Goal: Information Seeking & Learning: Learn about a topic

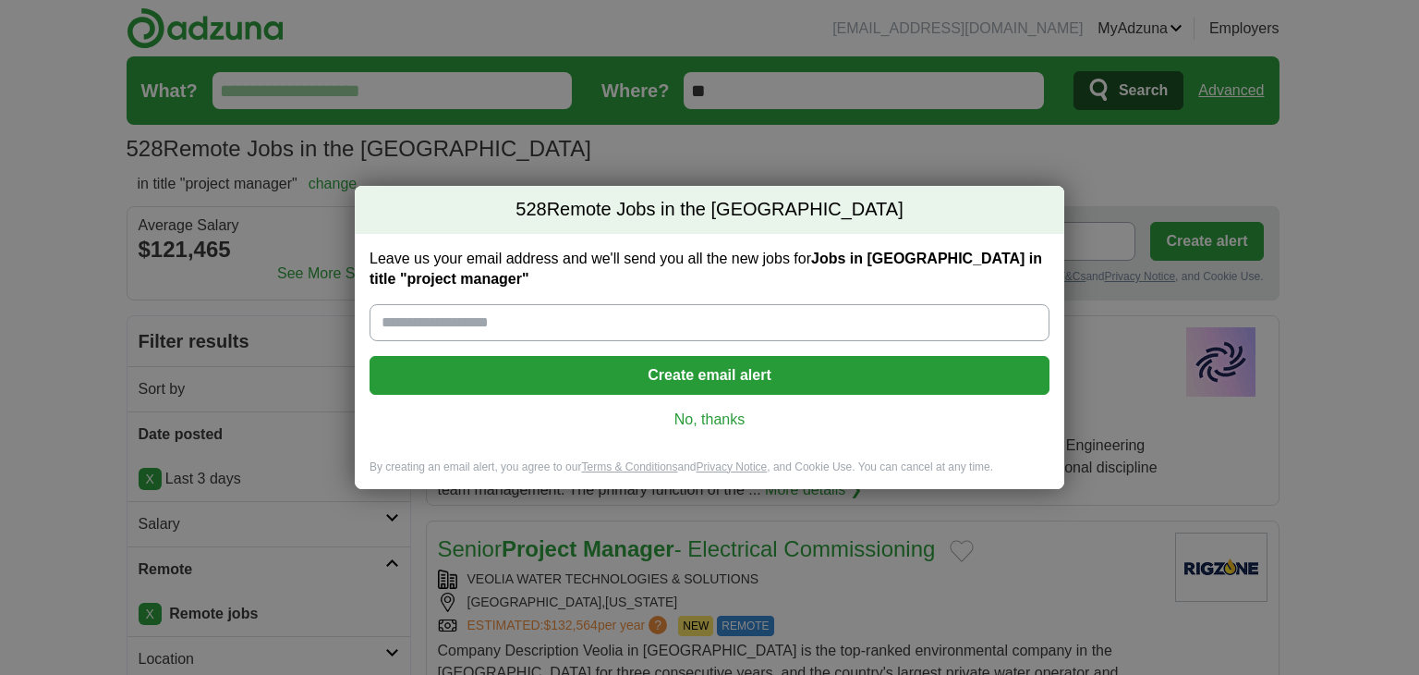
click at [721, 422] on link "No, thanks" at bounding box center [709, 419] width 651 height 20
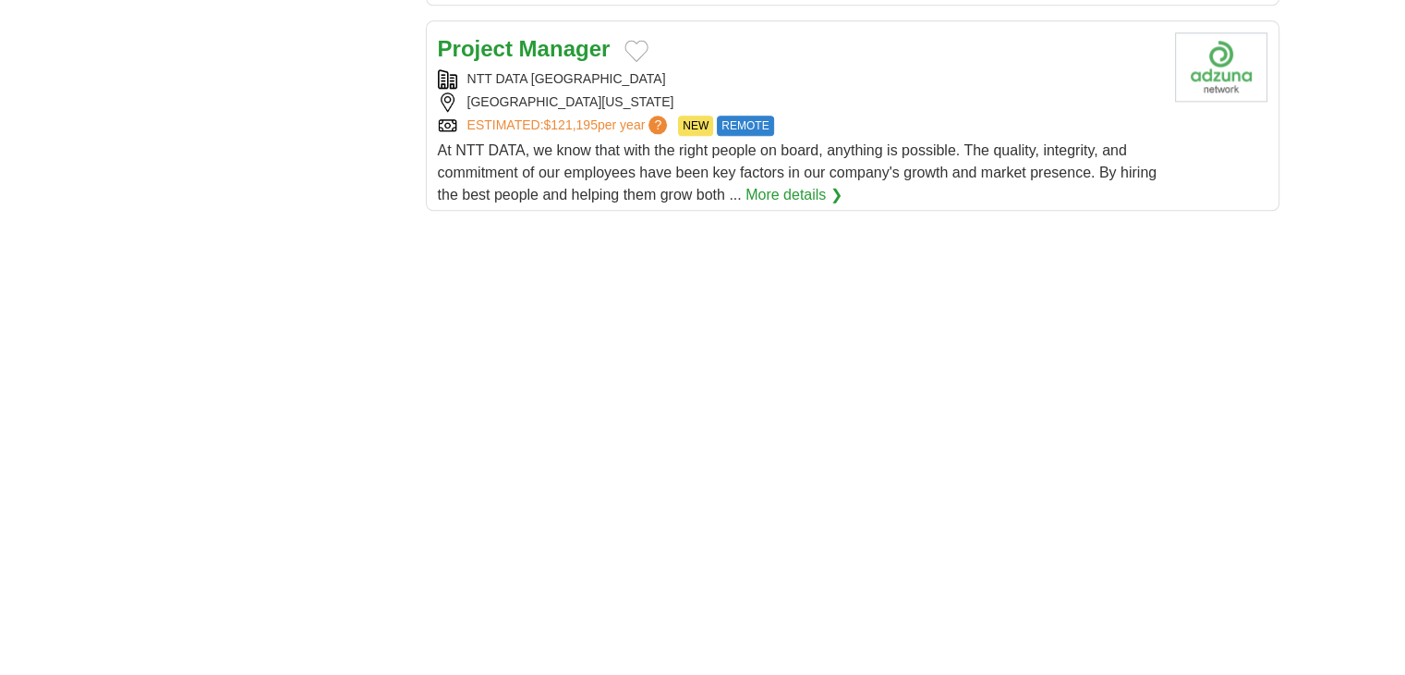
scroll to position [3234, 0]
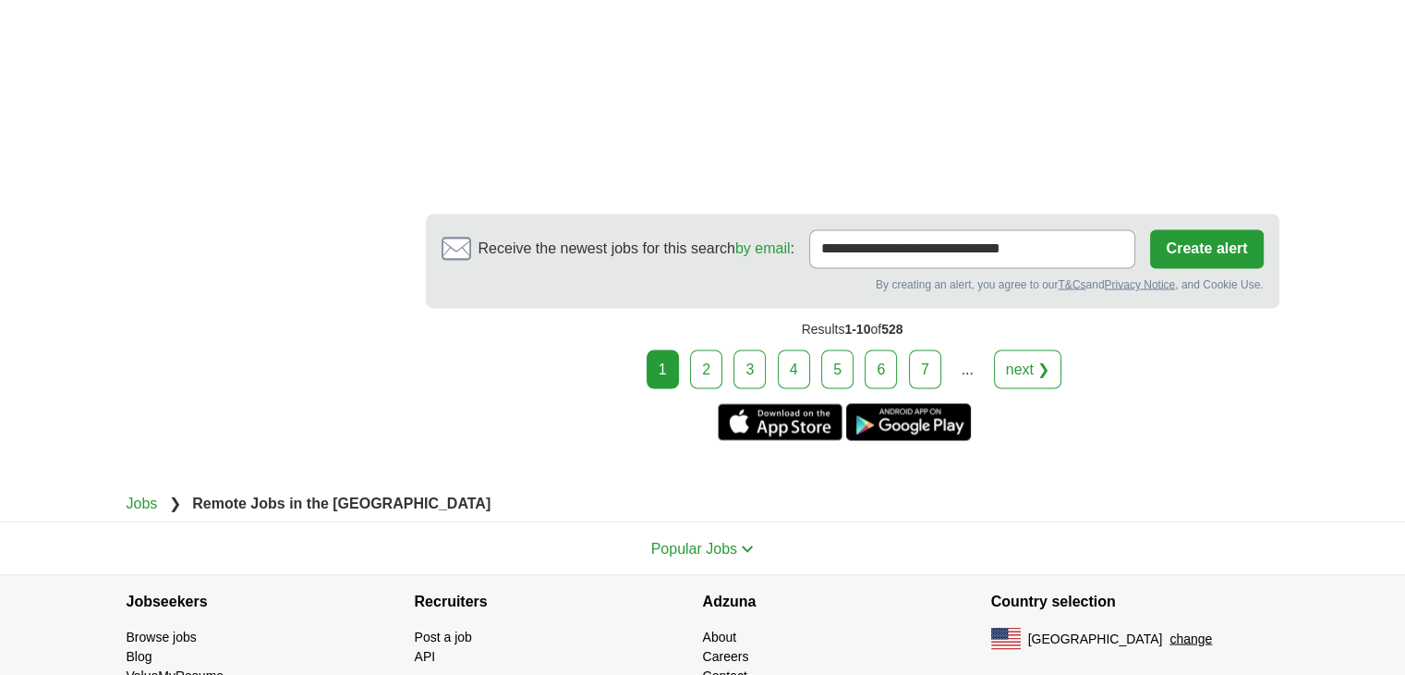
click at [711, 365] on link "2" at bounding box center [706, 368] width 32 height 39
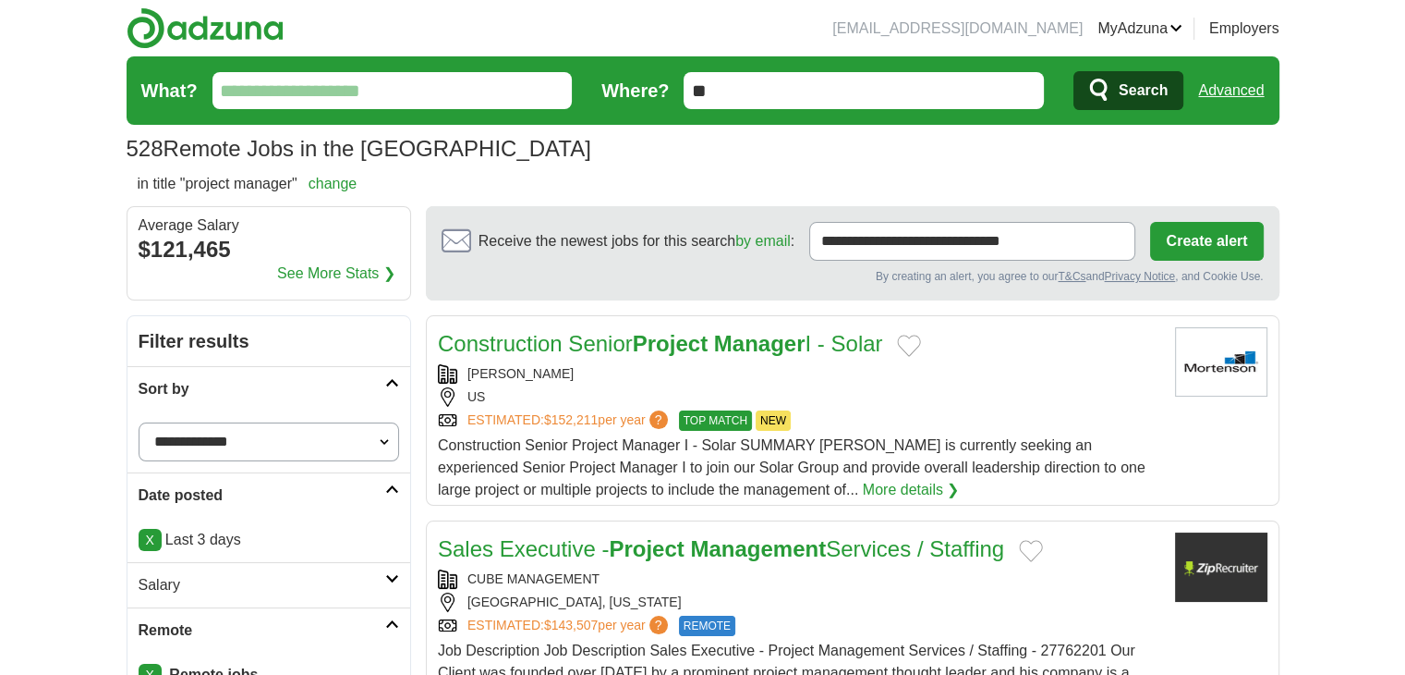
select select "**********"
click at [139, 422] on select "**********" at bounding box center [269, 441] width 261 height 39
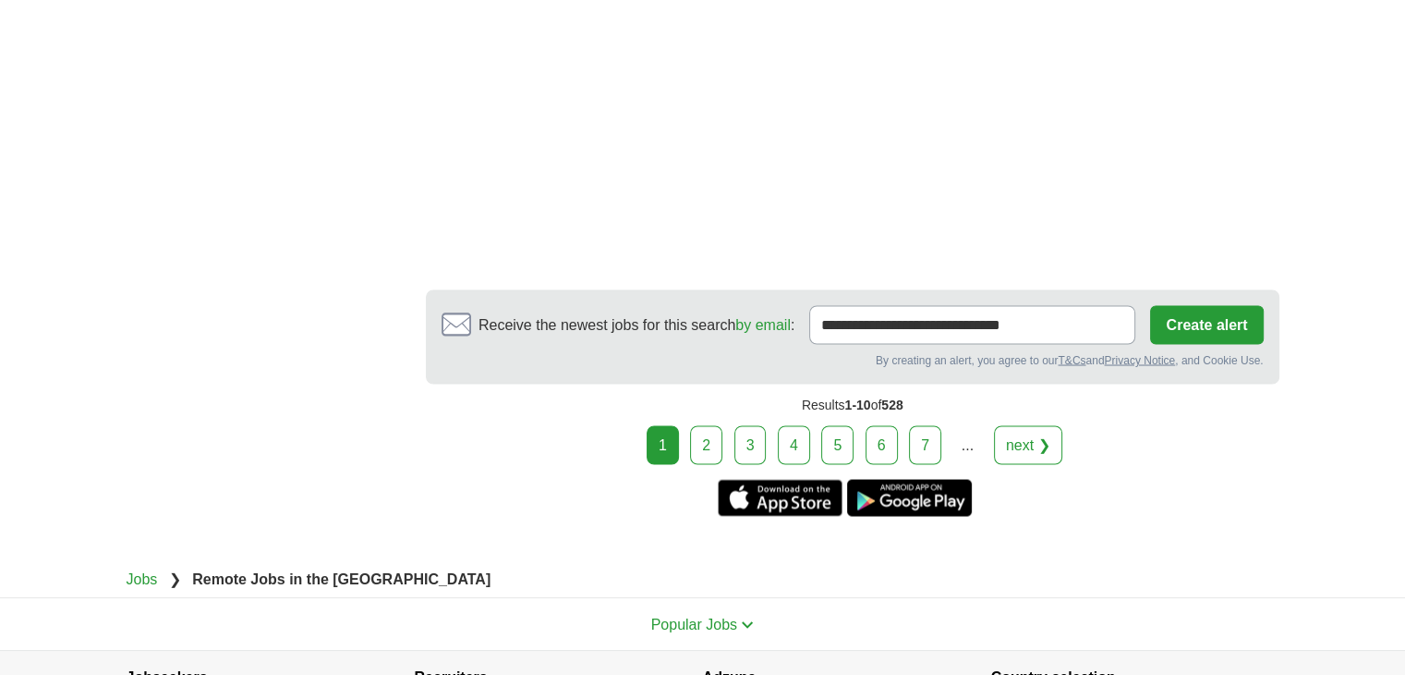
scroll to position [3388, 0]
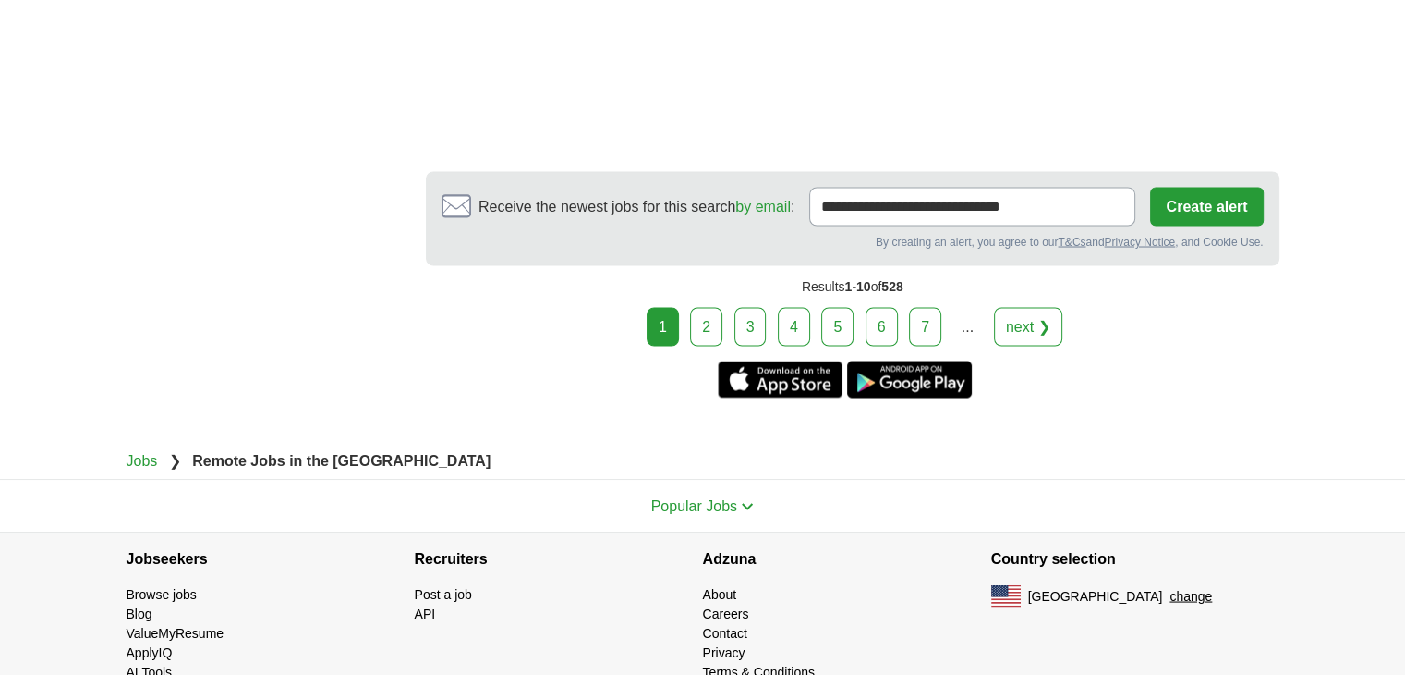
click at [712, 327] on link "2" at bounding box center [706, 326] width 32 height 39
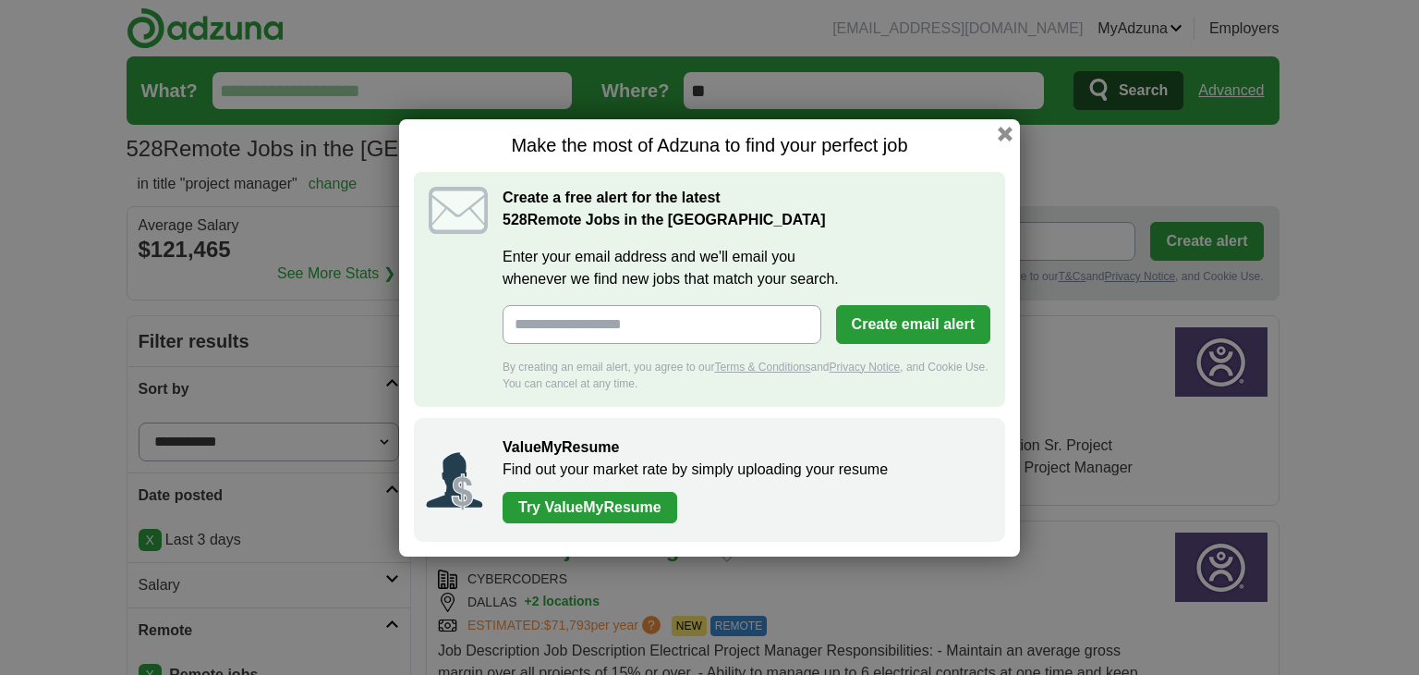
click at [983, 141] on h1 "Make the most of Adzuna to find your perfect job" at bounding box center [709, 145] width 591 height 23
click at [1003, 136] on button "button" at bounding box center [1005, 133] width 20 height 20
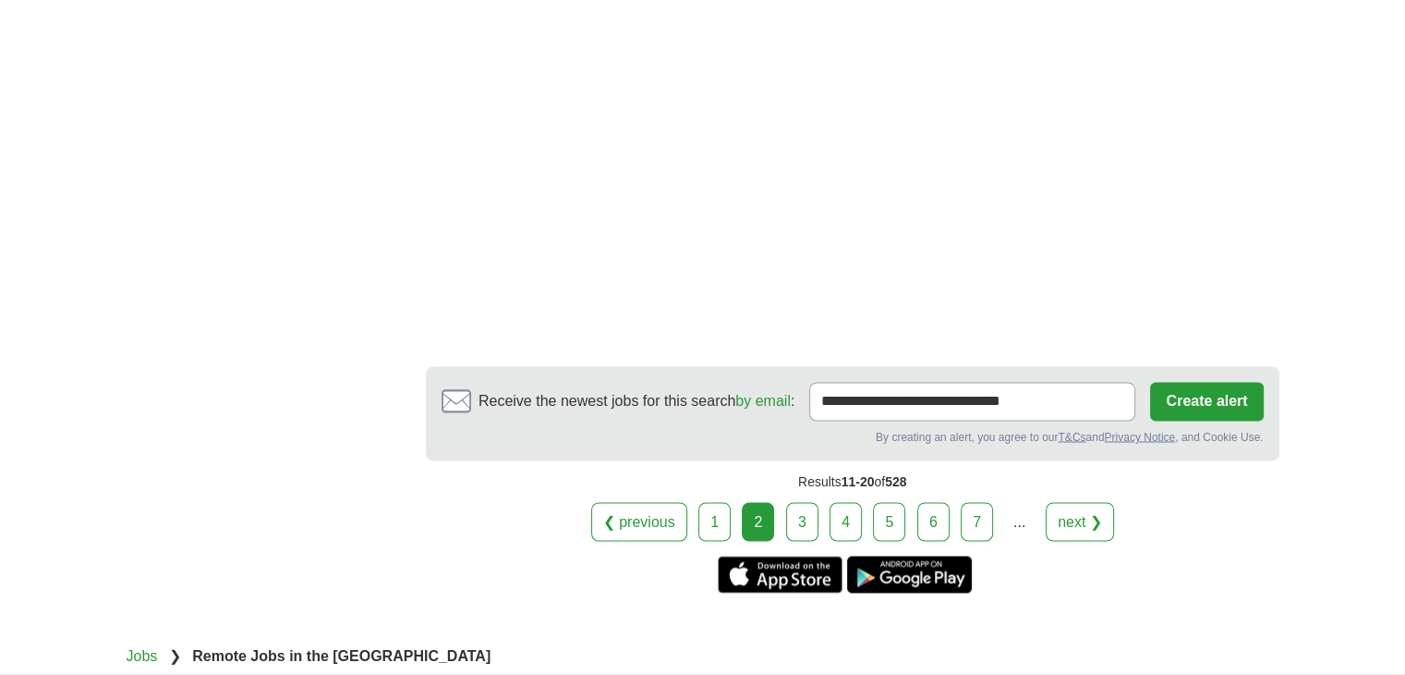
scroll to position [3264, 0]
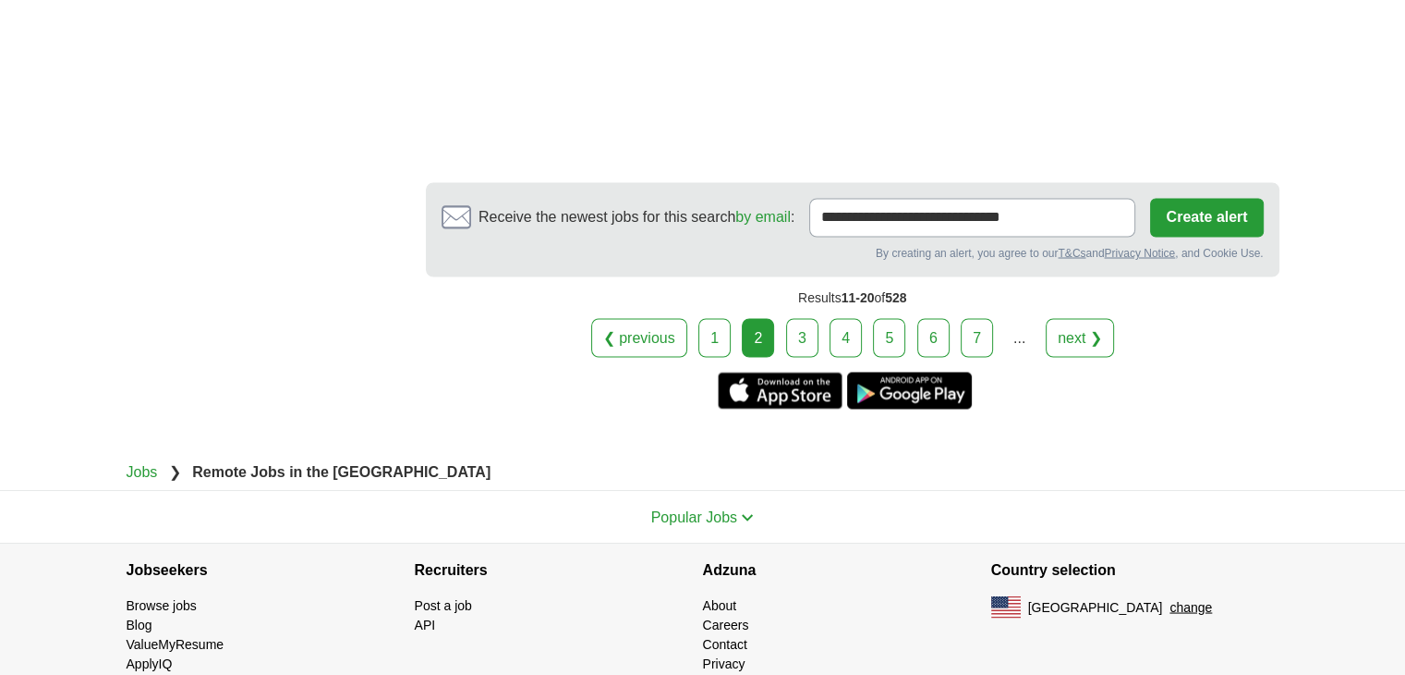
click at [807, 318] on link "3" at bounding box center [802, 337] width 32 height 39
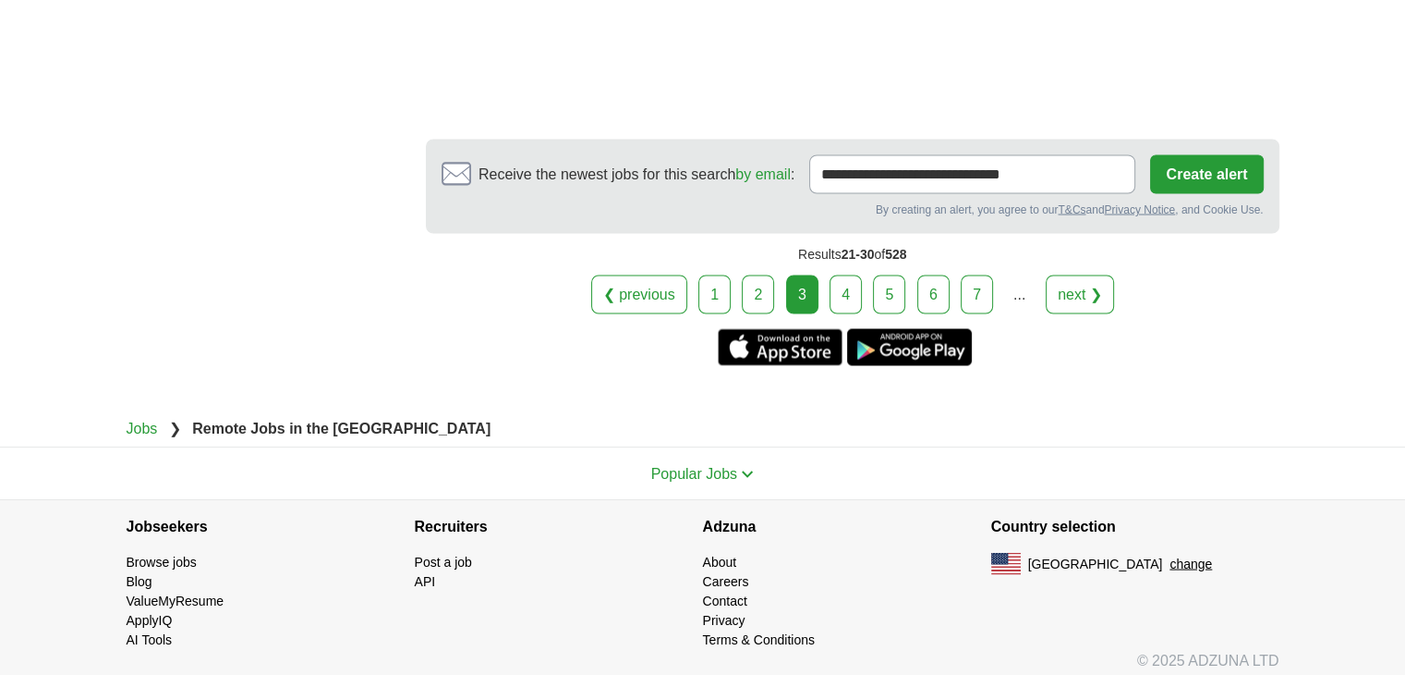
scroll to position [3443, 0]
click at [844, 293] on link "4" at bounding box center [846, 293] width 32 height 39
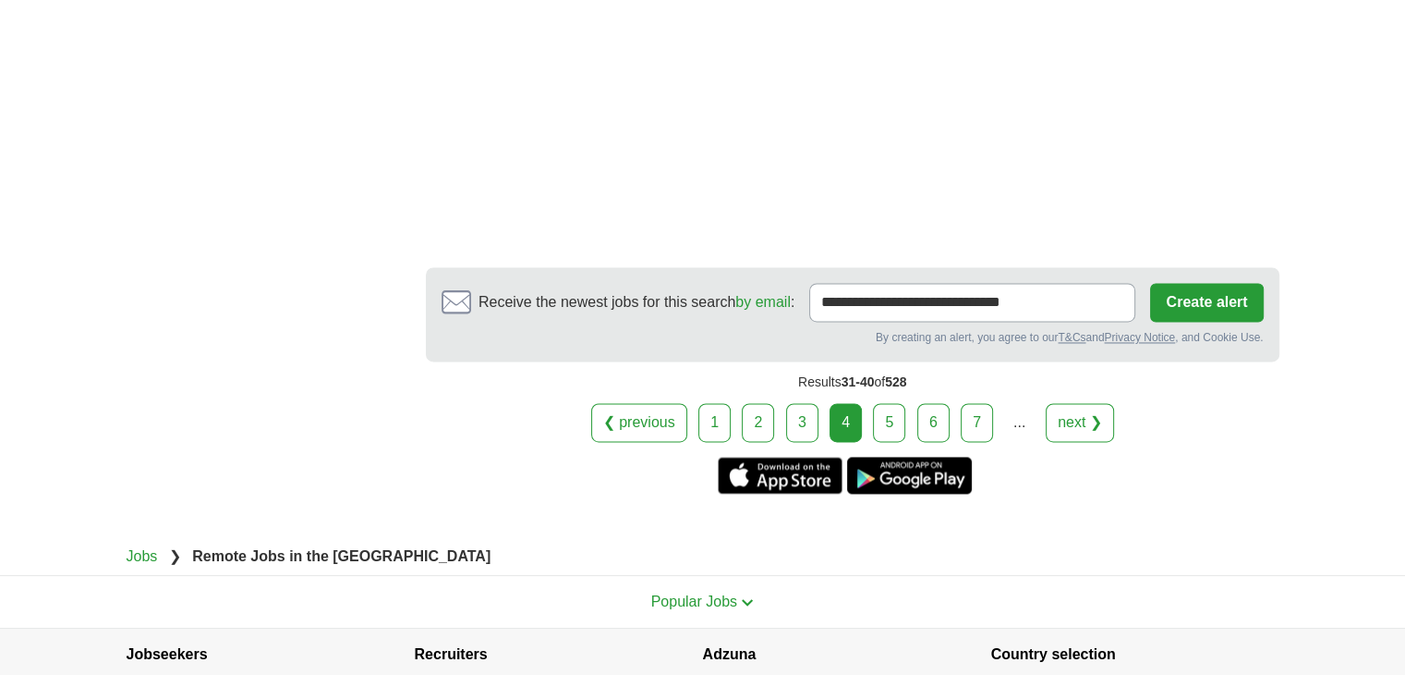
scroll to position [2822, 0]
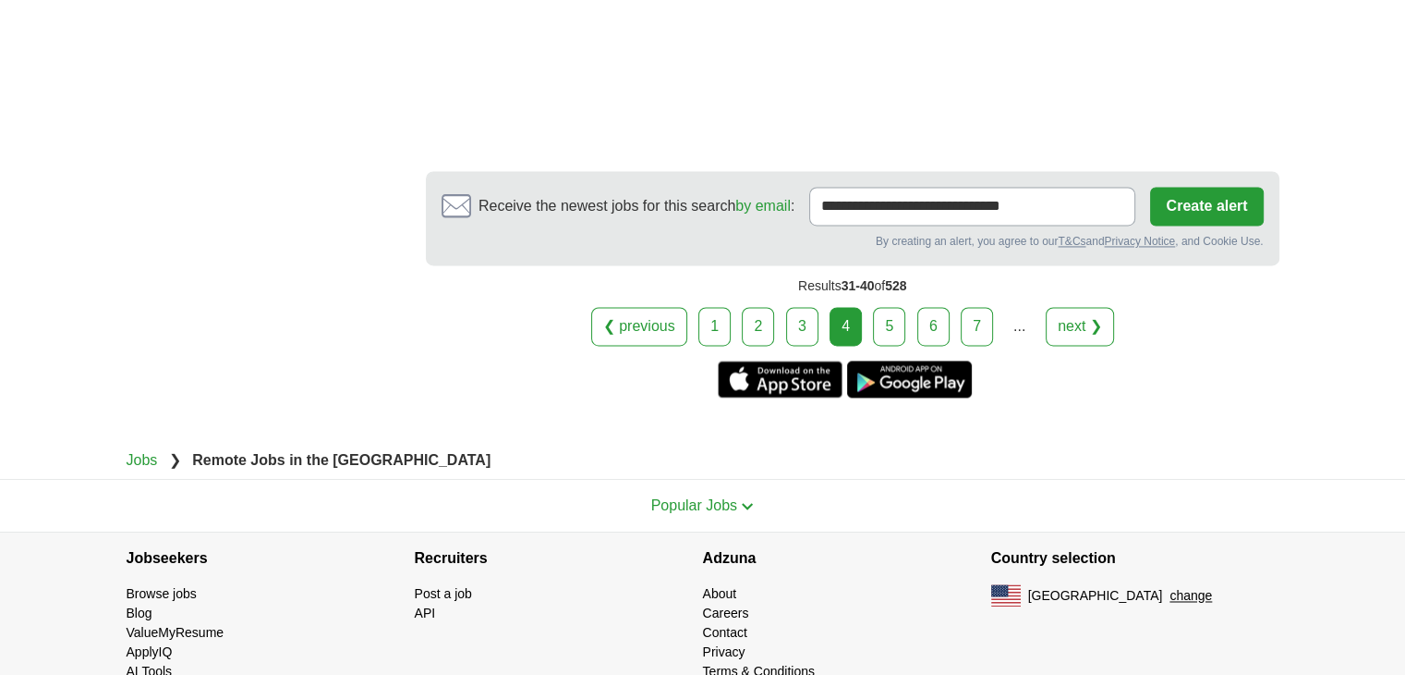
click at [892, 307] on link "5" at bounding box center [889, 326] width 32 height 39
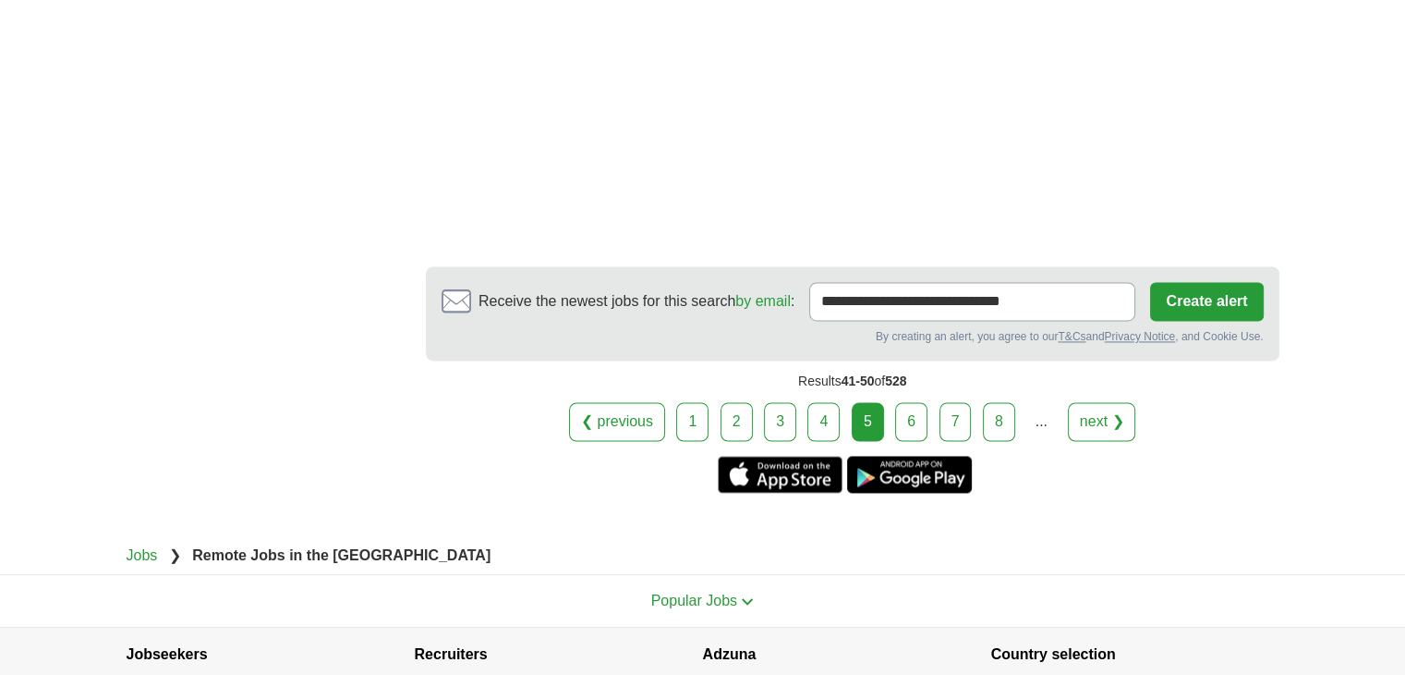
scroll to position [2834, 0]
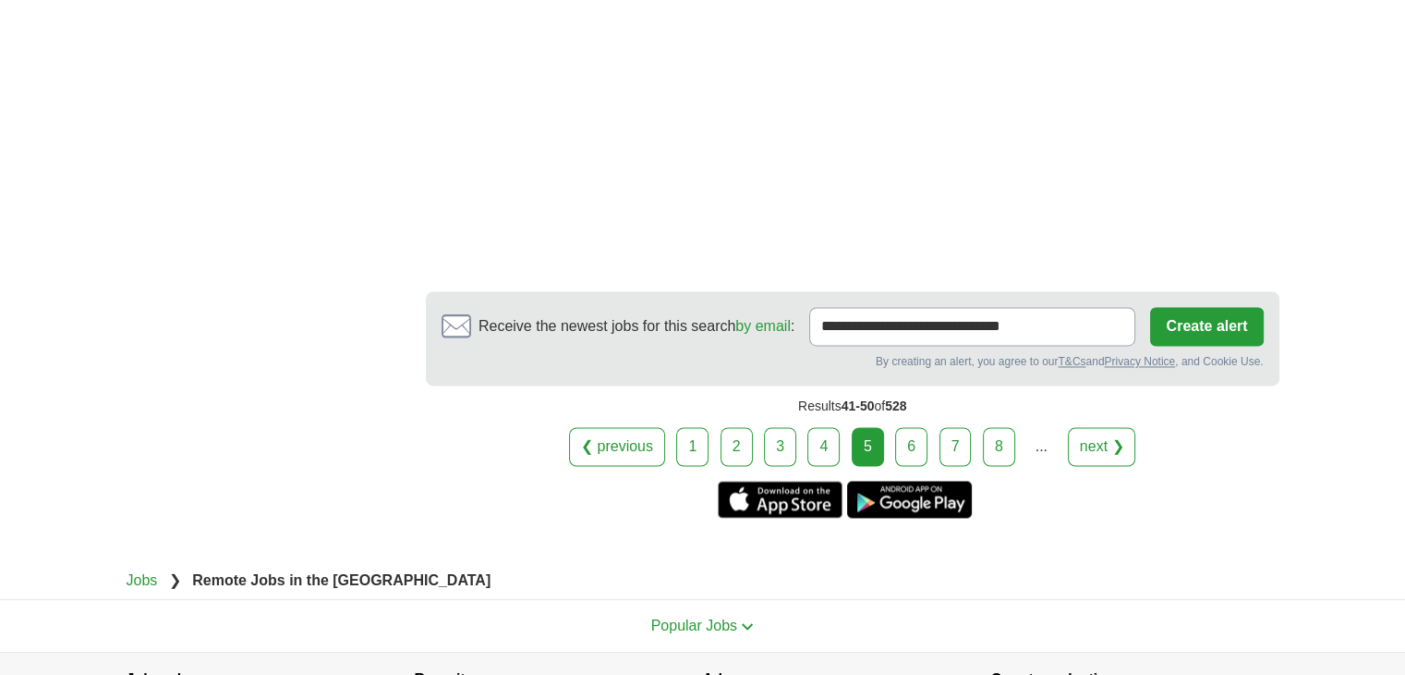
click at [924, 433] on link "6" at bounding box center [911, 446] width 32 height 39
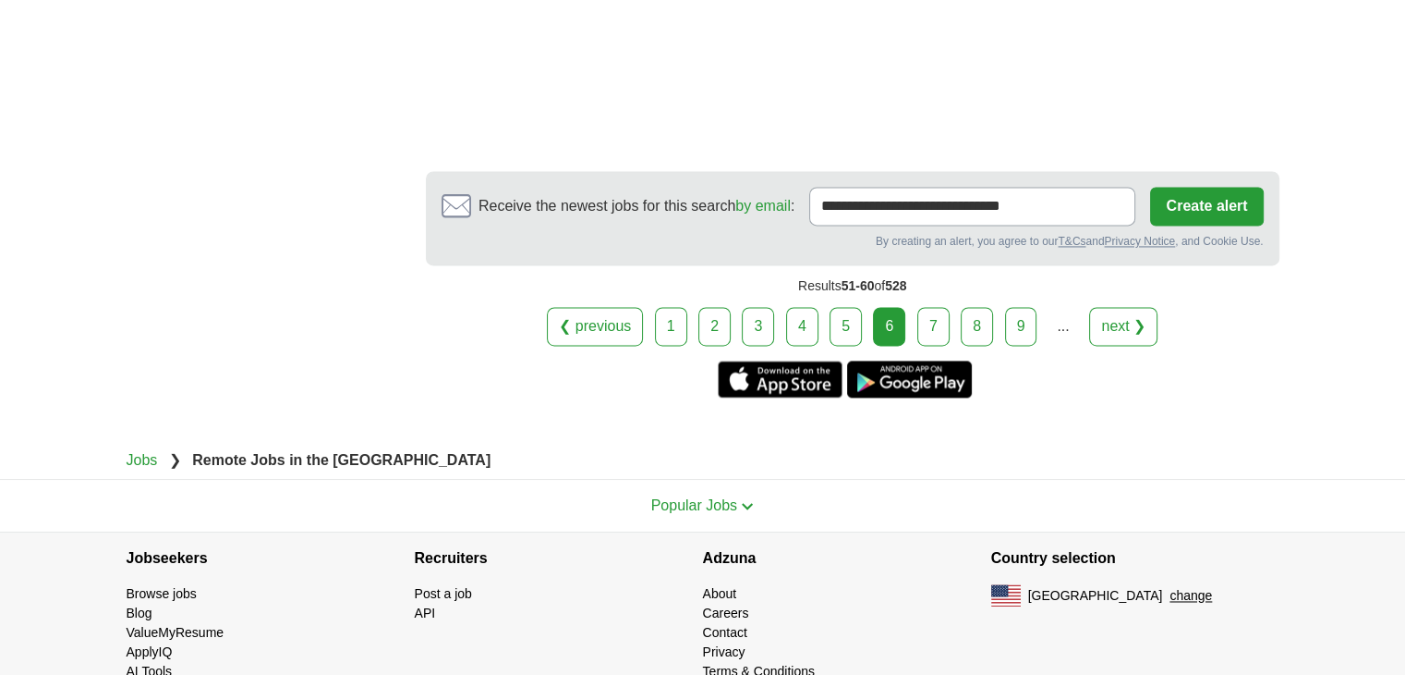
scroll to position [2798, 0]
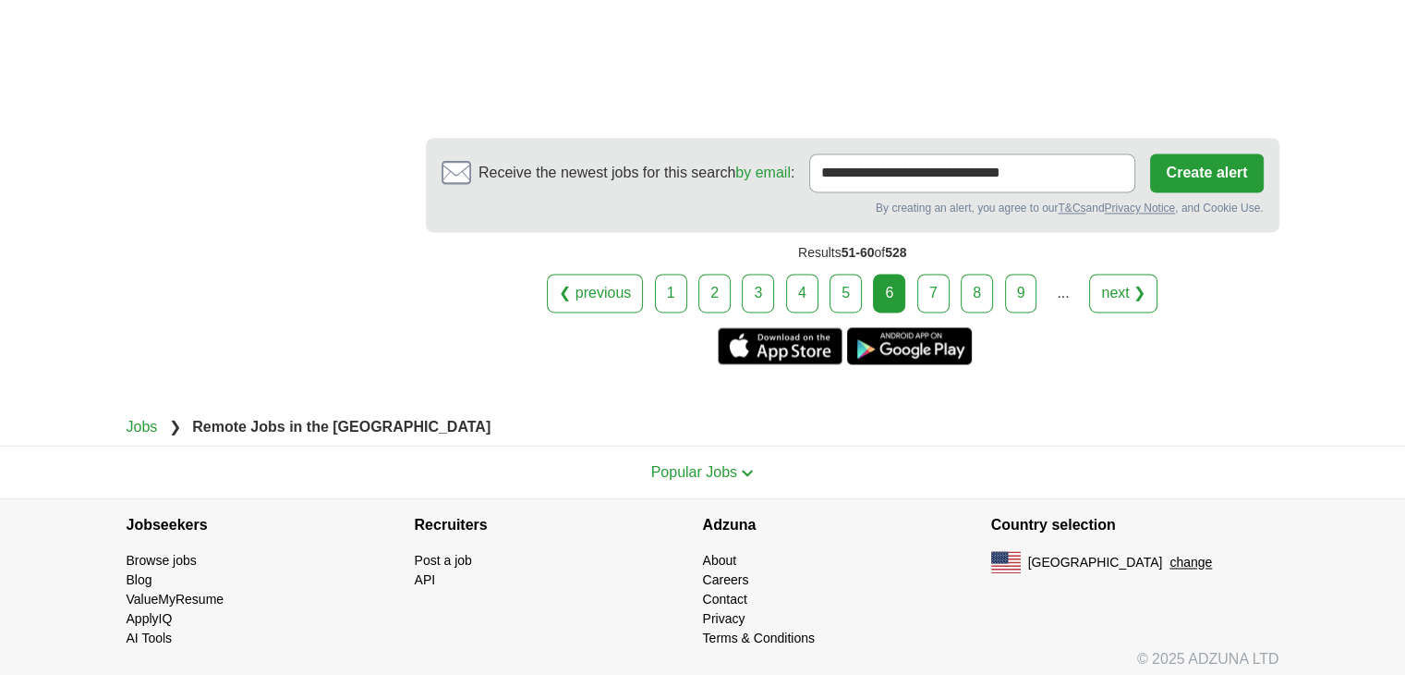
click at [928, 283] on link "7" at bounding box center [934, 293] width 32 height 39
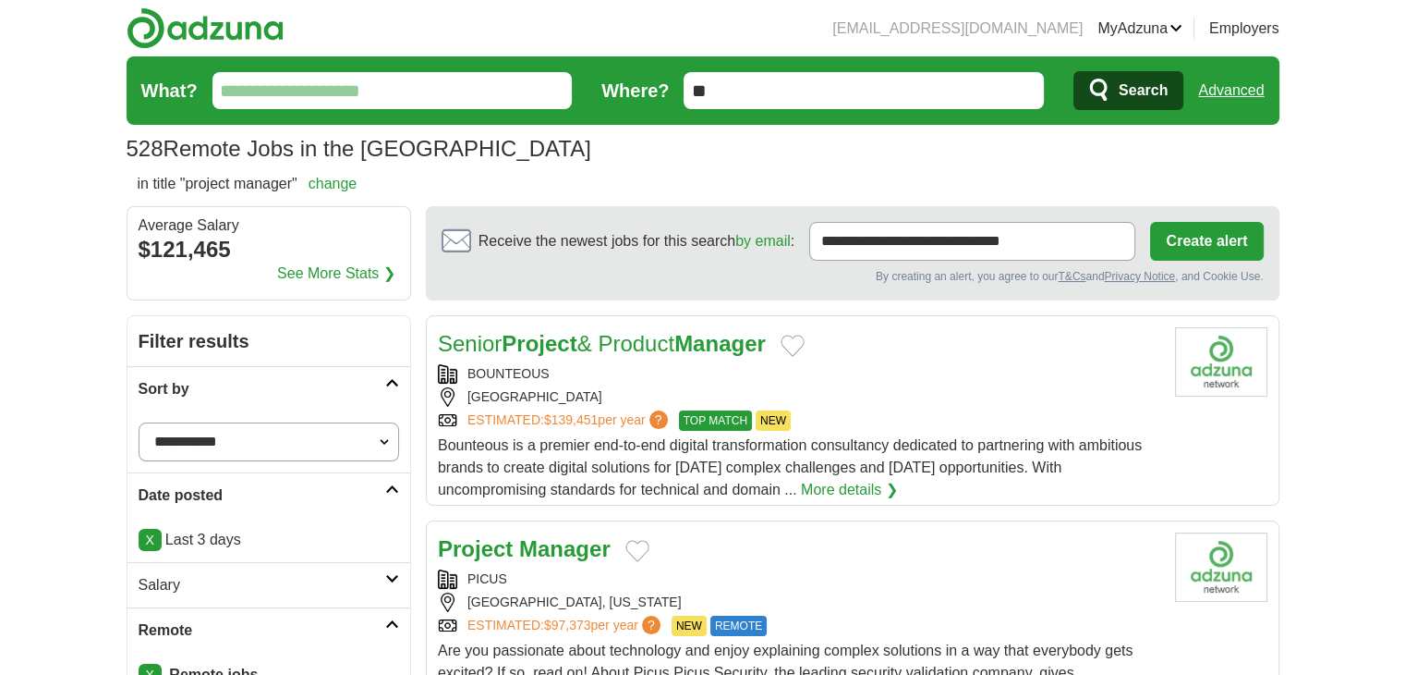
drag, startPoint x: 676, startPoint y: 356, endPoint x: 717, endPoint y: 372, distance: 43.9
click at [717, 372] on div "BOUNTEOUS" at bounding box center [799, 373] width 723 height 19
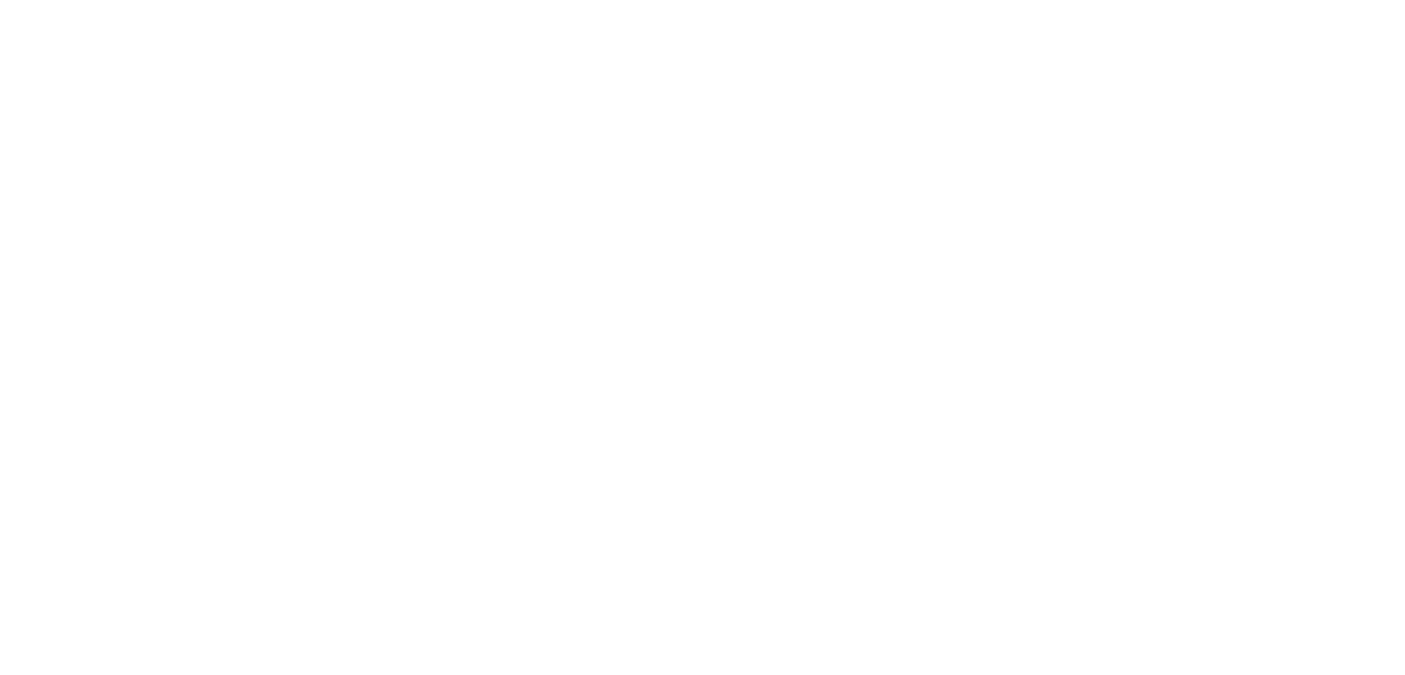
scroll to position [3202, 0]
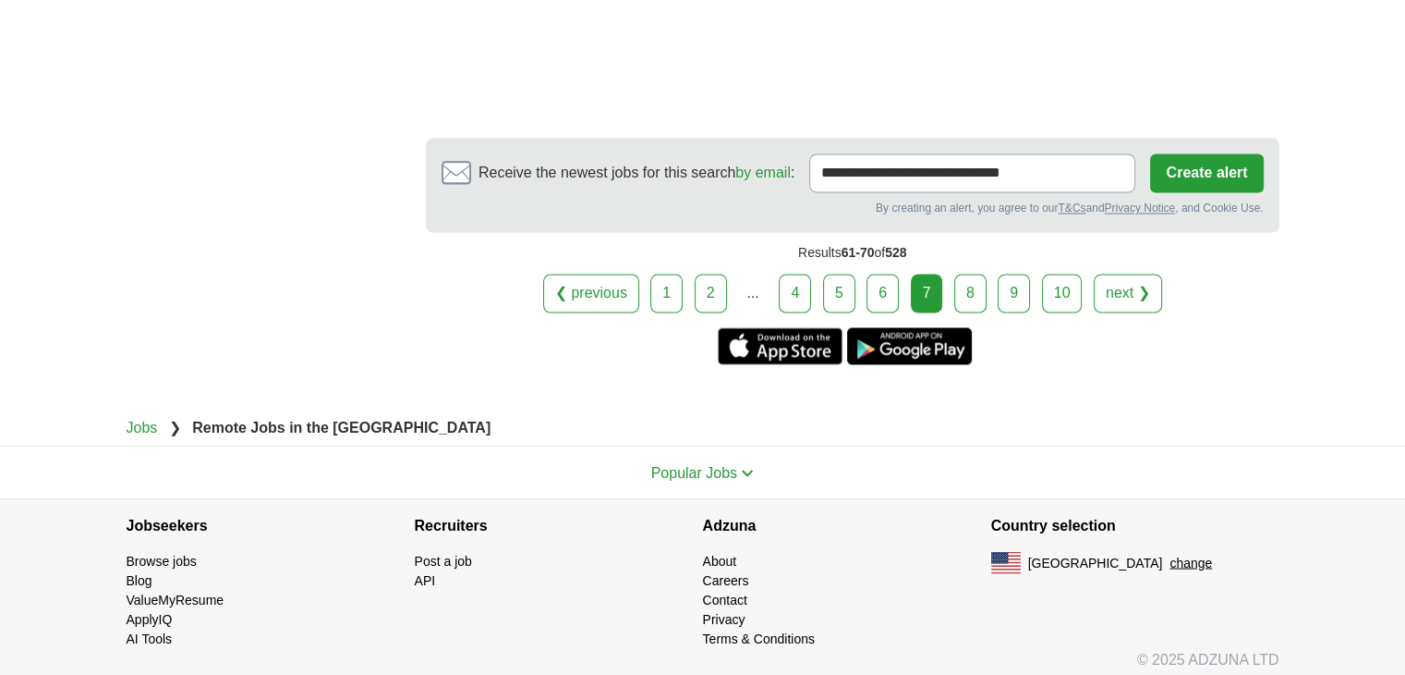
click at [967, 289] on link "8" at bounding box center [971, 293] width 32 height 39
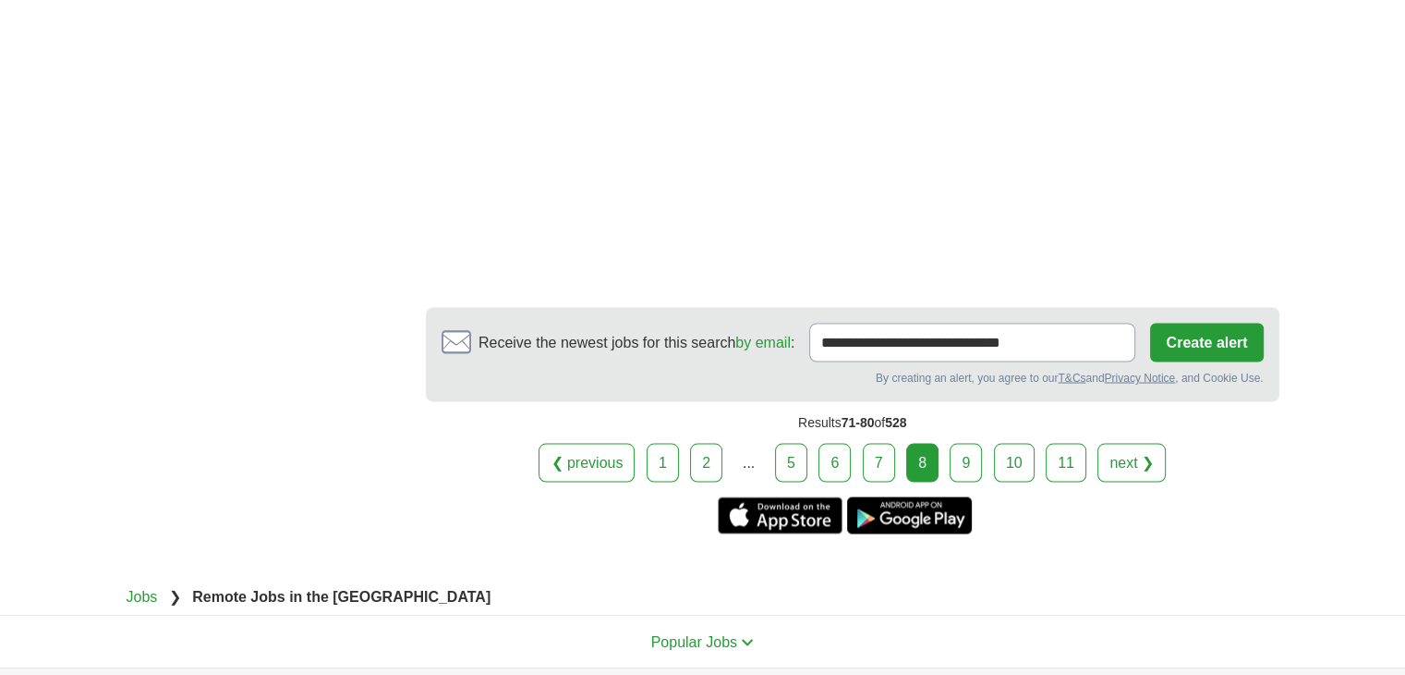
scroll to position [3388, 0]
click at [968, 443] on link "9" at bounding box center [966, 461] width 32 height 39
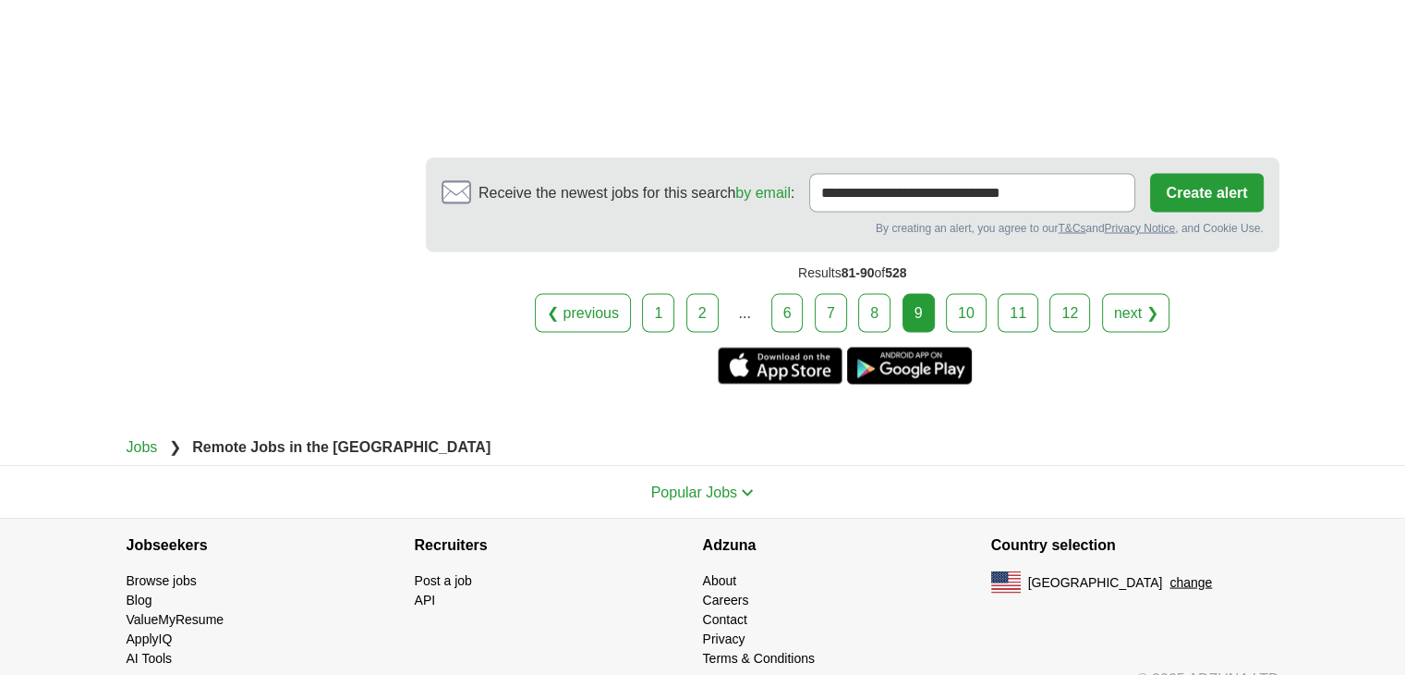
scroll to position [3463, 0]
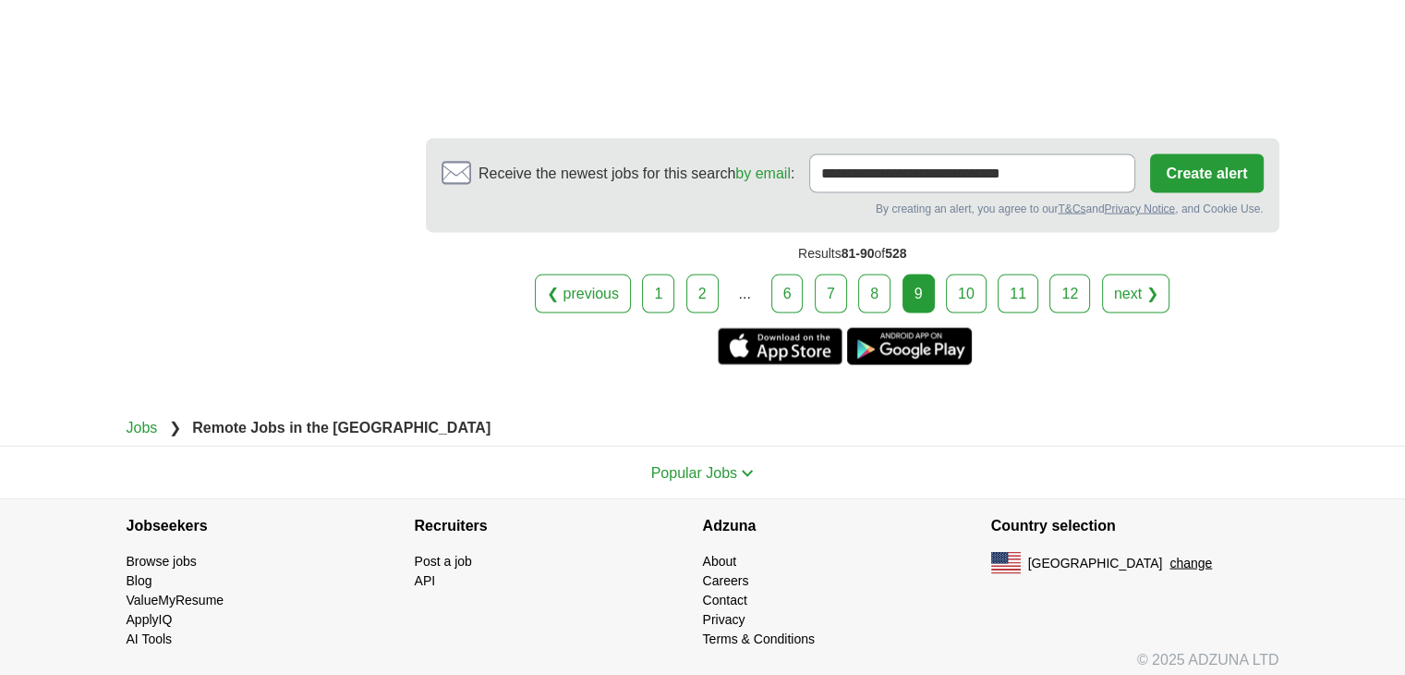
click at [978, 291] on link "10" at bounding box center [966, 293] width 41 height 39
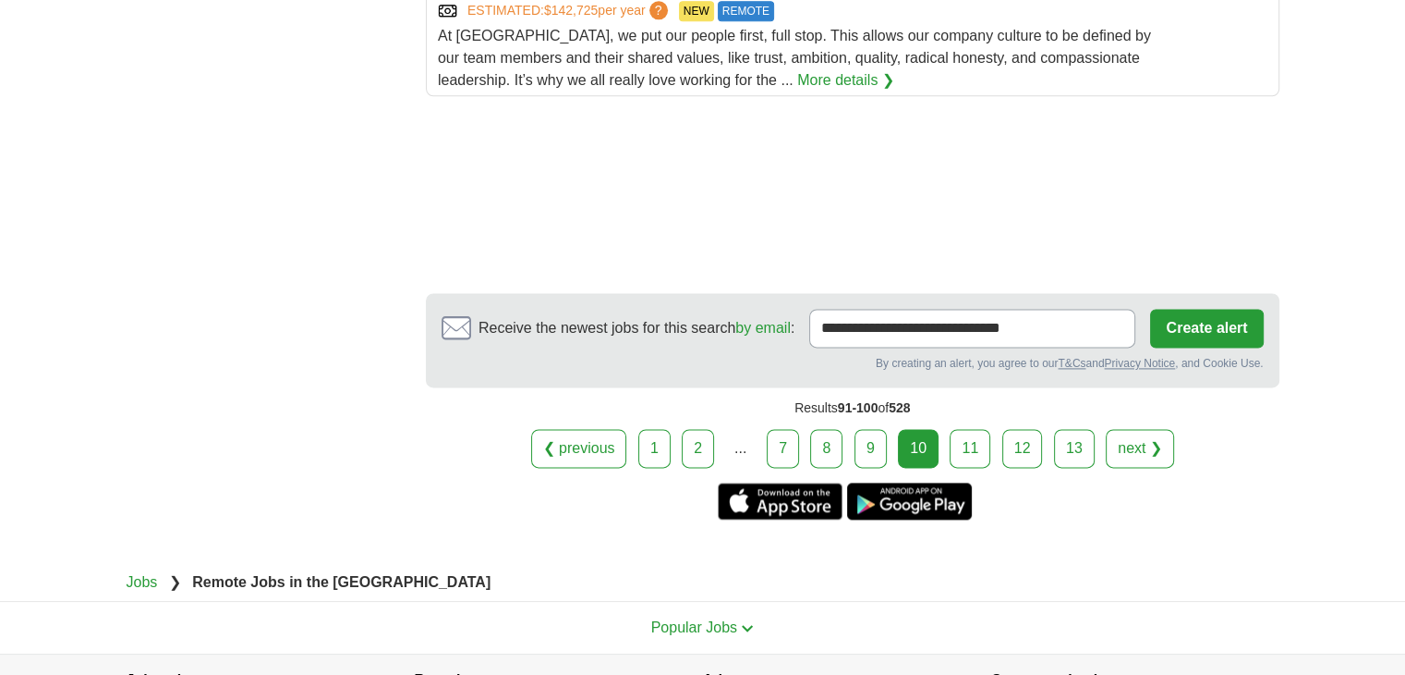
scroll to position [2580, 0]
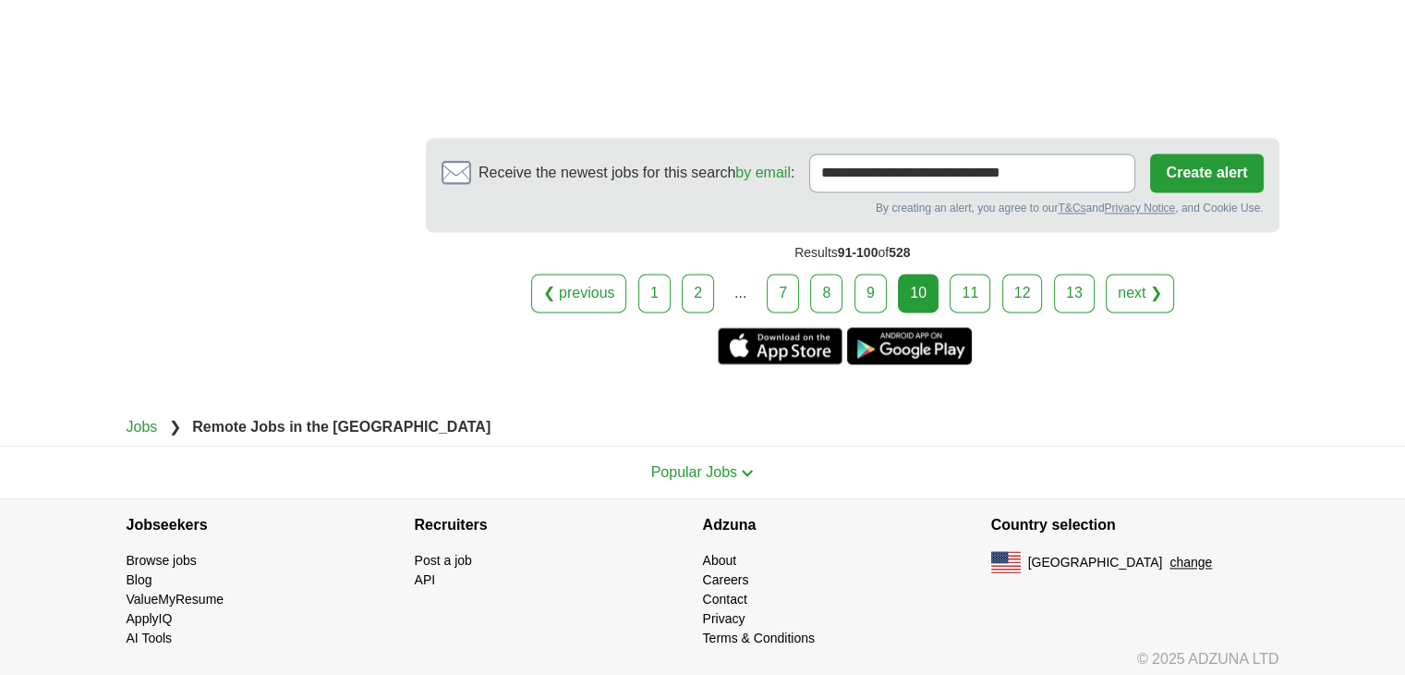
click at [965, 274] on link "11" at bounding box center [970, 293] width 41 height 39
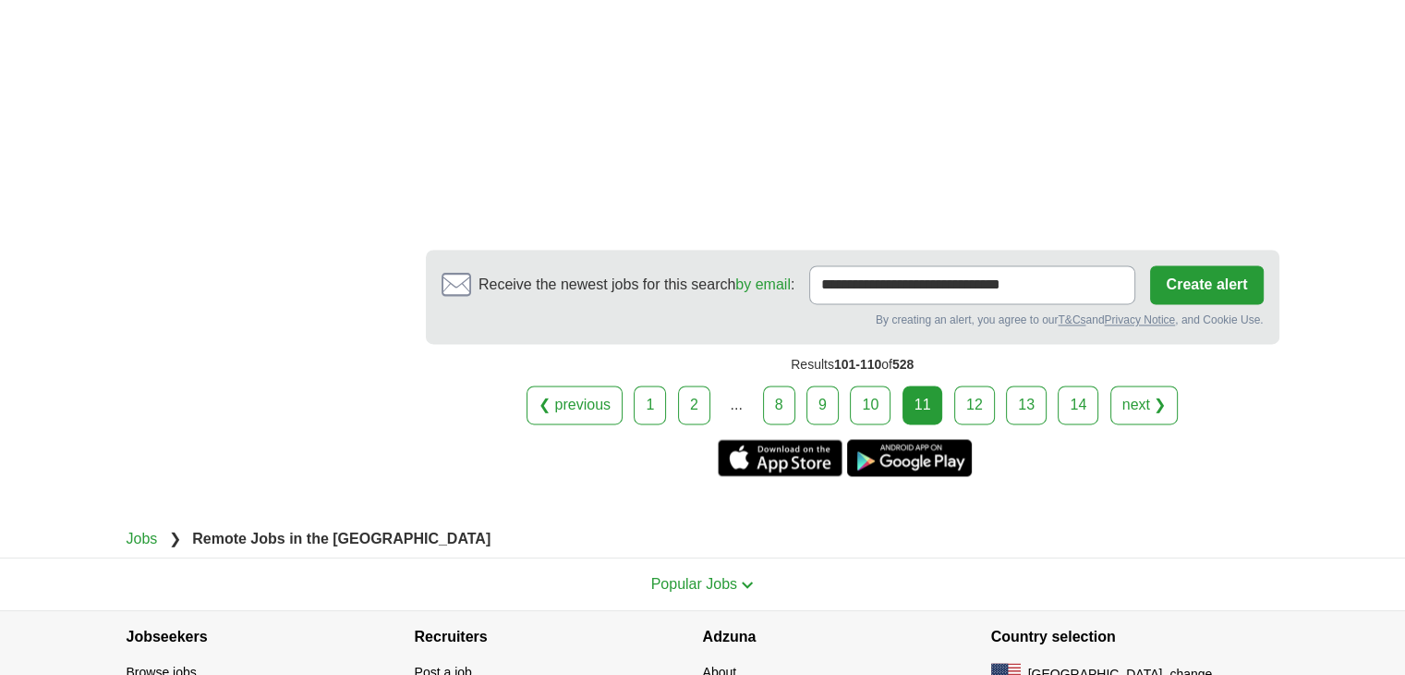
scroll to position [2772, 0]
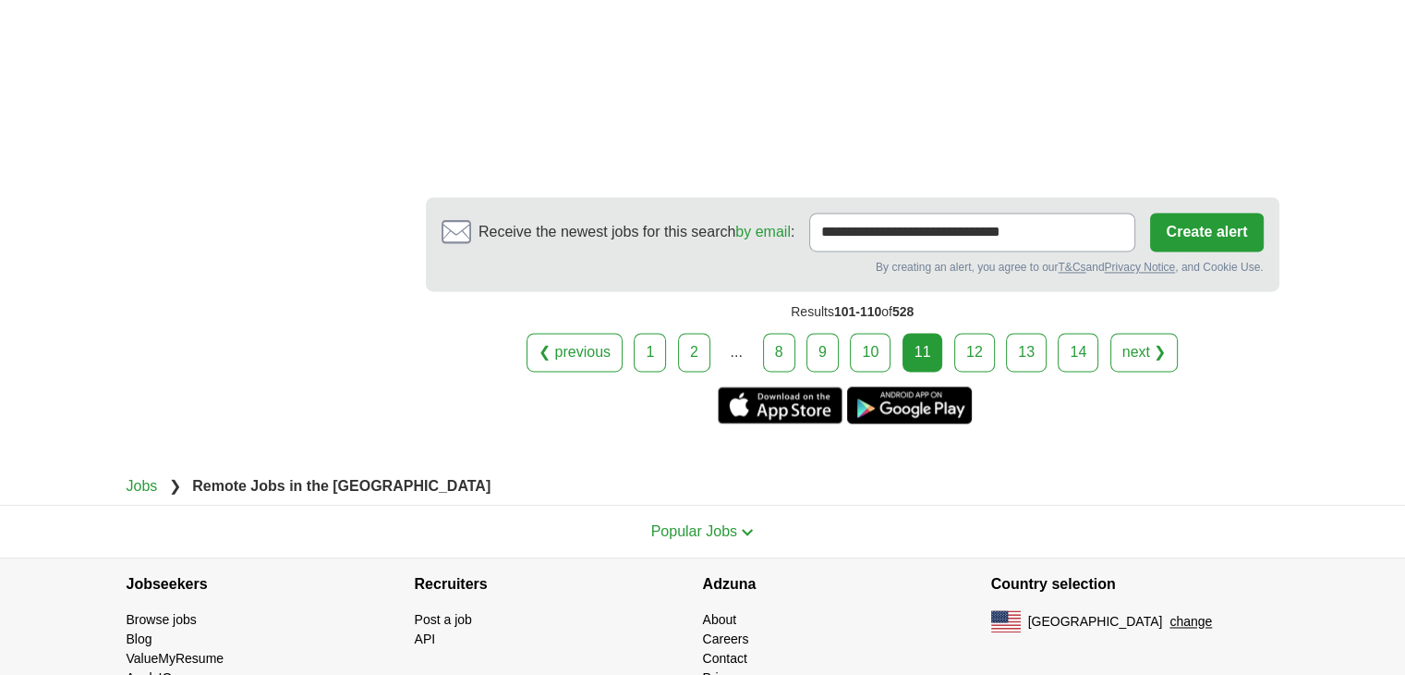
click at [949, 333] on div "❮ previous 1 2 ... 8 9 10 11 next ❯" at bounding box center [853, 352] width 854 height 39
click at [960, 333] on link "12" at bounding box center [975, 352] width 41 height 39
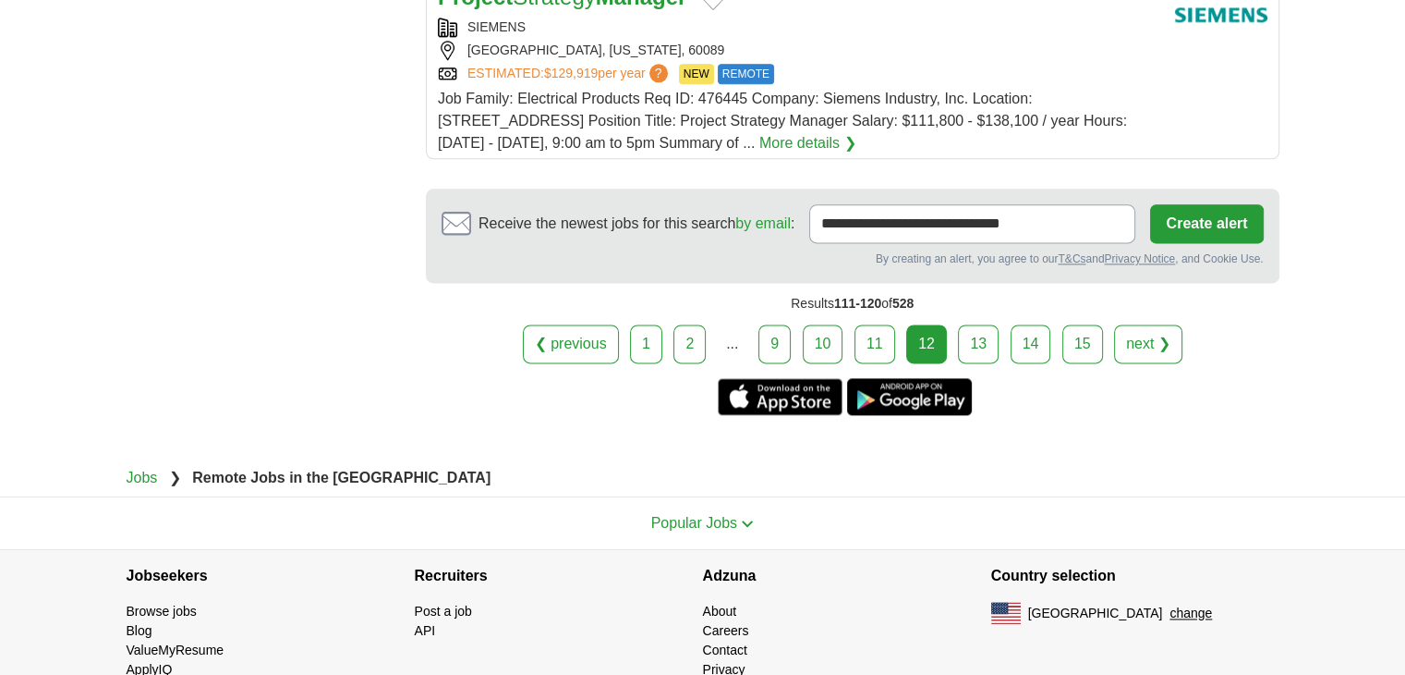
scroll to position [2414, 0]
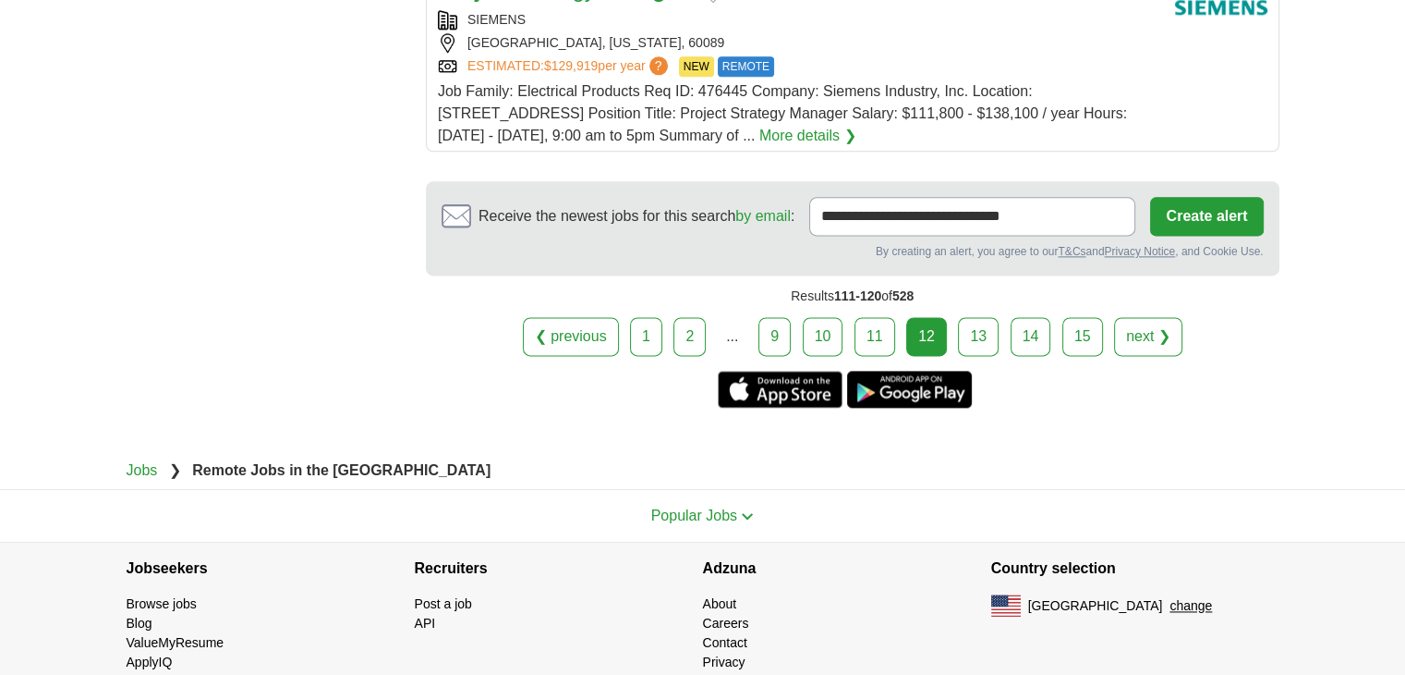
click at [980, 317] on link "13" at bounding box center [978, 336] width 41 height 39
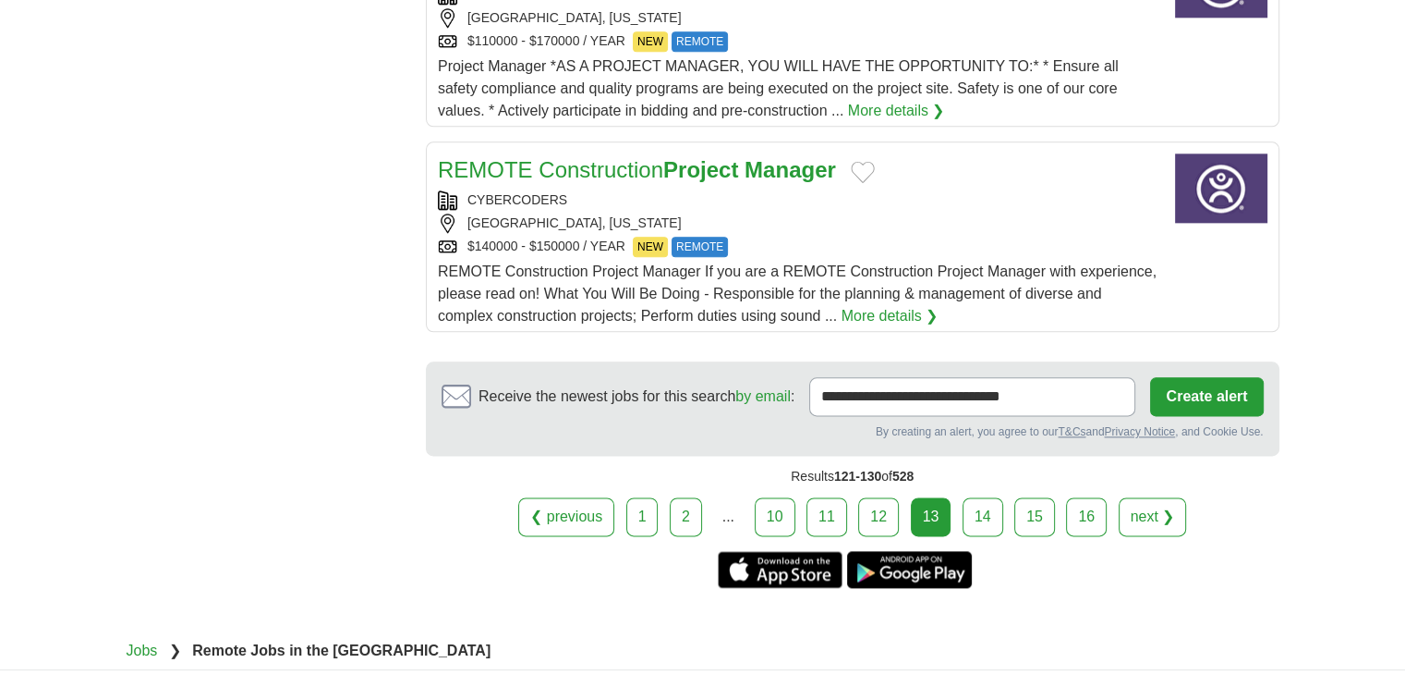
scroll to position [2414, 0]
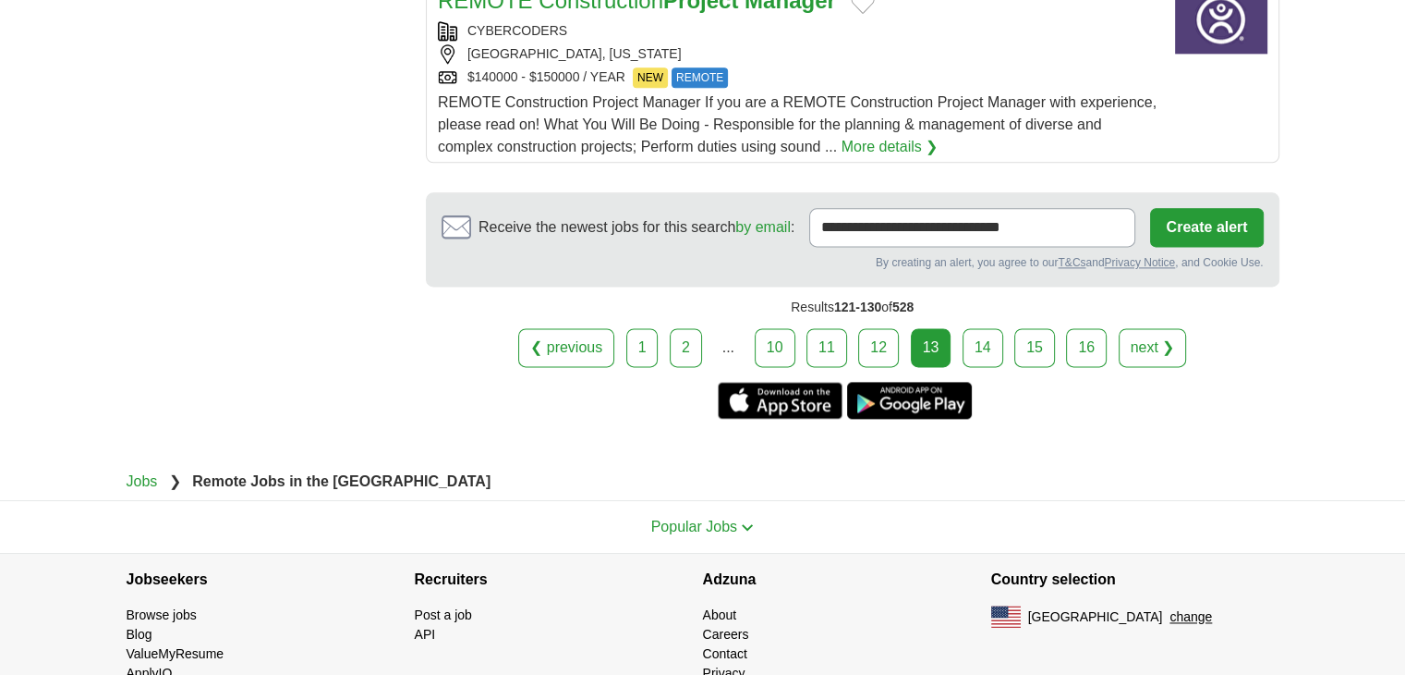
click at [992, 328] on link "14" at bounding box center [983, 347] width 41 height 39
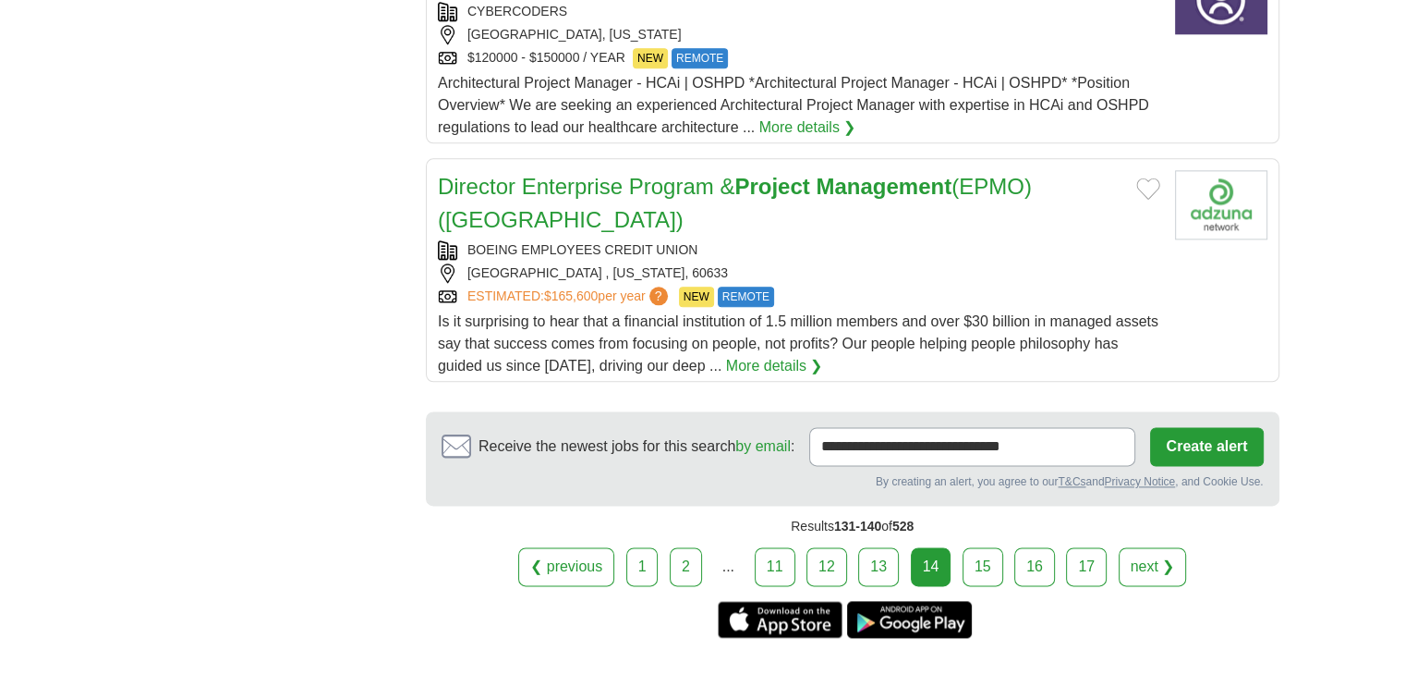
scroll to position [2447, 0]
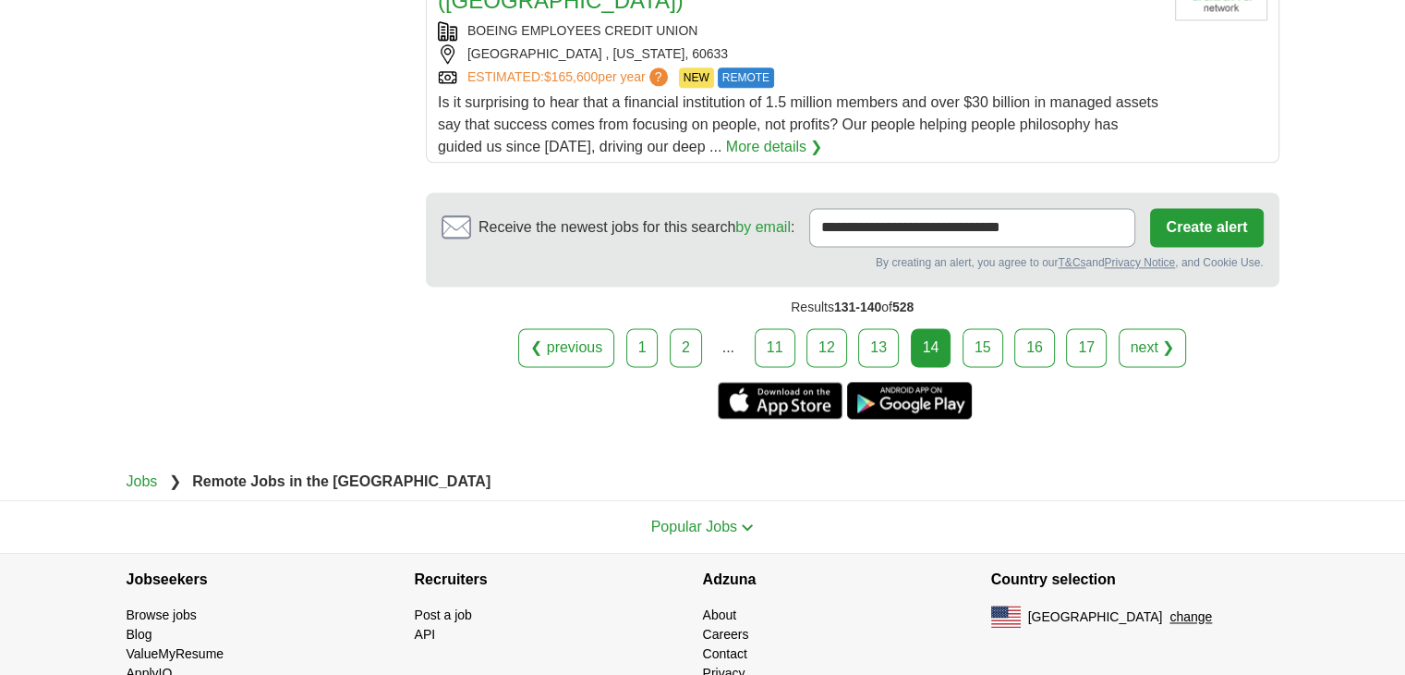
click at [992, 328] on link "15" at bounding box center [983, 347] width 41 height 39
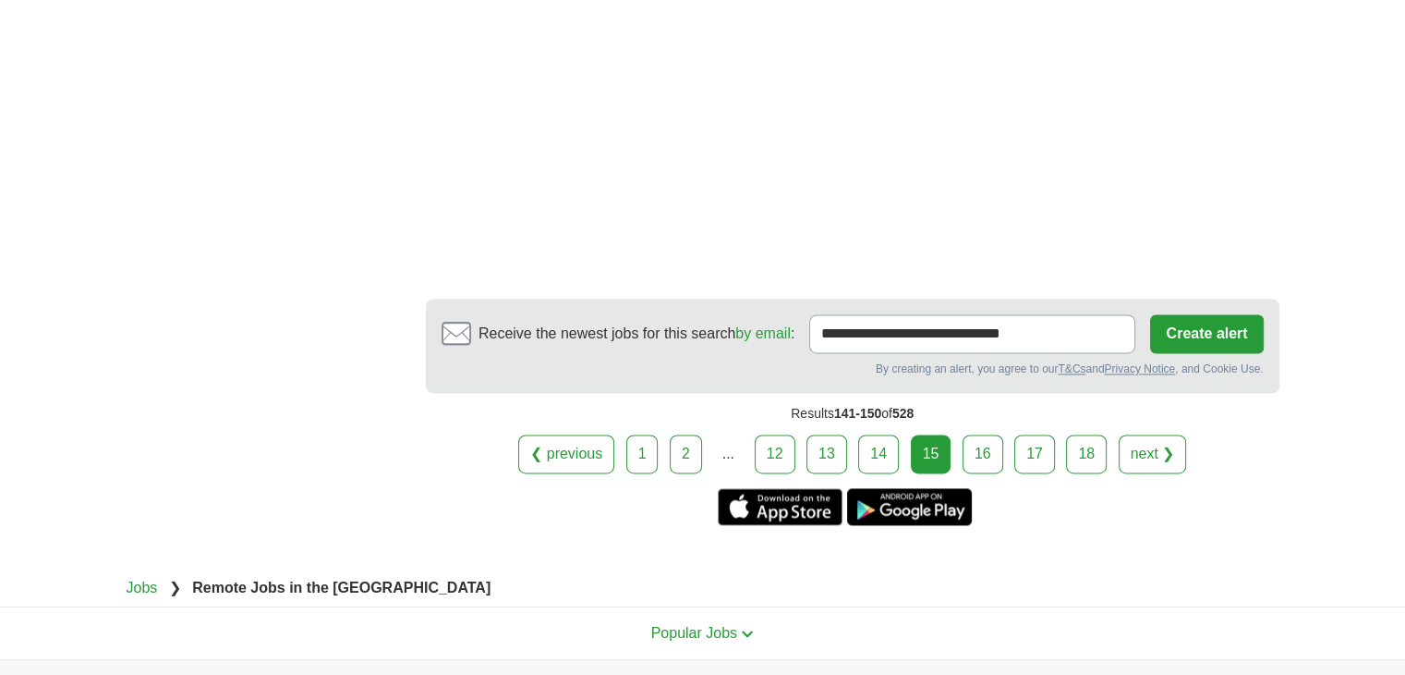
scroll to position [2702, 0]
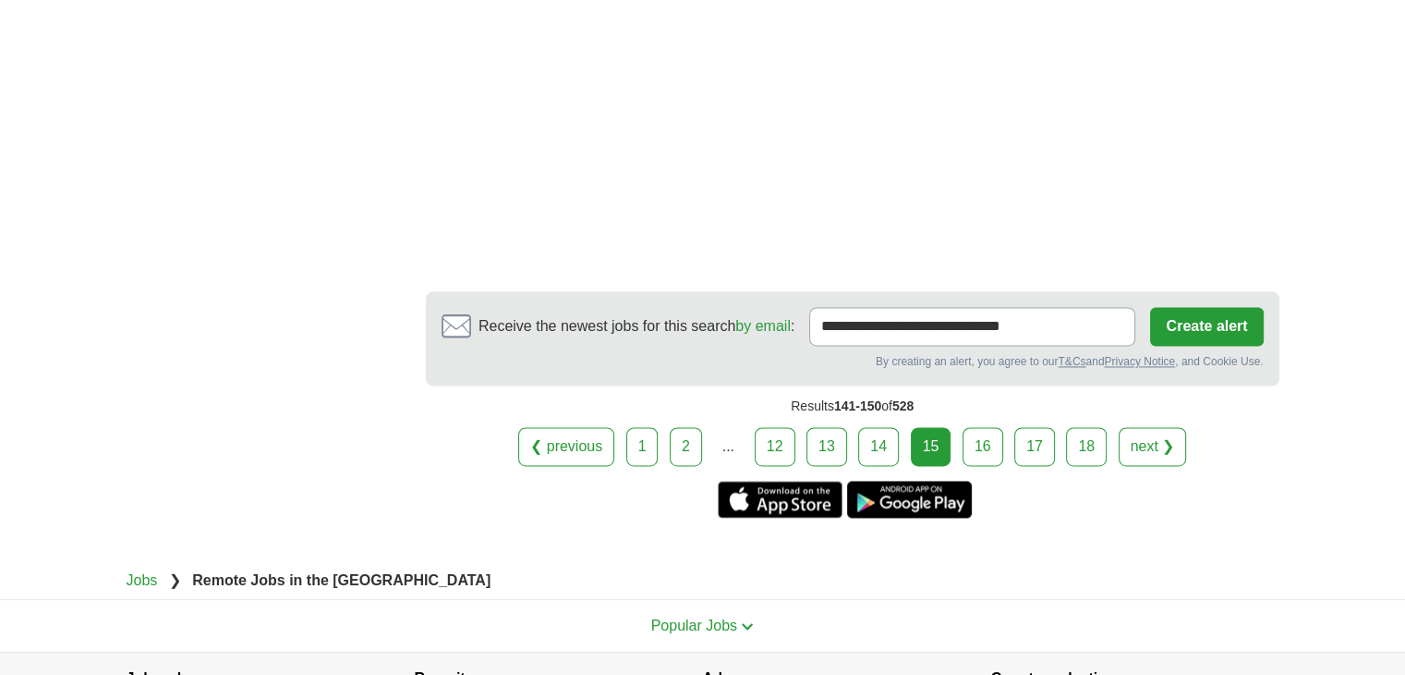
click at [998, 442] on link "16" at bounding box center [983, 446] width 41 height 39
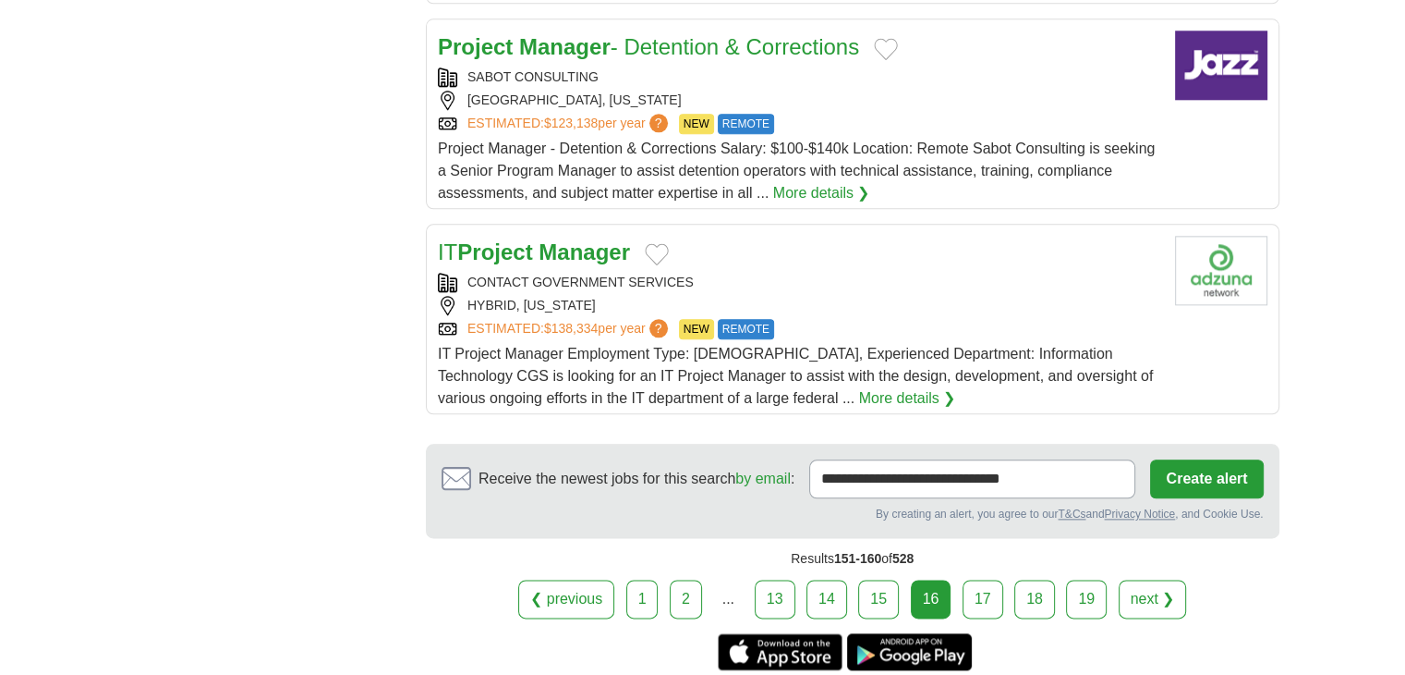
scroll to position [2310, 0]
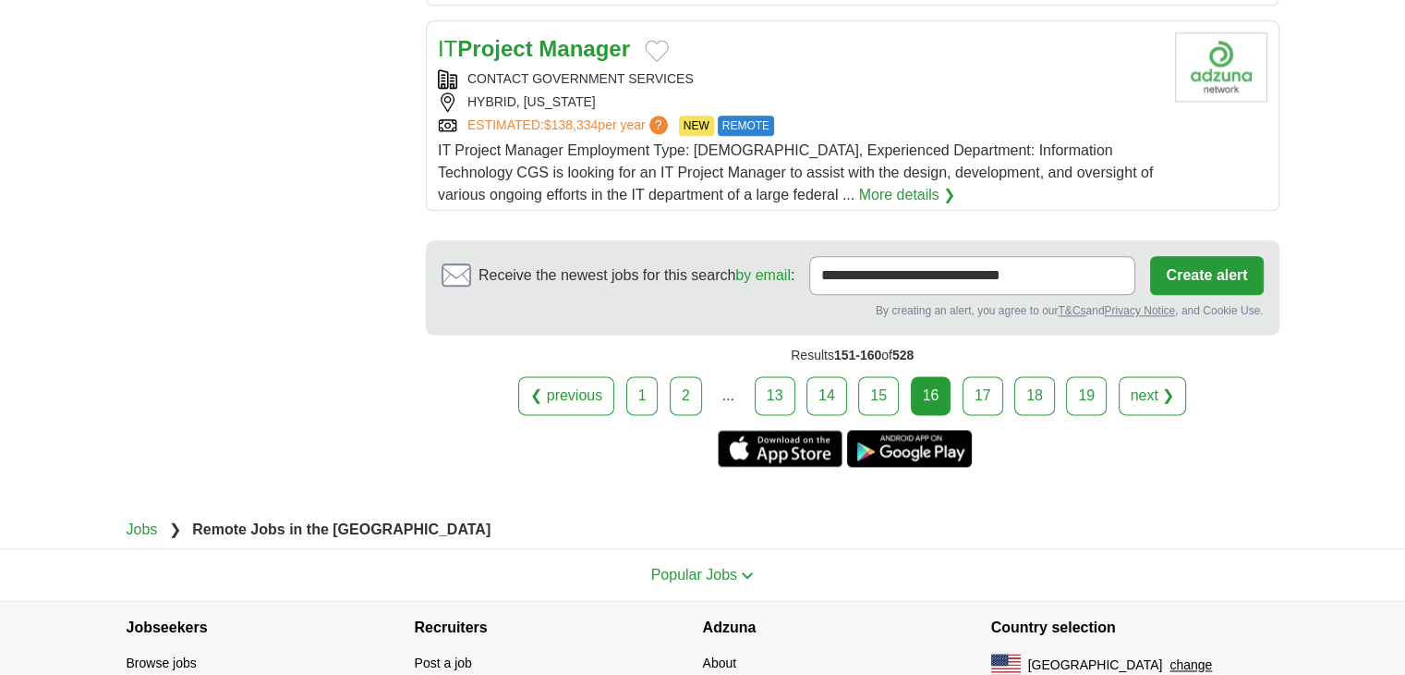
click at [973, 399] on link "17" at bounding box center [983, 395] width 41 height 39
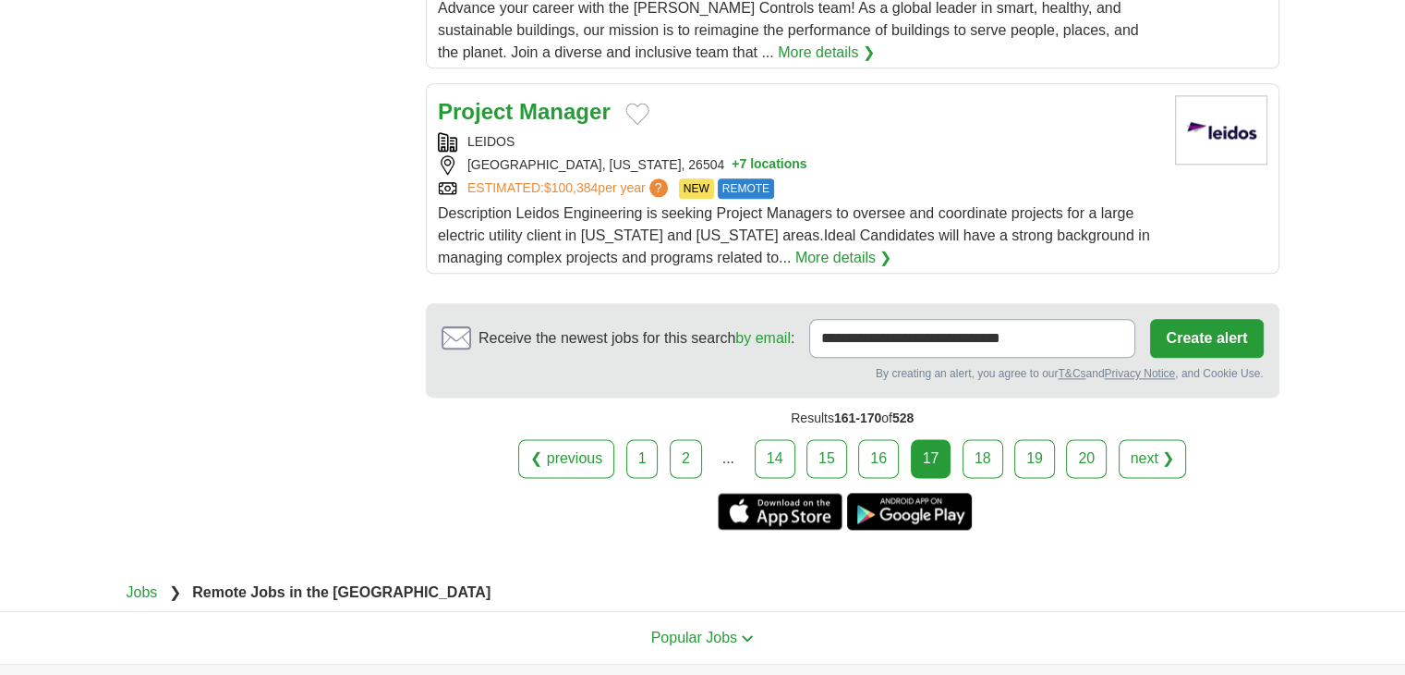
scroll to position [2310, 0]
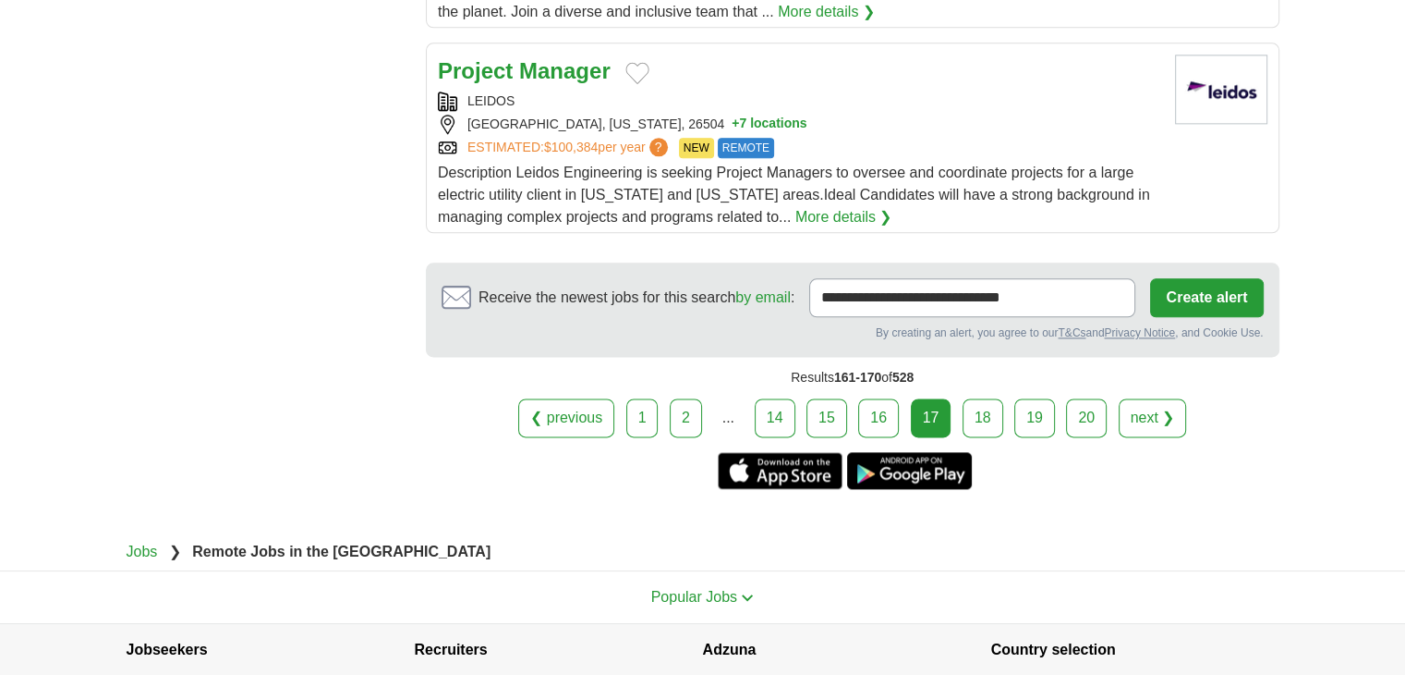
drag, startPoint x: 961, startPoint y: 390, endPoint x: 965, endPoint y: 375, distance: 15.2
click at [963, 398] on link "18" at bounding box center [983, 417] width 41 height 39
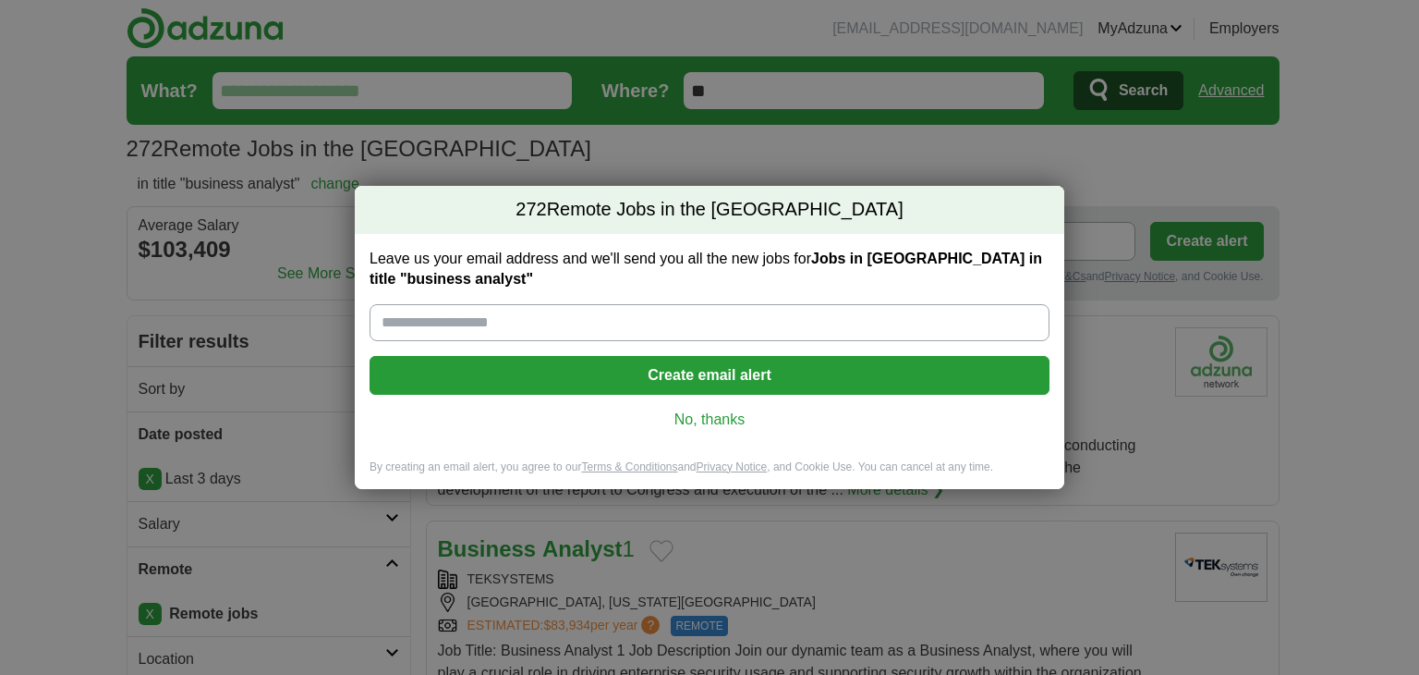
click at [719, 411] on link "No, thanks" at bounding box center [709, 419] width 651 height 20
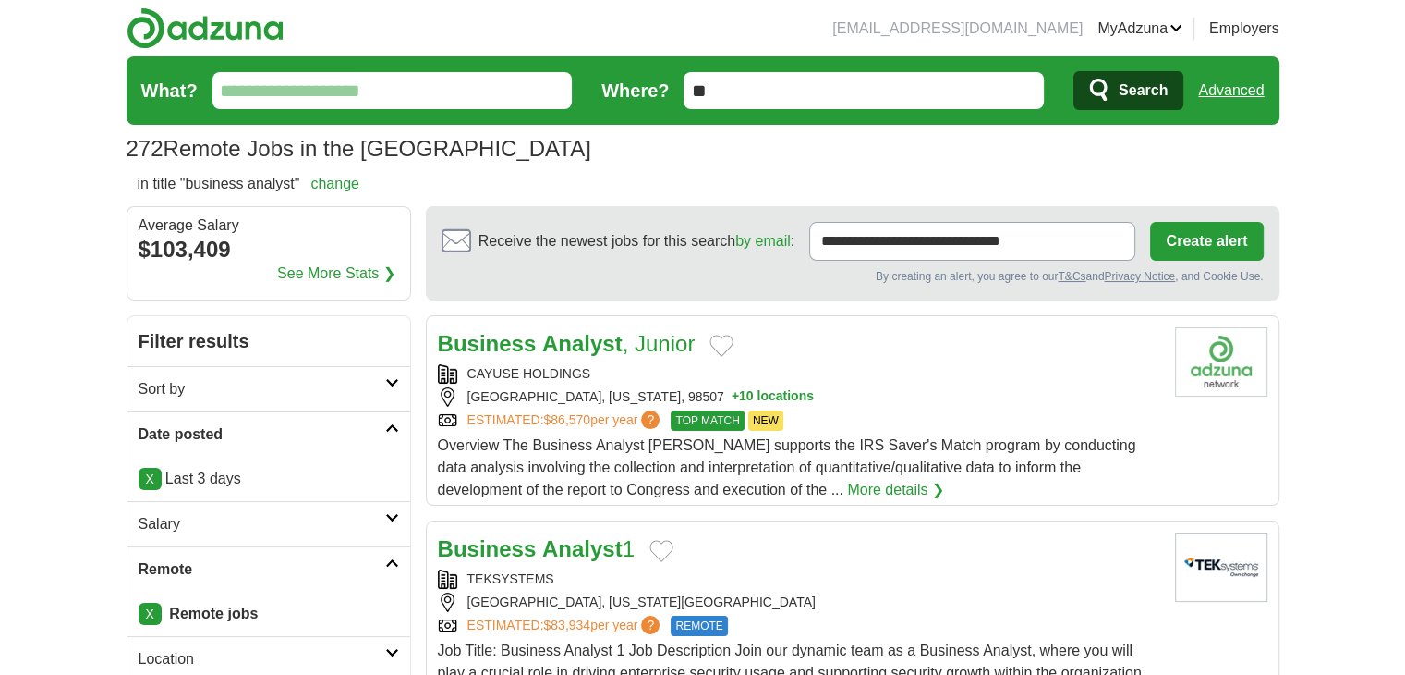
click at [202, 396] on h2 "Sort by" at bounding box center [262, 389] width 247 height 22
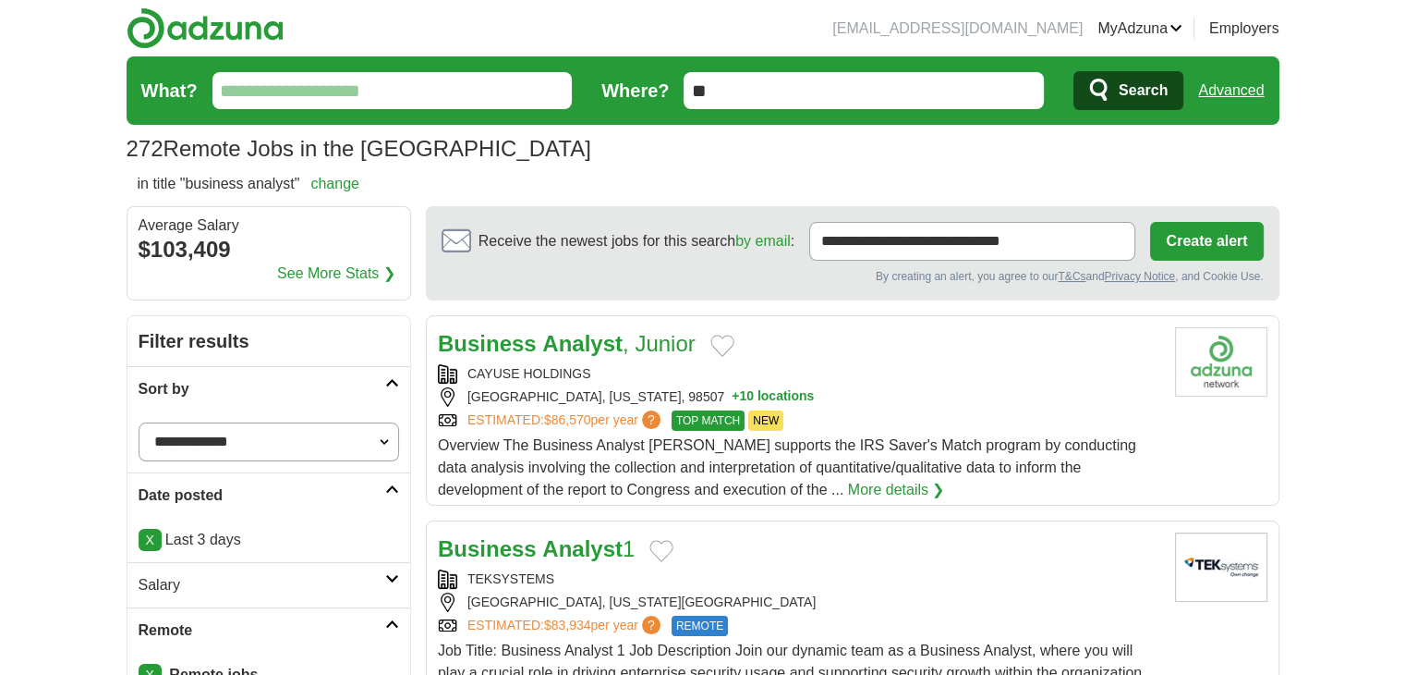
click at [215, 419] on div "**********" at bounding box center [269, 441] width 283 height 61
click at [225, 441] on select "**********" at bounding box center [269, 441] width 261 height 39
select select "**********"
click at [139, 422] on select "**********" at bounding box center [269, 441] width 261 height 39
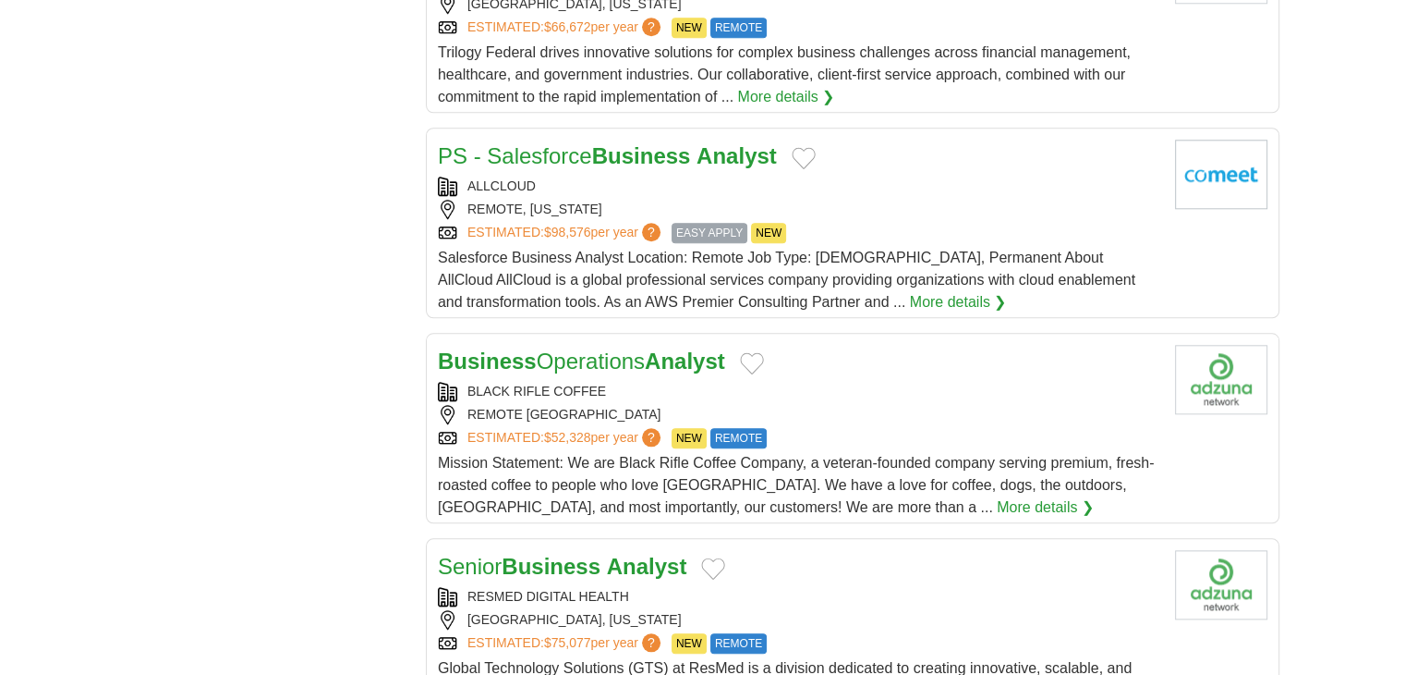
scroll to position [2002, 0]
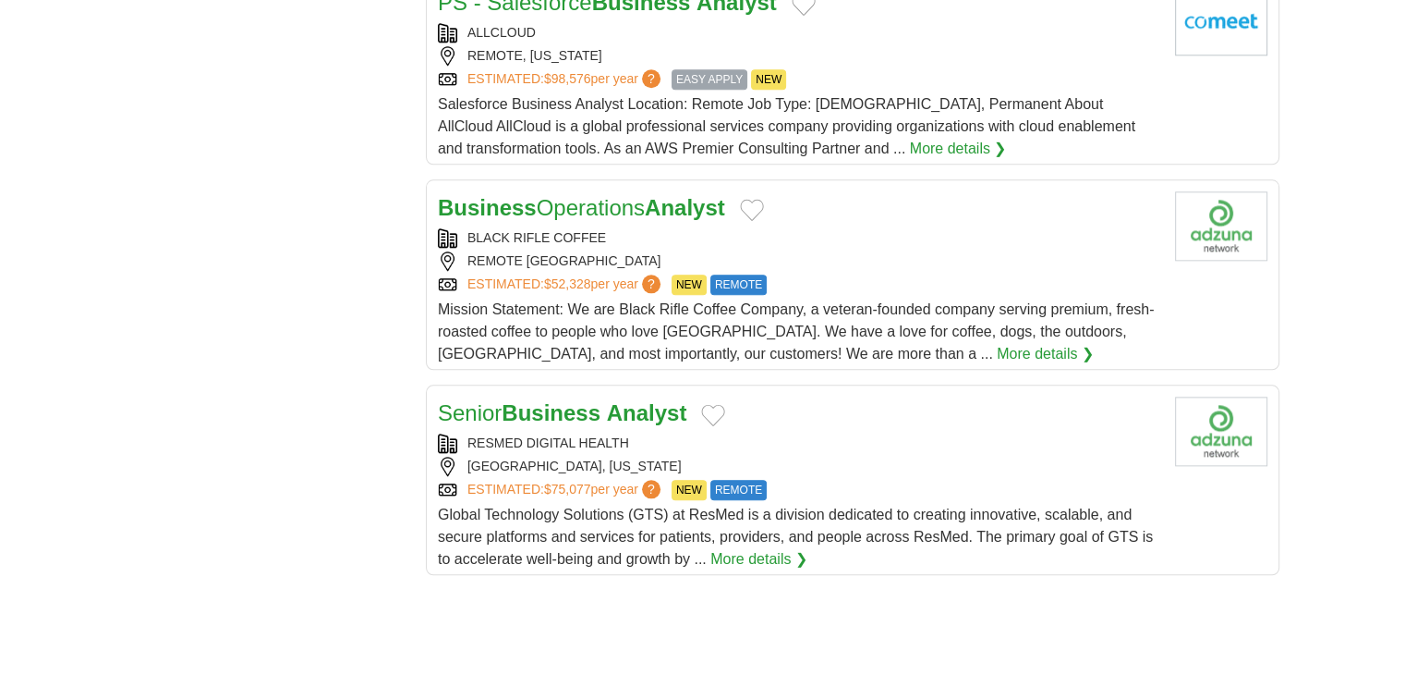
drag, startPoint x: 629, startPoint y: 159, endPoint x: 631, endPoint y: 143, distance: 15.8
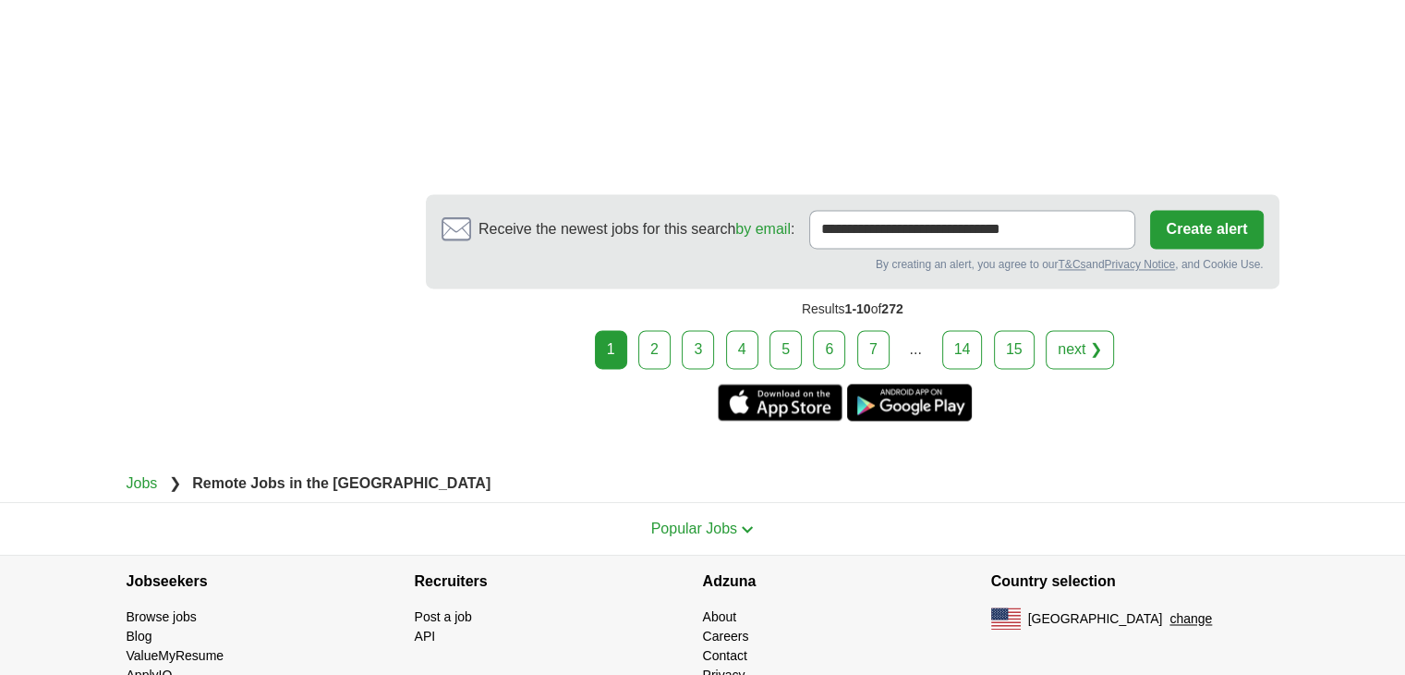
scroll to position [2798, 0]
click at [654, 329] on link "2" at bounding box center [655, 348] width 32 height 39
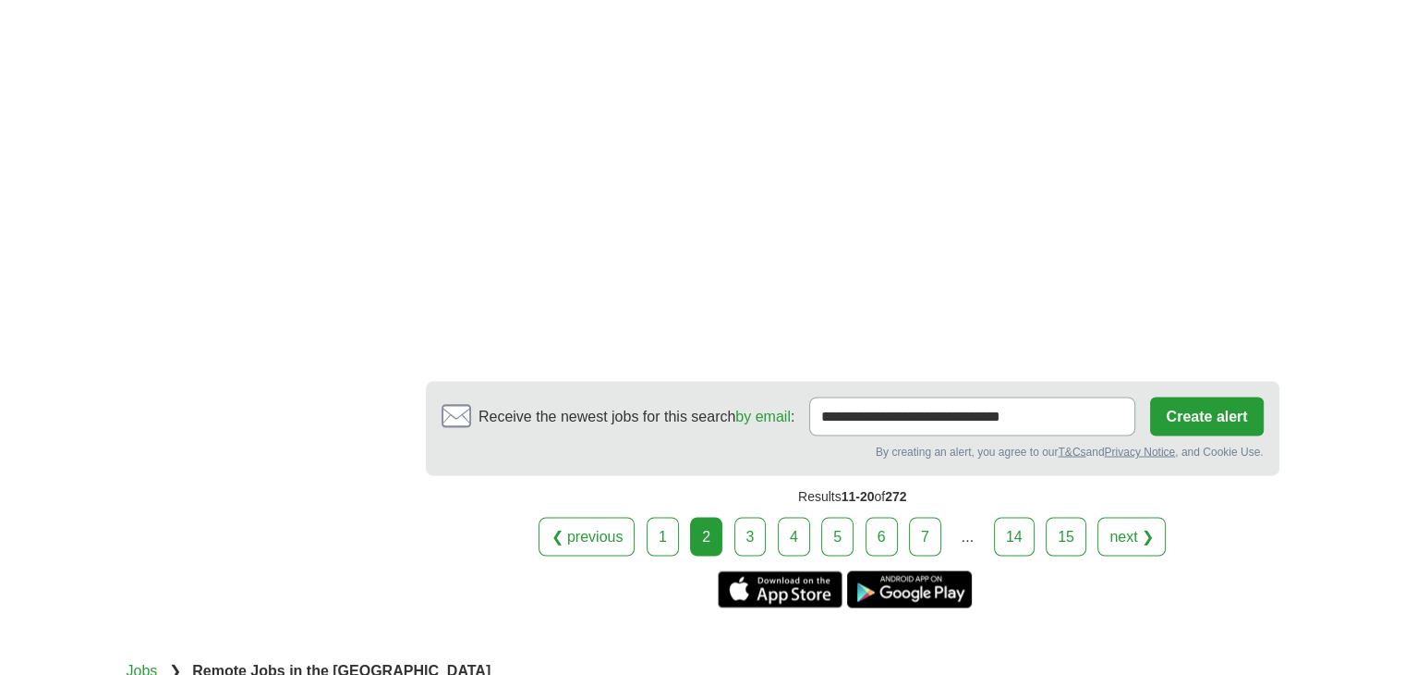
scroll to position [3234, 0]
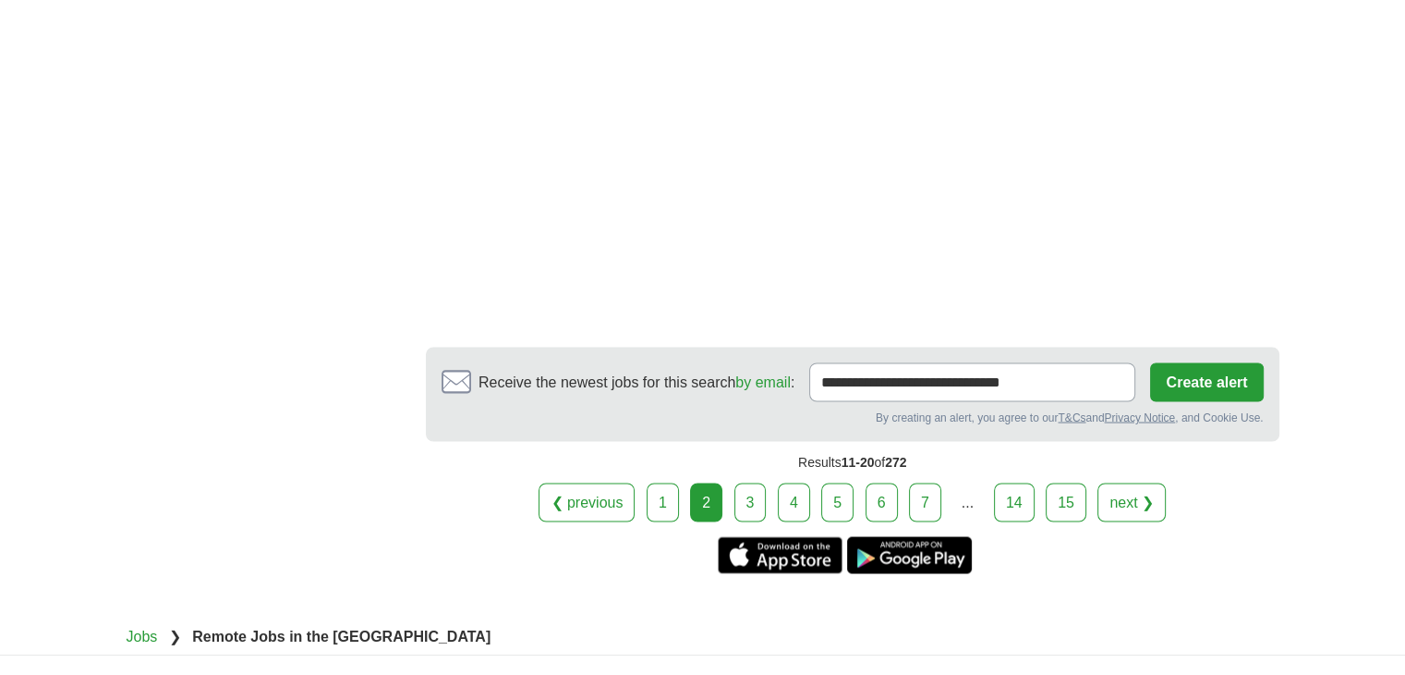
click at [787, 482] on link "4" at bounding box center [794, 501] width 32 height 39
click at [734, 482] on div "❮ previous 1 2 3 4 5 6 7 ... next ❯" at bounding box center [853, 501] width 854 height 39
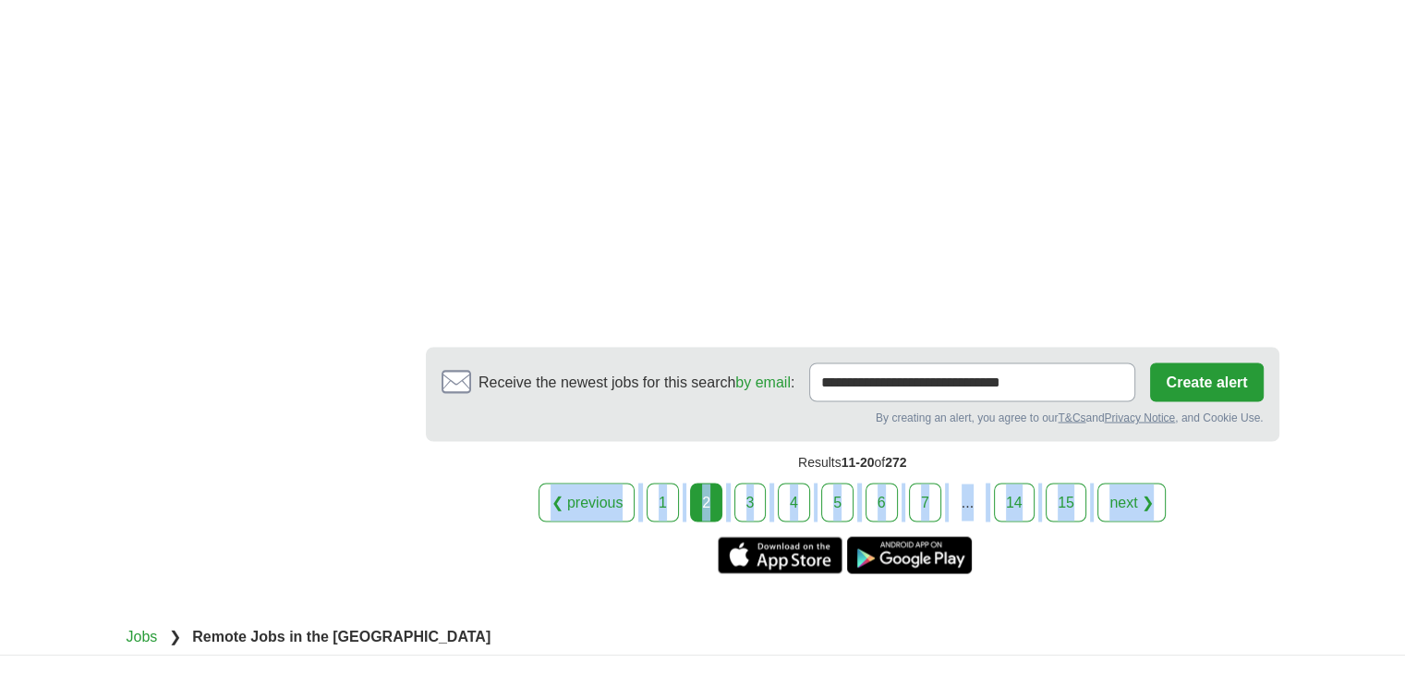
click at [734, 482] on div "❮ previous 1 2 3 4 5 6 7 ... next ❯" at bounding box center [853, 501] width 854 height 39
click at [735, 482] on link "3" at bounding box center [751, 501] width 32 height 39
click at [748, 482] on link "3" at bounding box center [751, 501] width 32 height 39
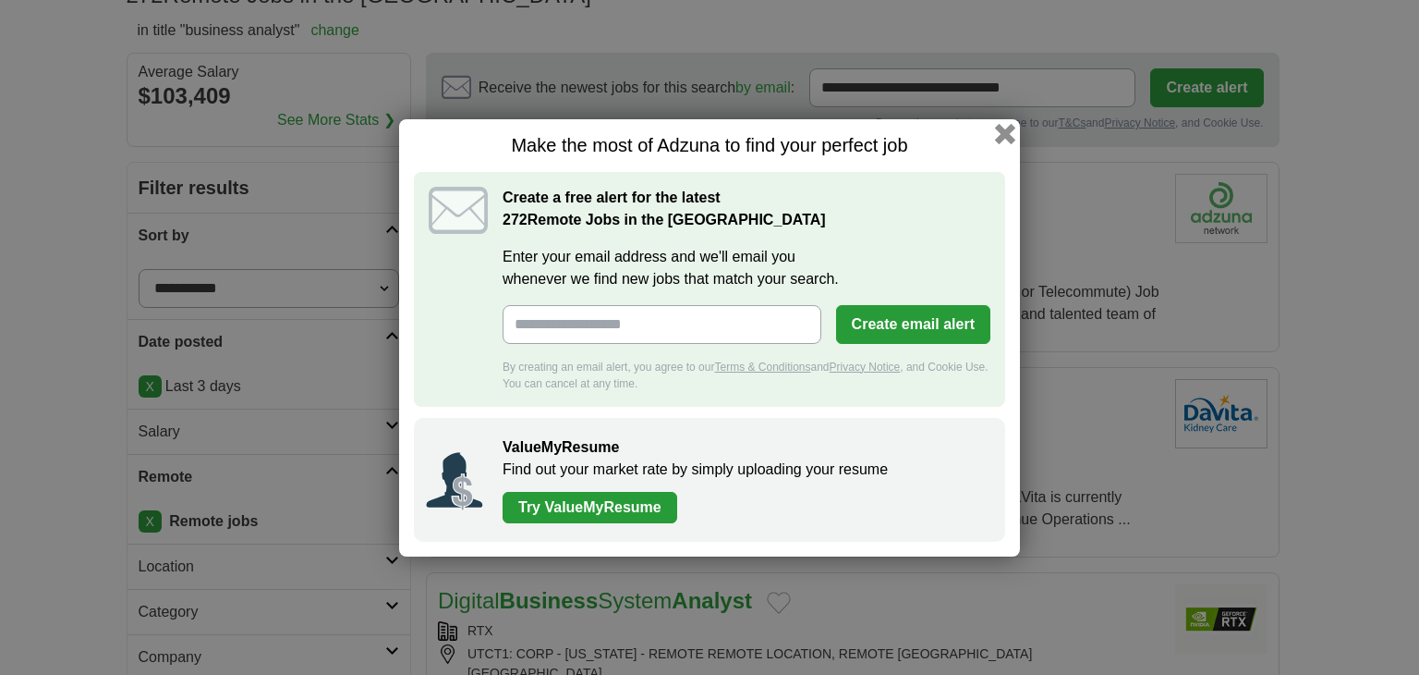
click at [1007, 135] on button "button" at bounding box center [1005, 133] width 20 height 20
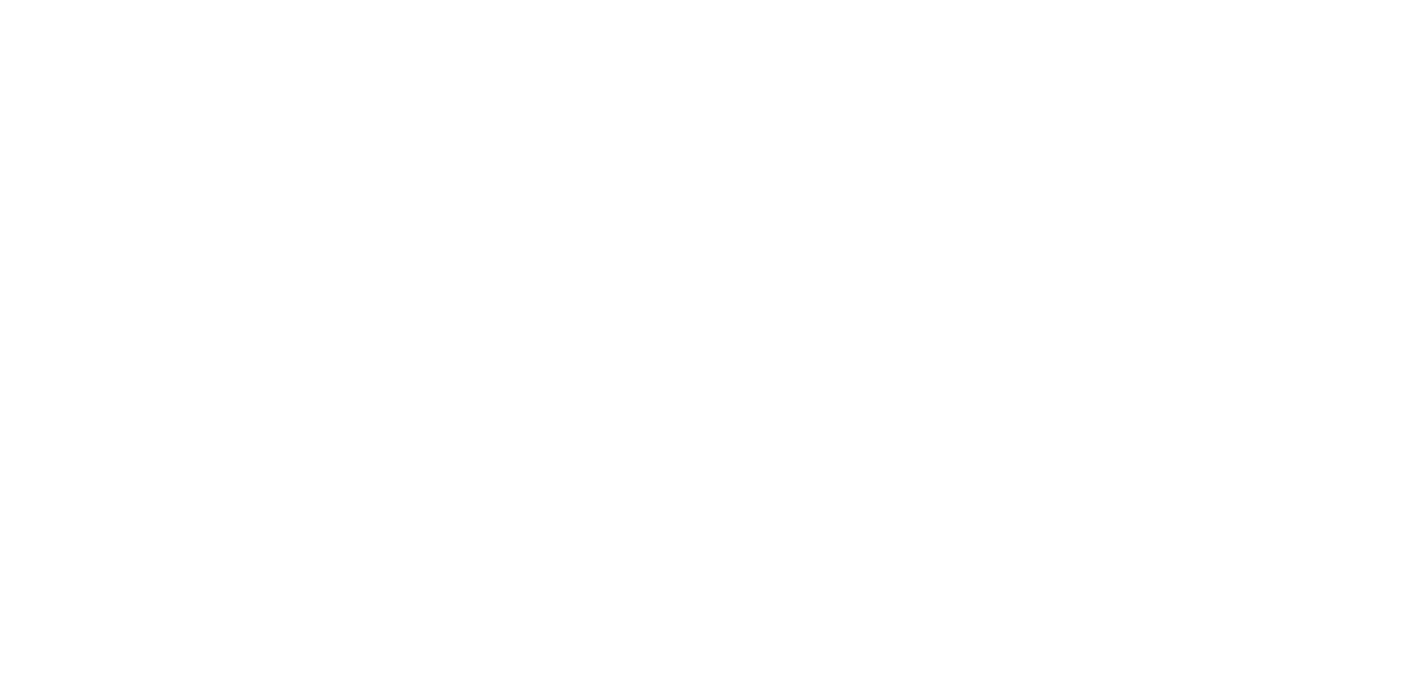
scroll to position [3542, 0]
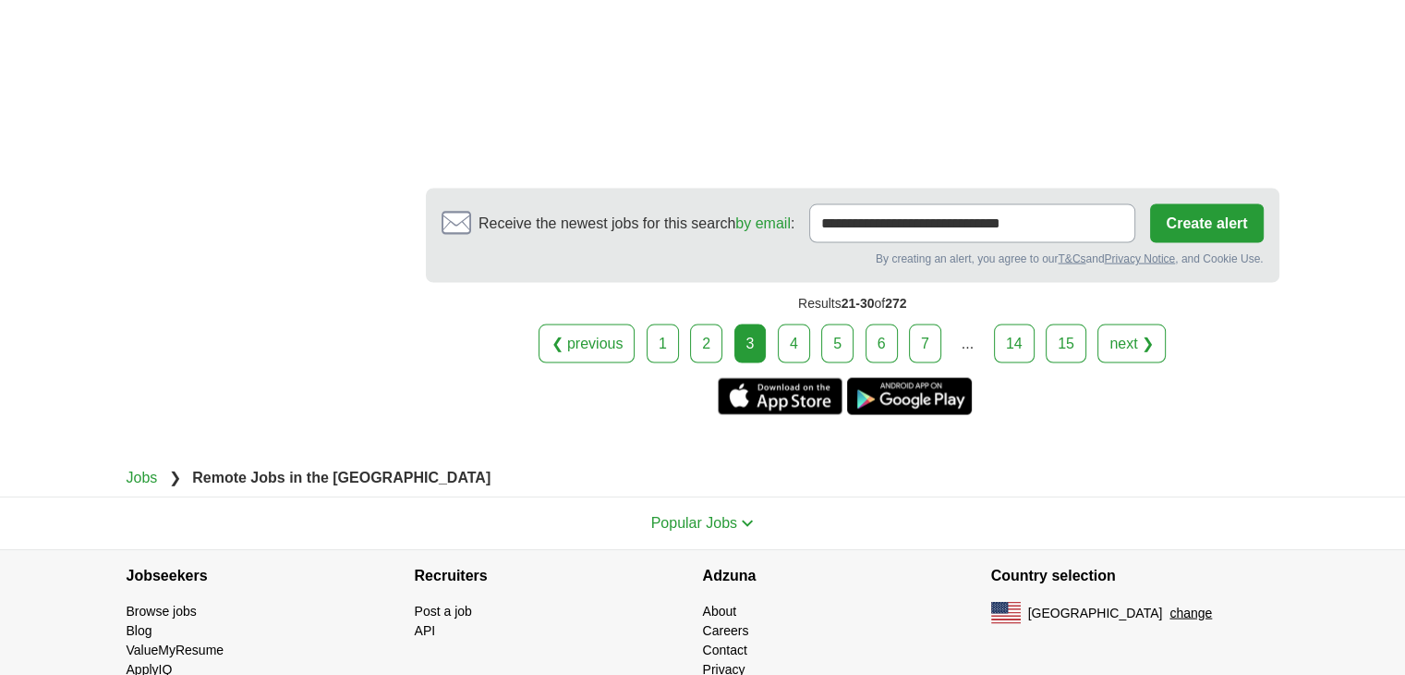
click at [807, 324] on link "4" at bounding box center [794, 343] width 32 height 39
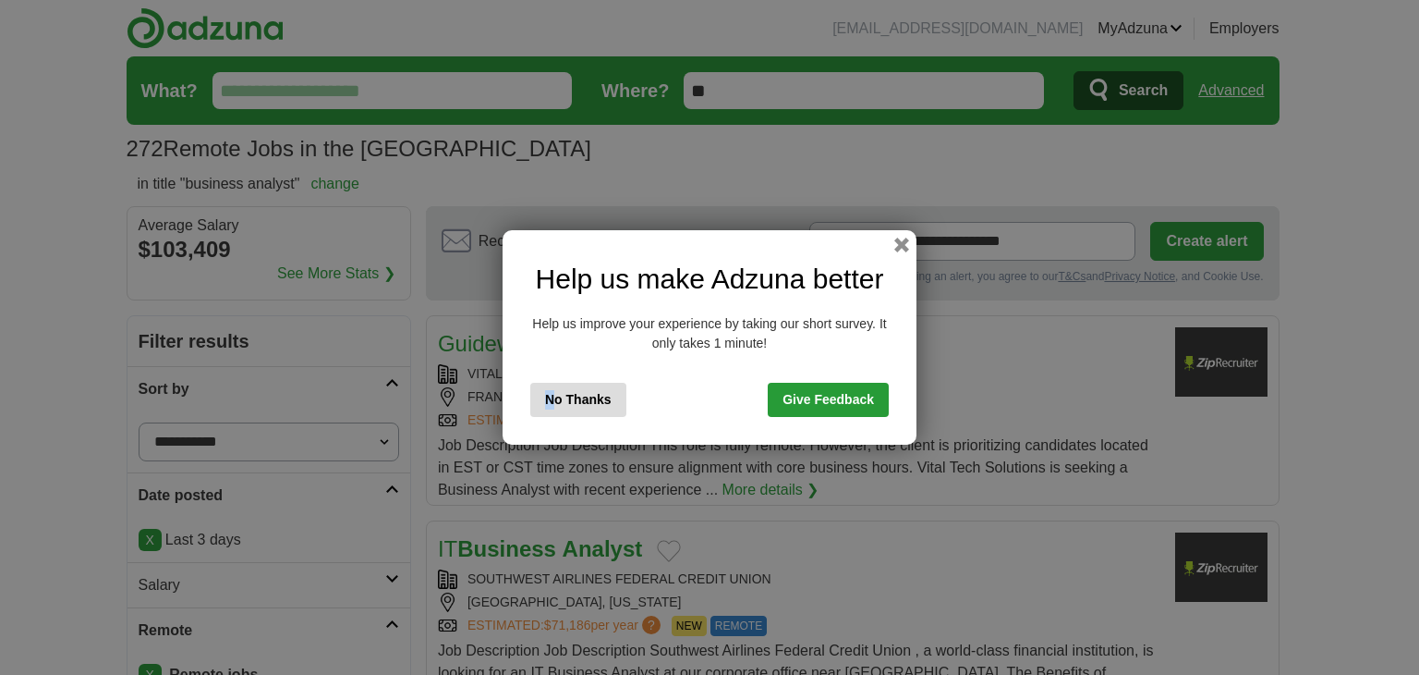
click at [554, 386] on div "Help us make Adzuna better Help us improve your experience by taking our short …" at bounding box center [710, 337] width 414 height 214
click at [554, 386] on button "No Thanks" at bounding box center [578, 400] width 96 height 34
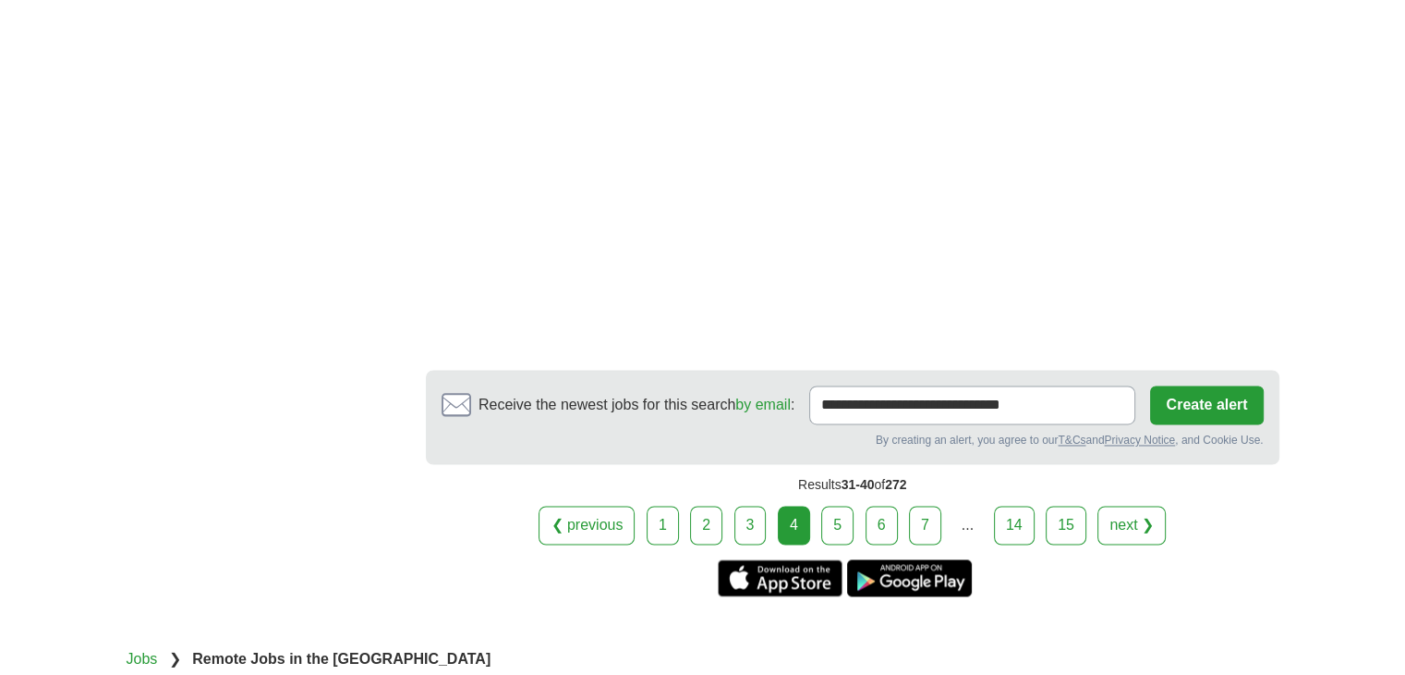
scroll to position [2926, 0]
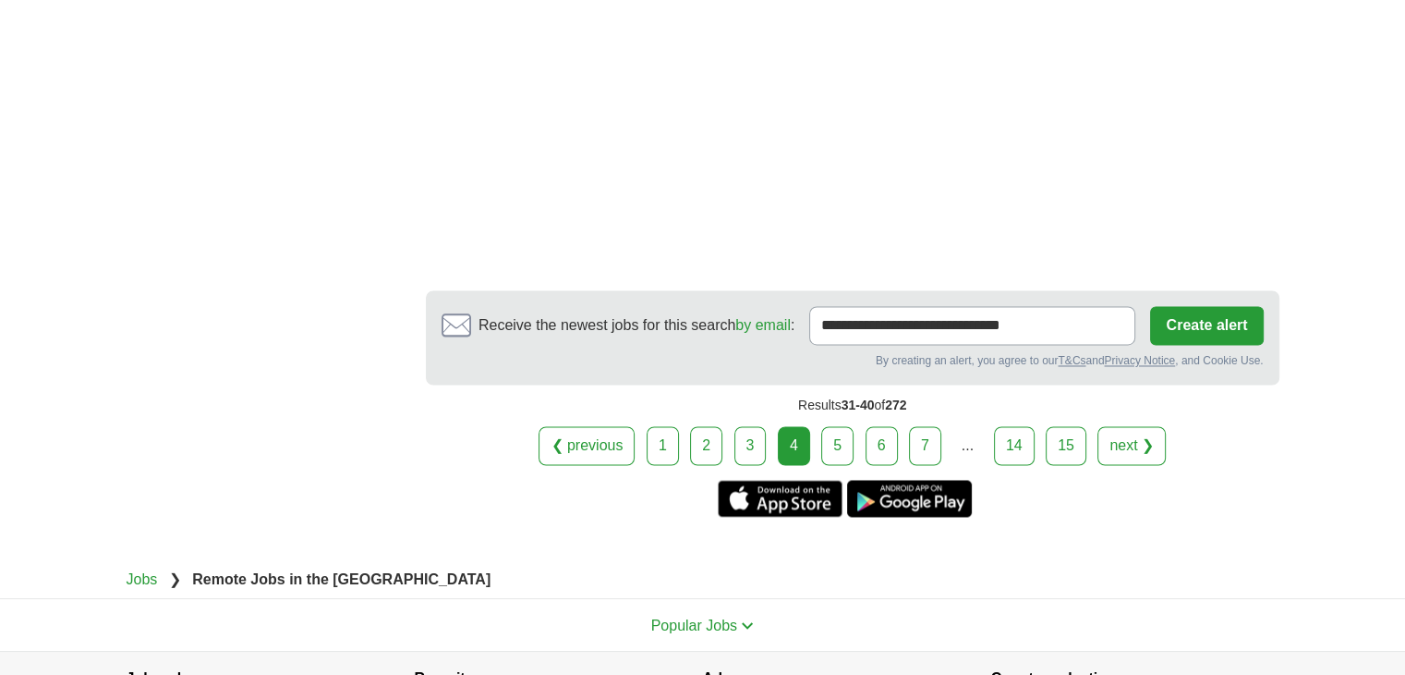
click at [848, 426] on link "5" at bounding box center [837, 445] width 32 height 39
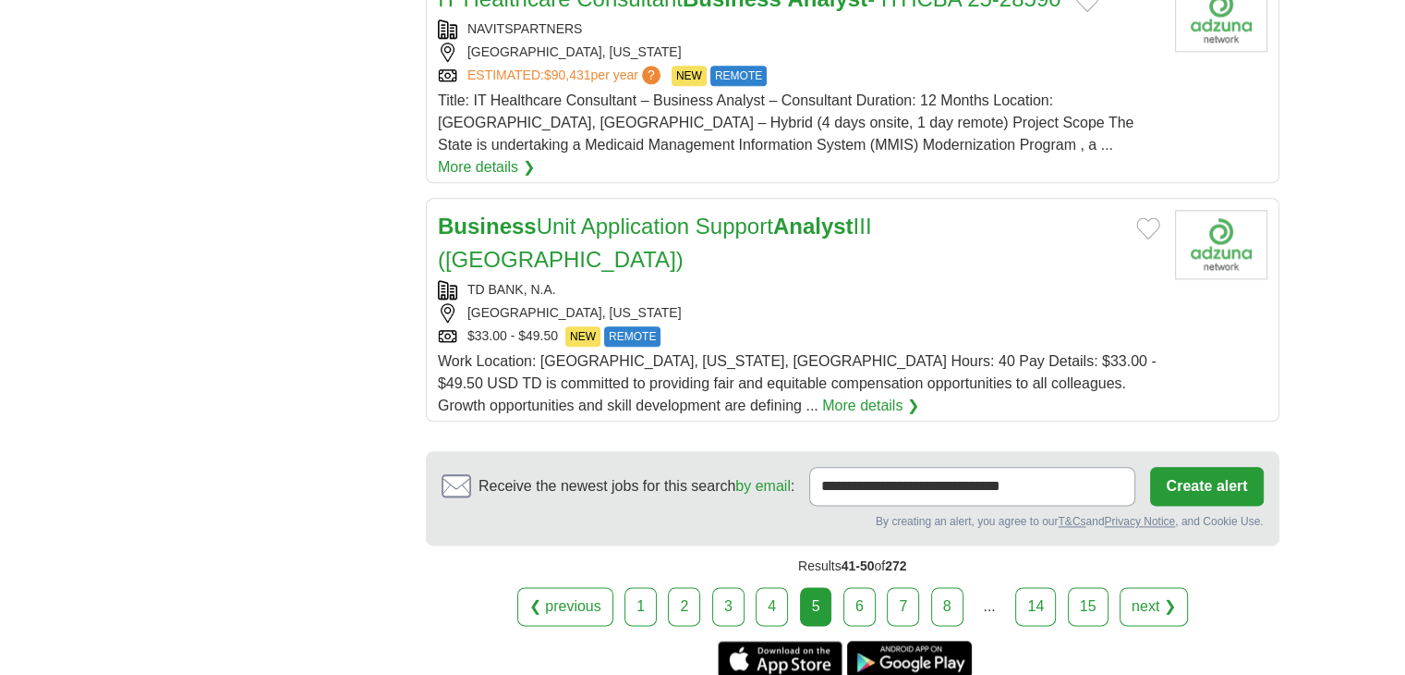
scroll to position [2156, 0]
click at [868, 586] on link "6" at bounding box center [860, 605] width 32 height 39
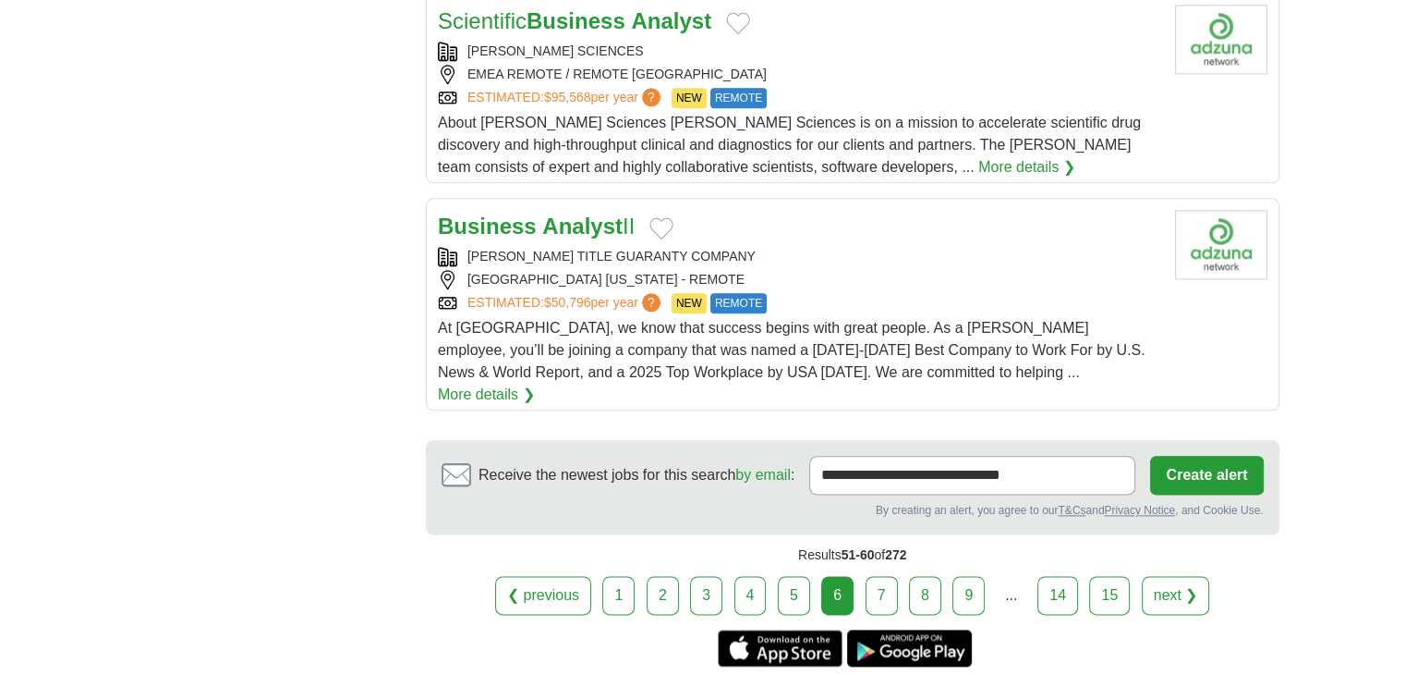
scroll to position [2156, 0]
click at [902, 533] on div "Results 51-60 of 272" at bounding box center [853, 554] width 854 height 42
click at [875, 575] on link "7" at bounding box center [882, 594] width 32 height 39
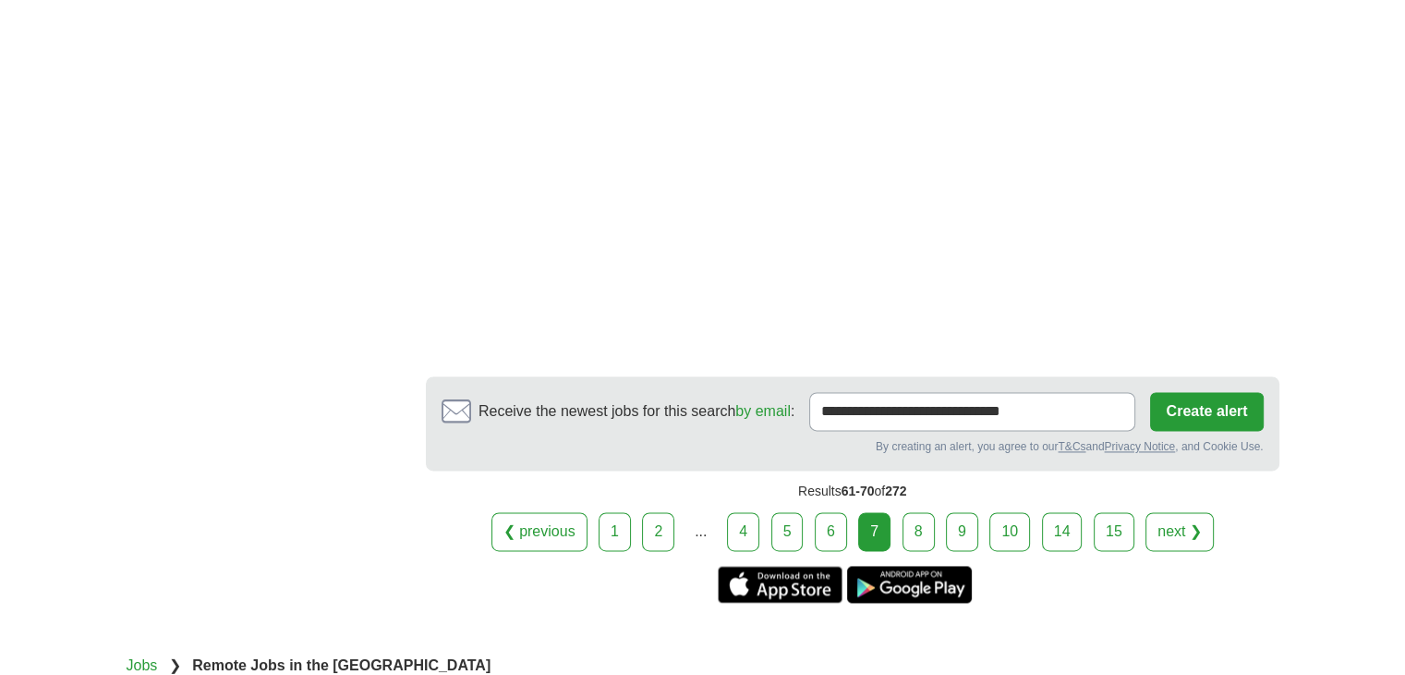
scroll to position [2772, 0]
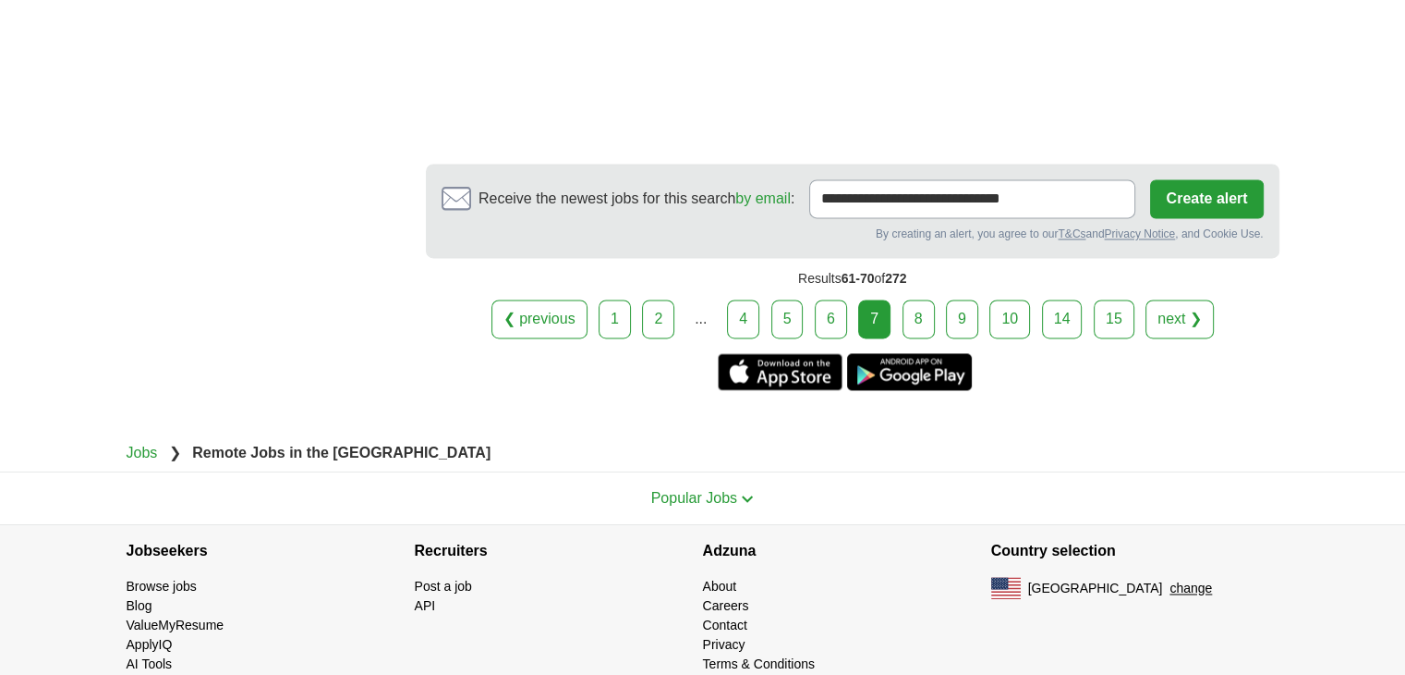
click at [913, 318] on link "8" at bounding box center [919, 318] width 32 height 39
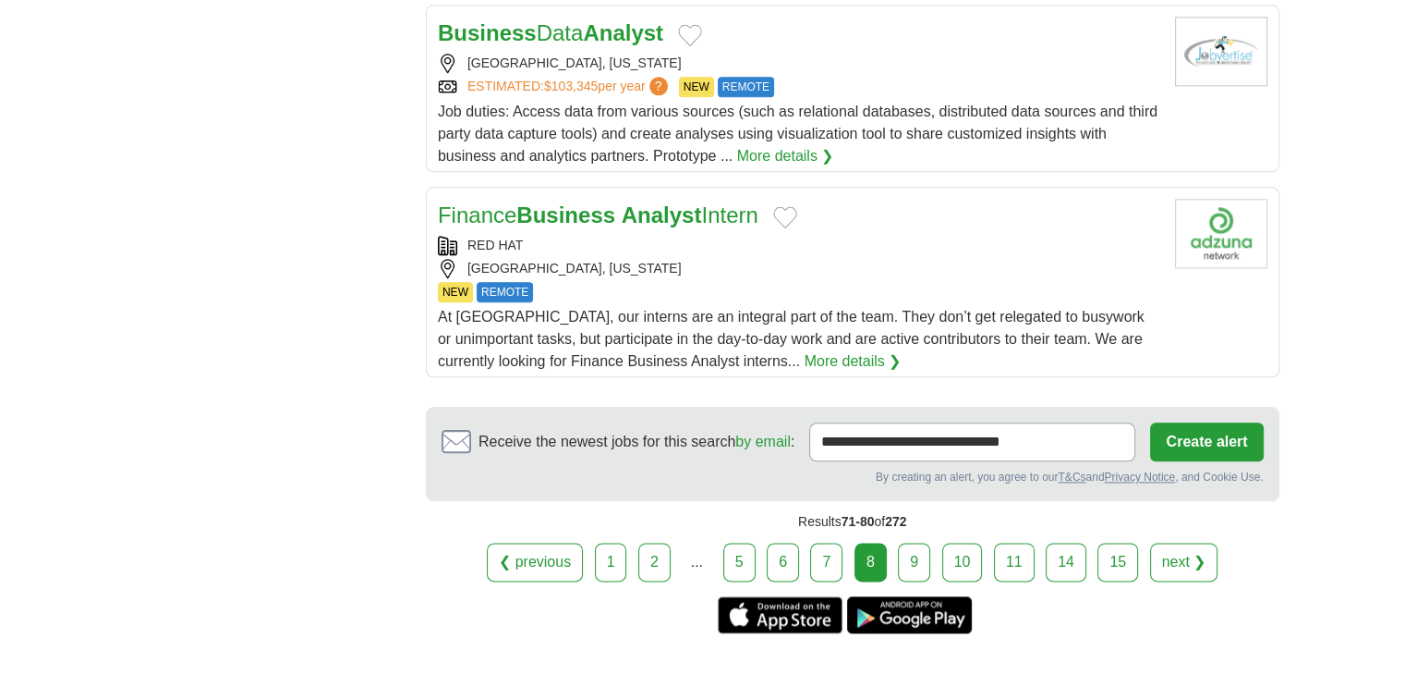
scroll to position [2156, 0]
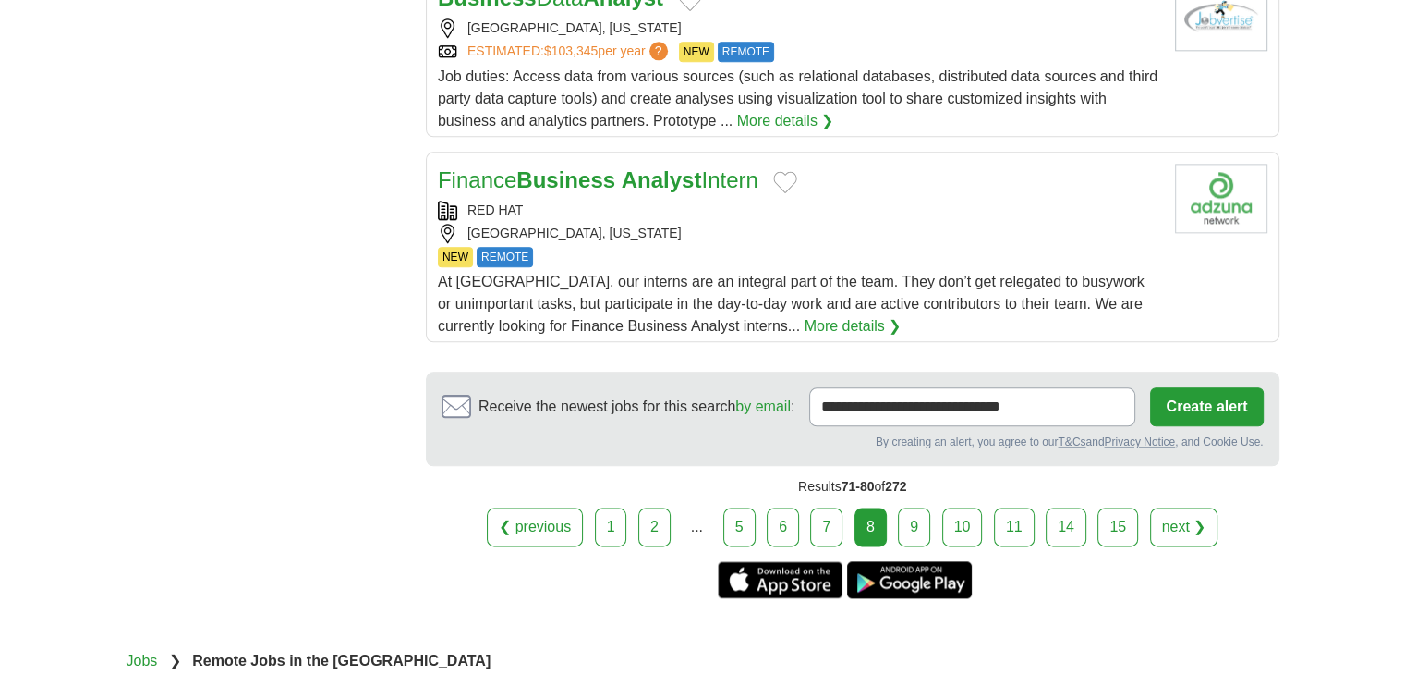
click at [903, 515] on link "9" at bounding box center [914, 526] width 32 height 39
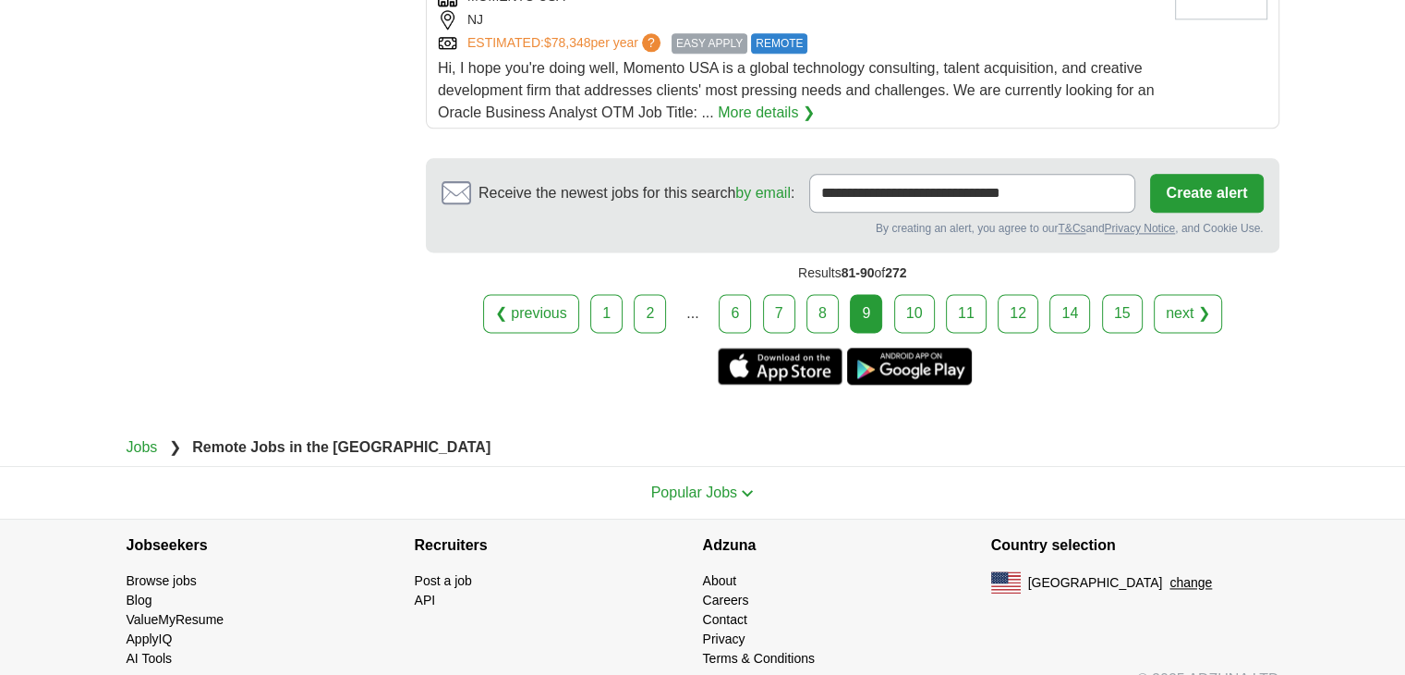
scroll to position [2414, 0]
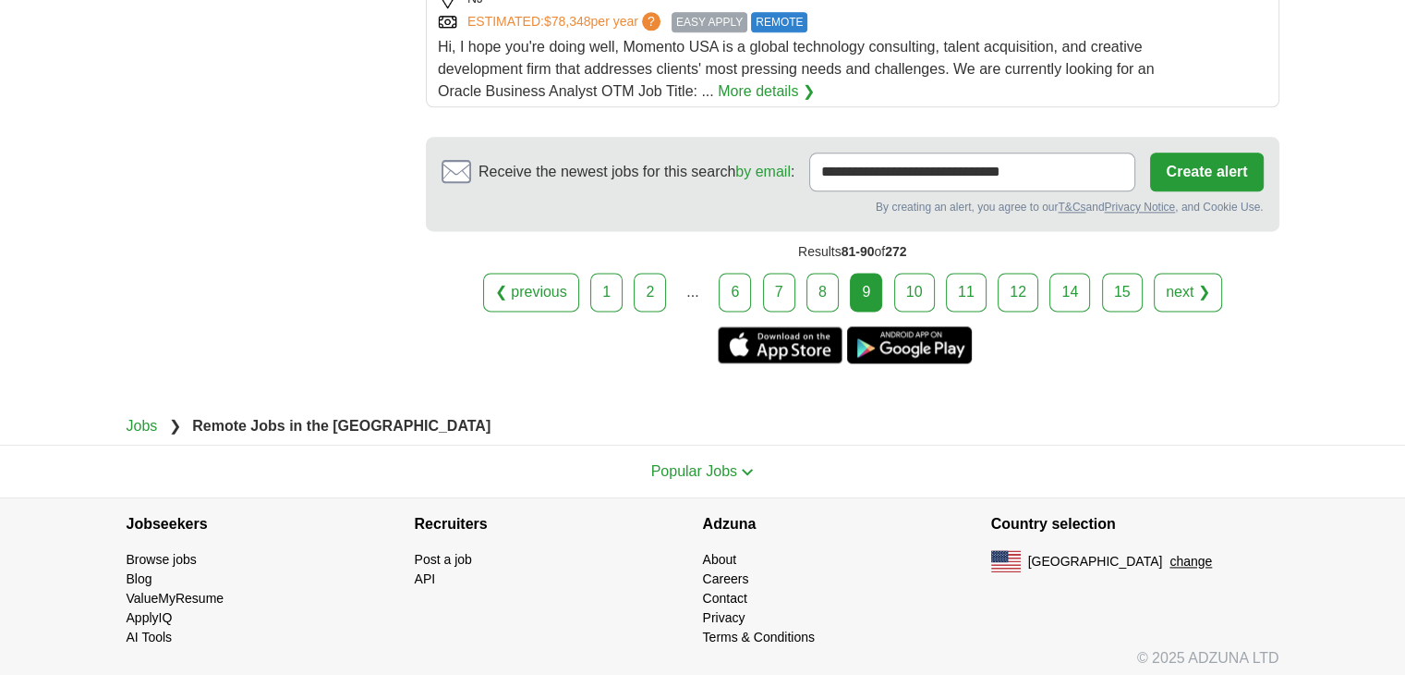
click at [907, 291] on link "10" at bounding box center [914, 292] width 41 height 39
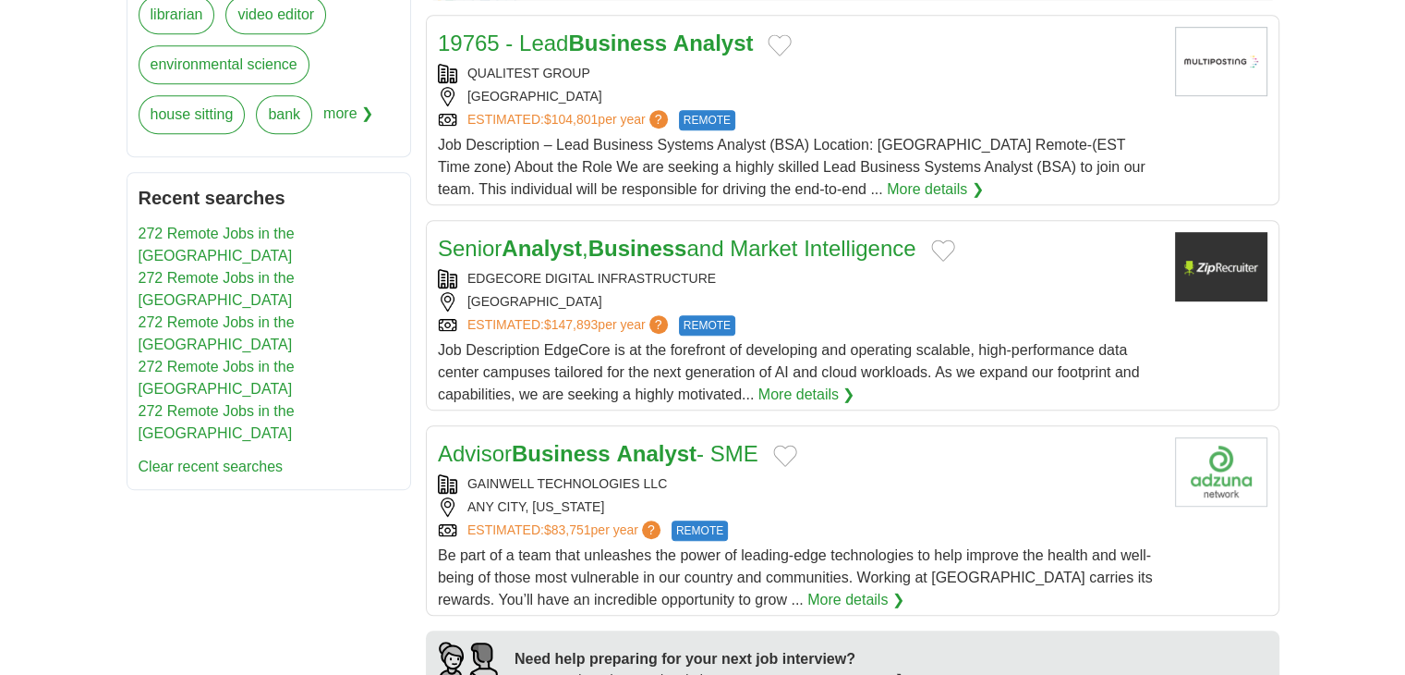
scroll to position [924, 0]
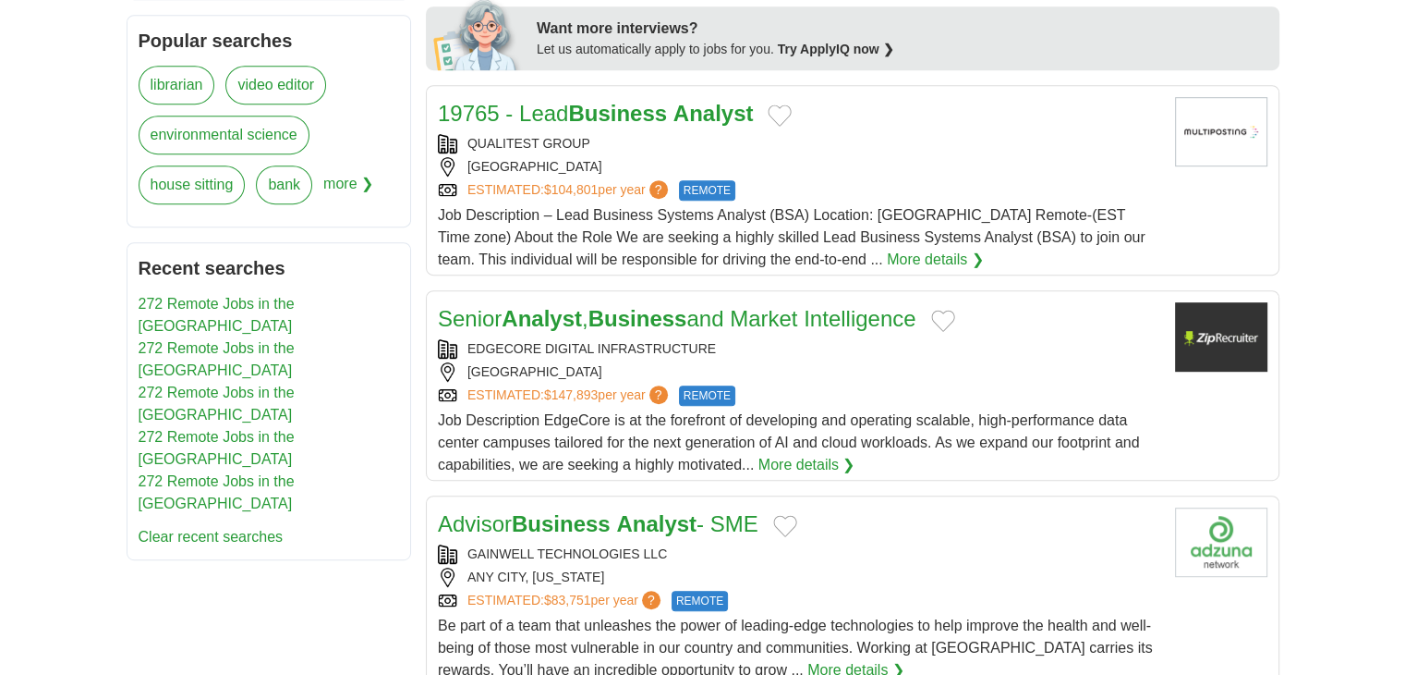
drag, startPoint x: 671, startPoint y: 374, endPoint x: 644, endPoint y: 524, distance: 152.1
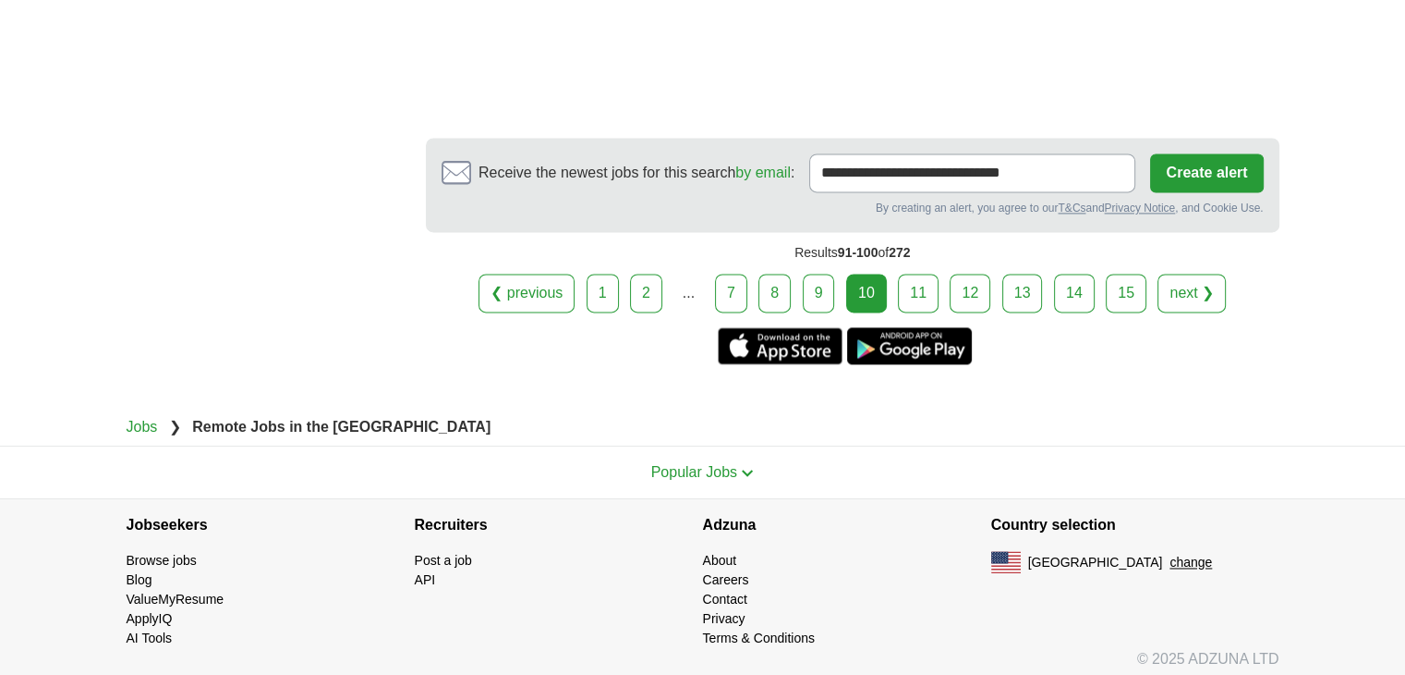
scroll to position [2621, 0]
click at [914, 286] on link "11" at bounding box center [918, 293] width 41 height 39
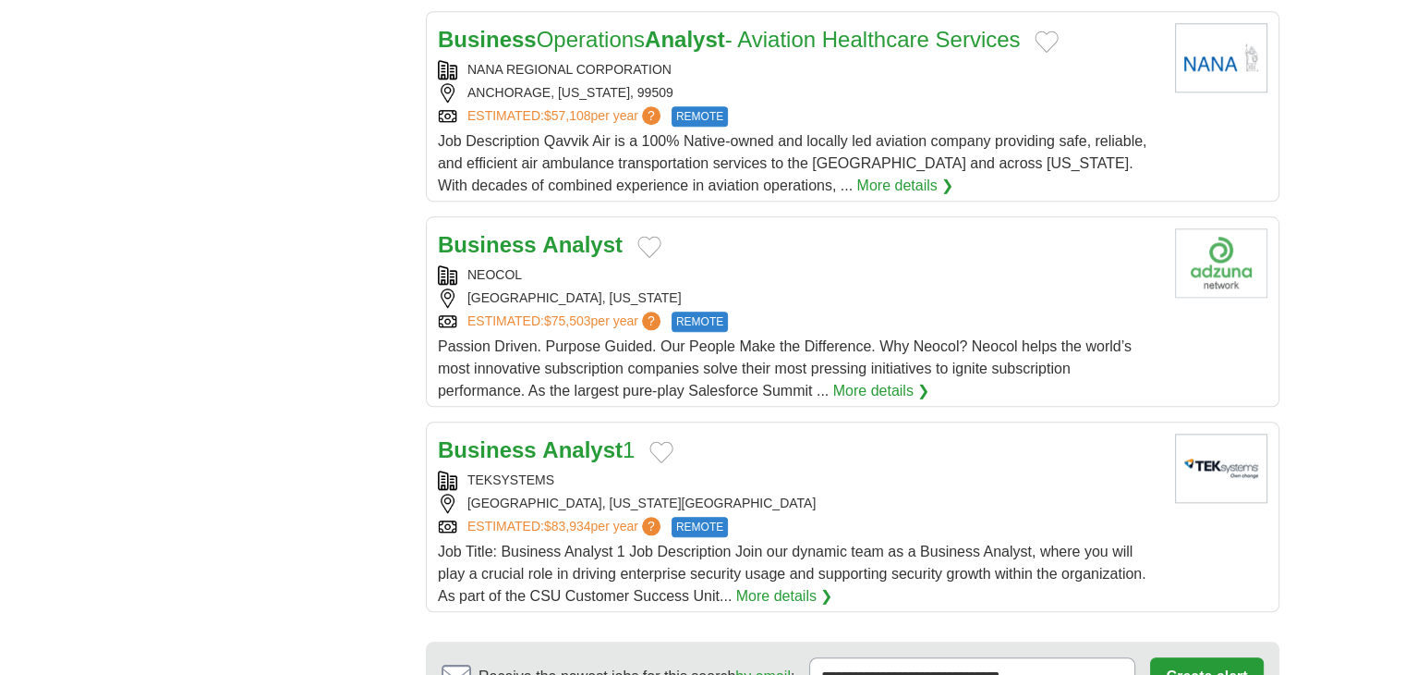
scroll to position [2156, 0]
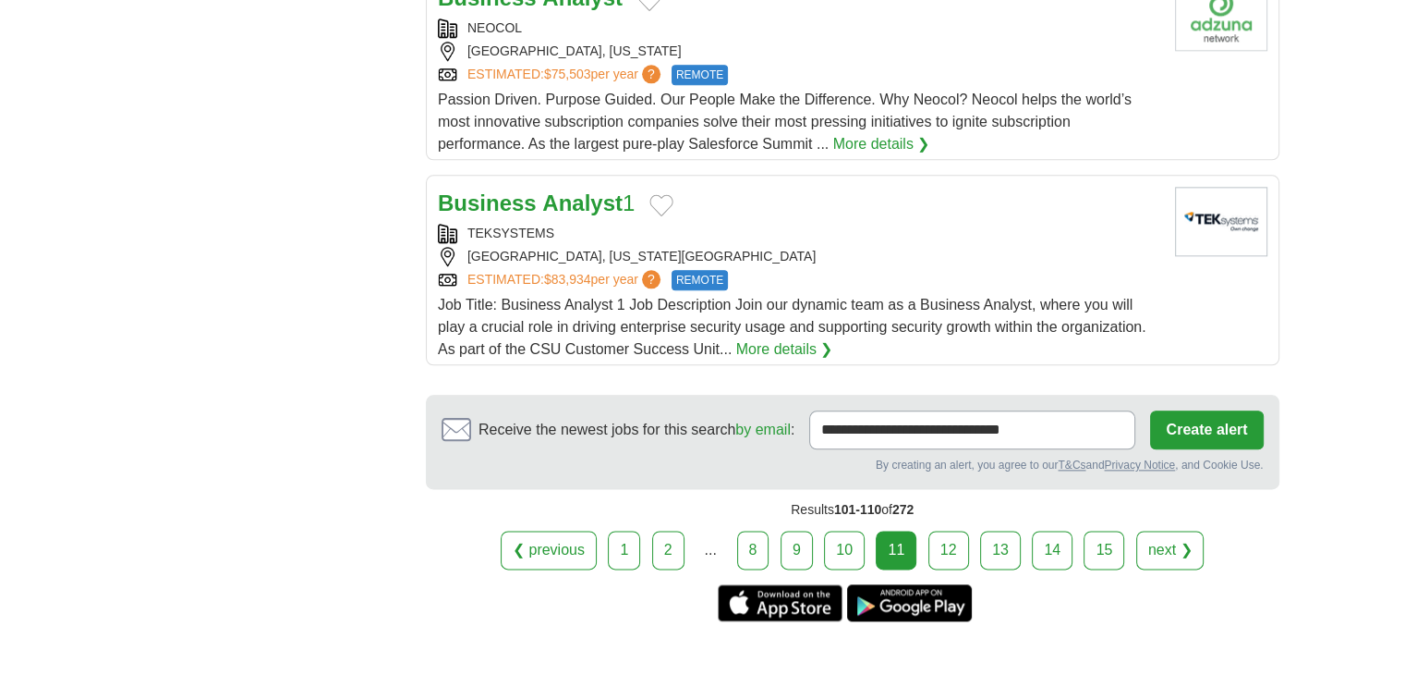
drag, startPoint x: 948, startPoint y: 533, endPoint x: 946, endPoint y: 520, distance: 13.1
click at [948, 533] on link "12" at bounding box center [949, 549] width 41 height 39
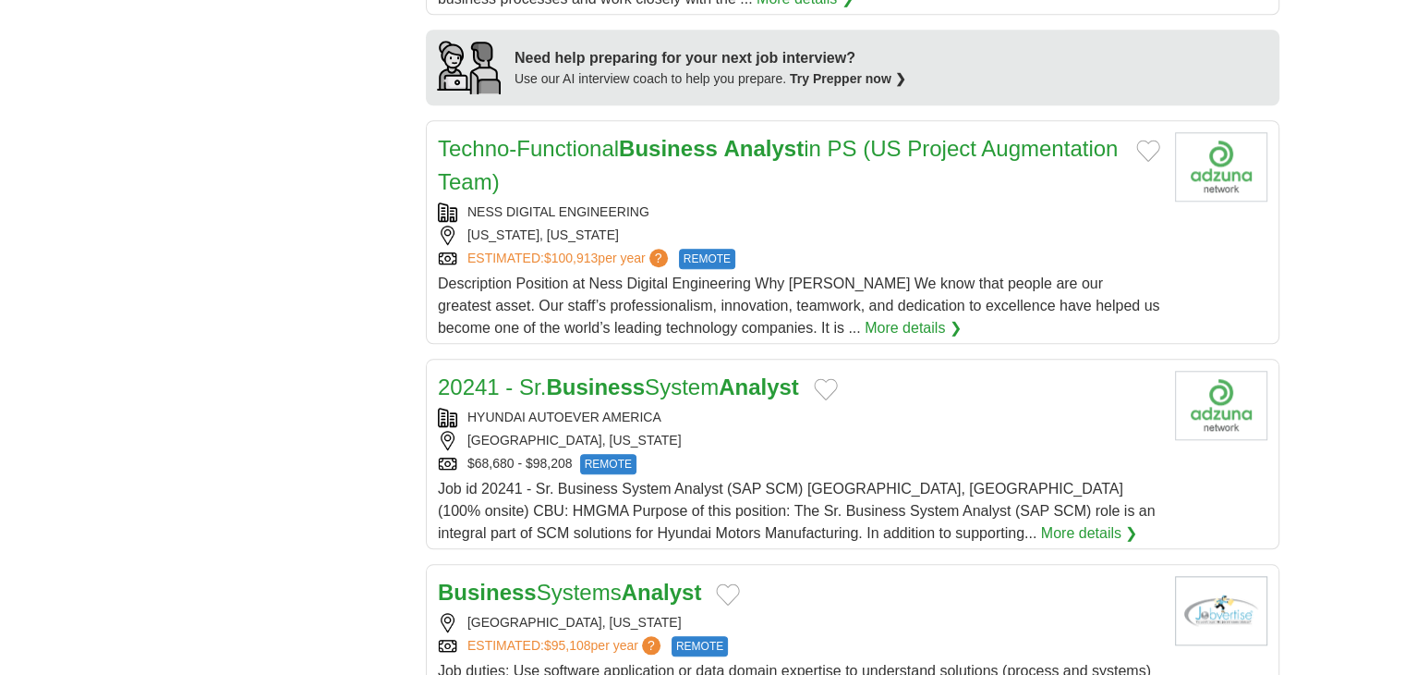
scroll to position [1694, 0]
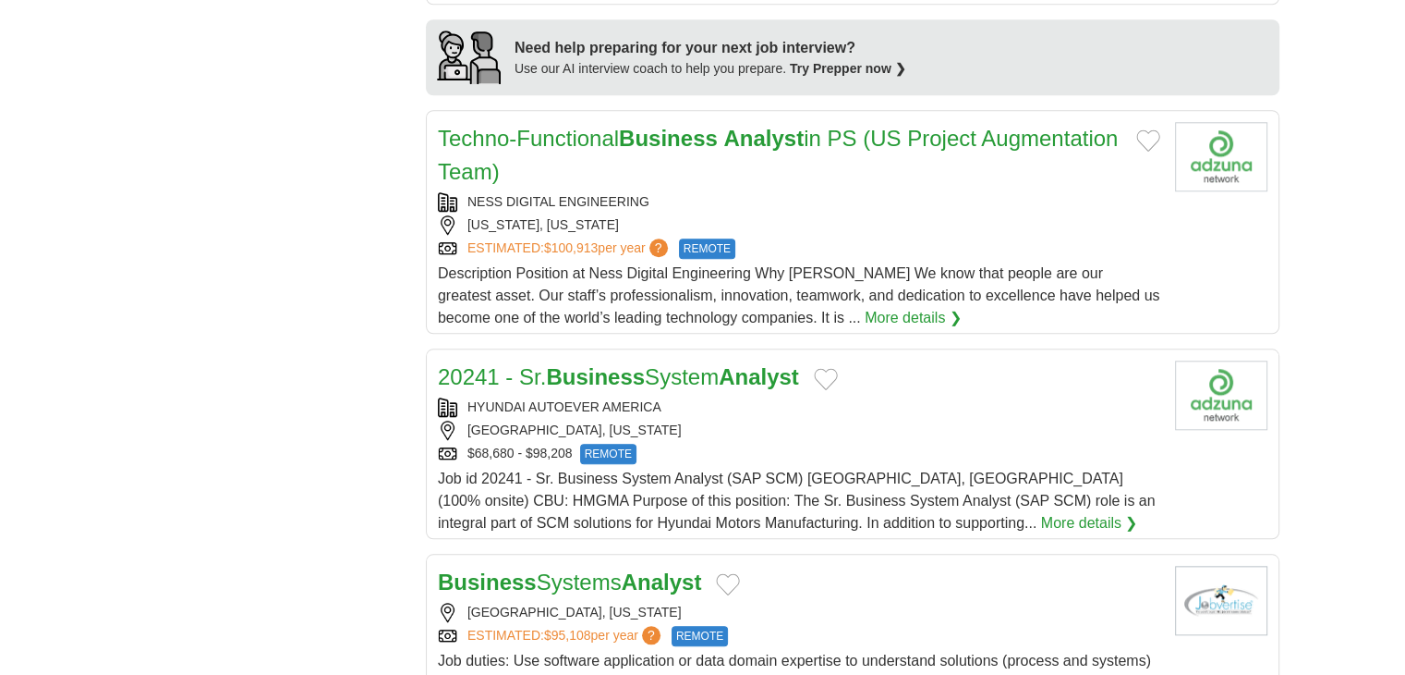
drag, startPoint x: 543, startPoint y: 63, endPoint x: 481, endPoint y: 71, distance: 63.4
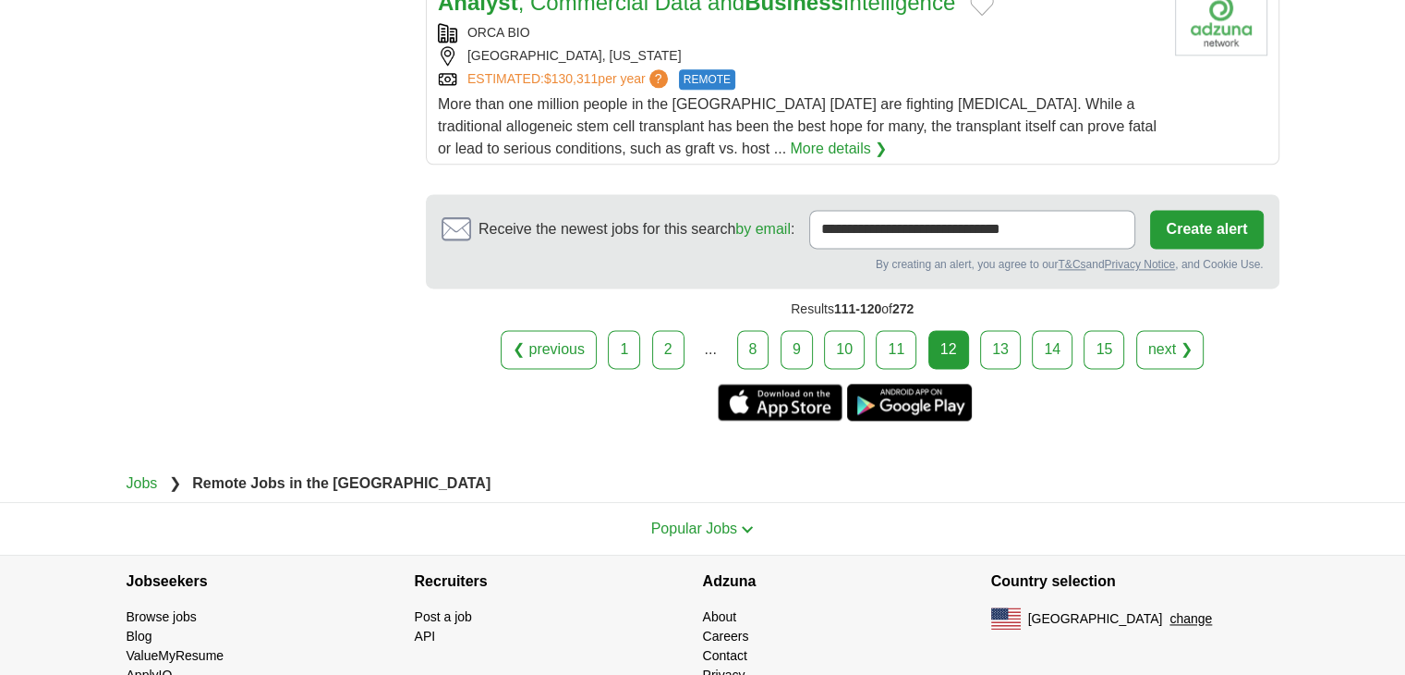
scroll to position [2456, 0]
click at [1016, 329] on link "13" at bounding box center [1000, 348] width 41 height 39
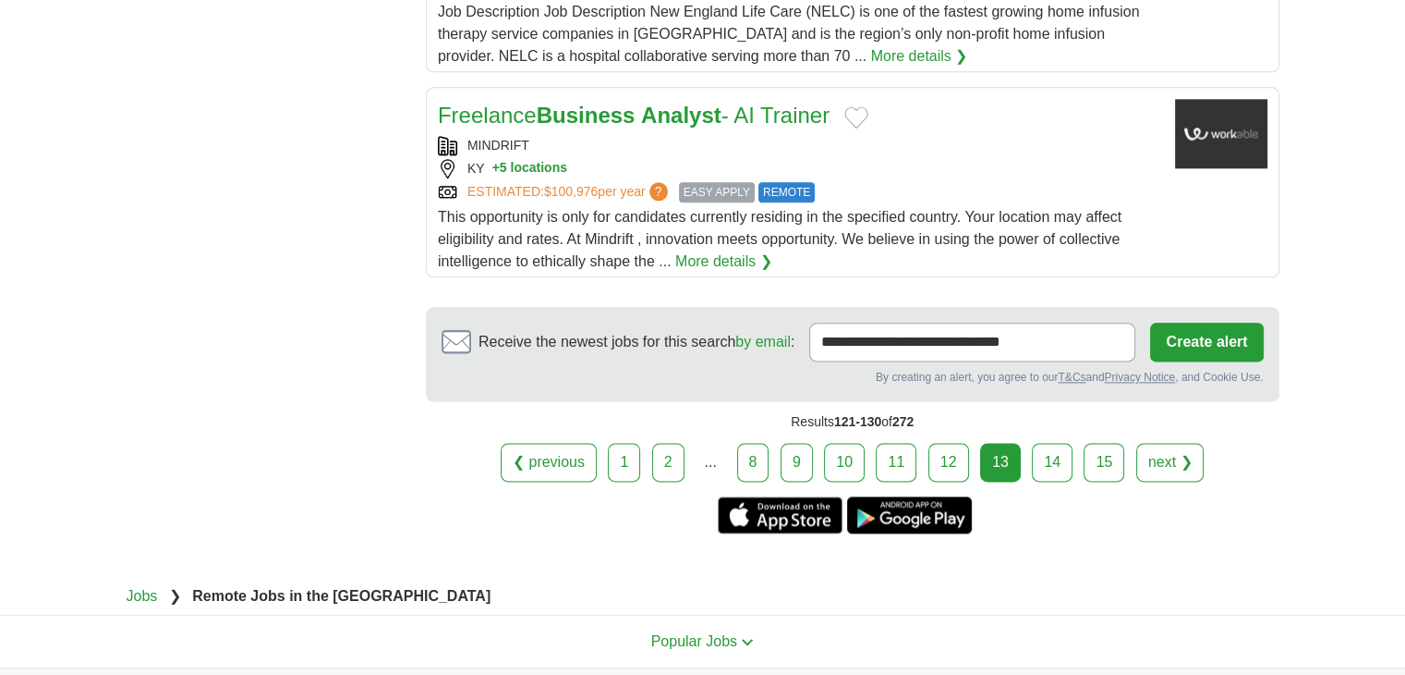
scroll to position [2447, 0]
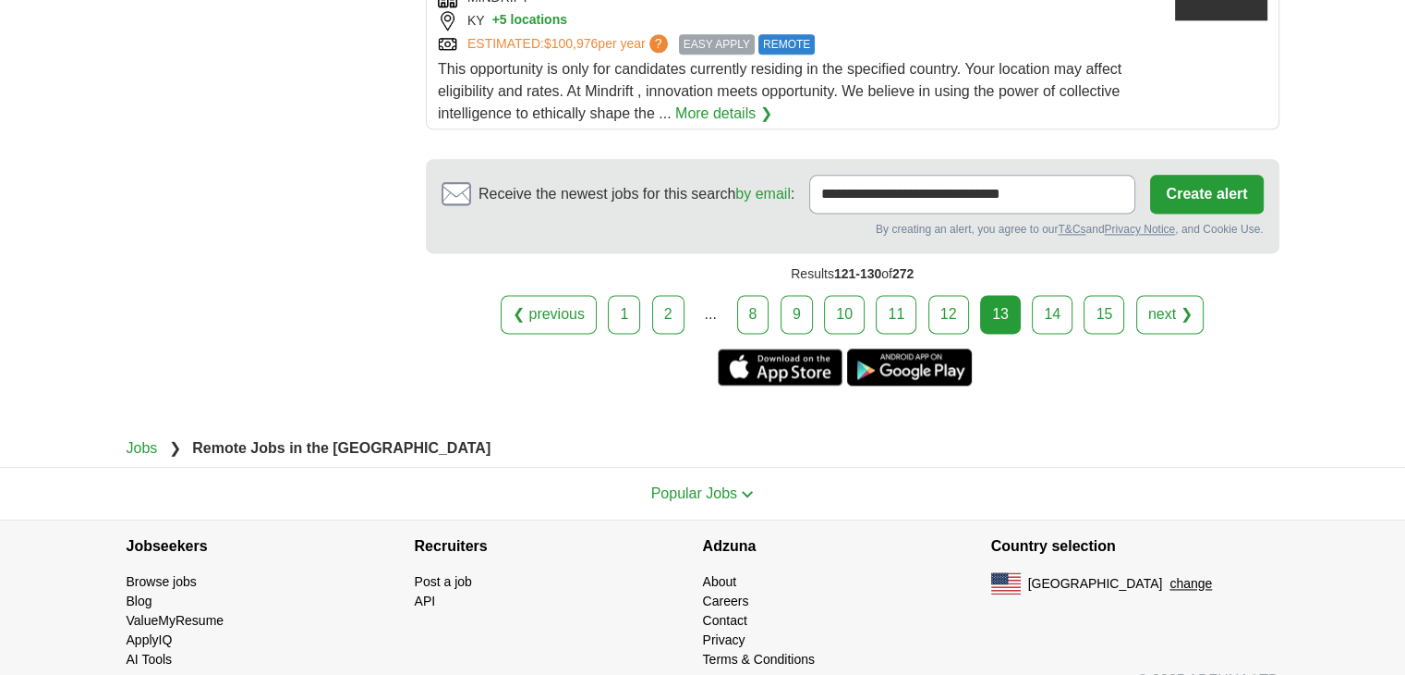
click at [1035, 295] on link "14" at bounding box center [1052, 314] width 41 height 39
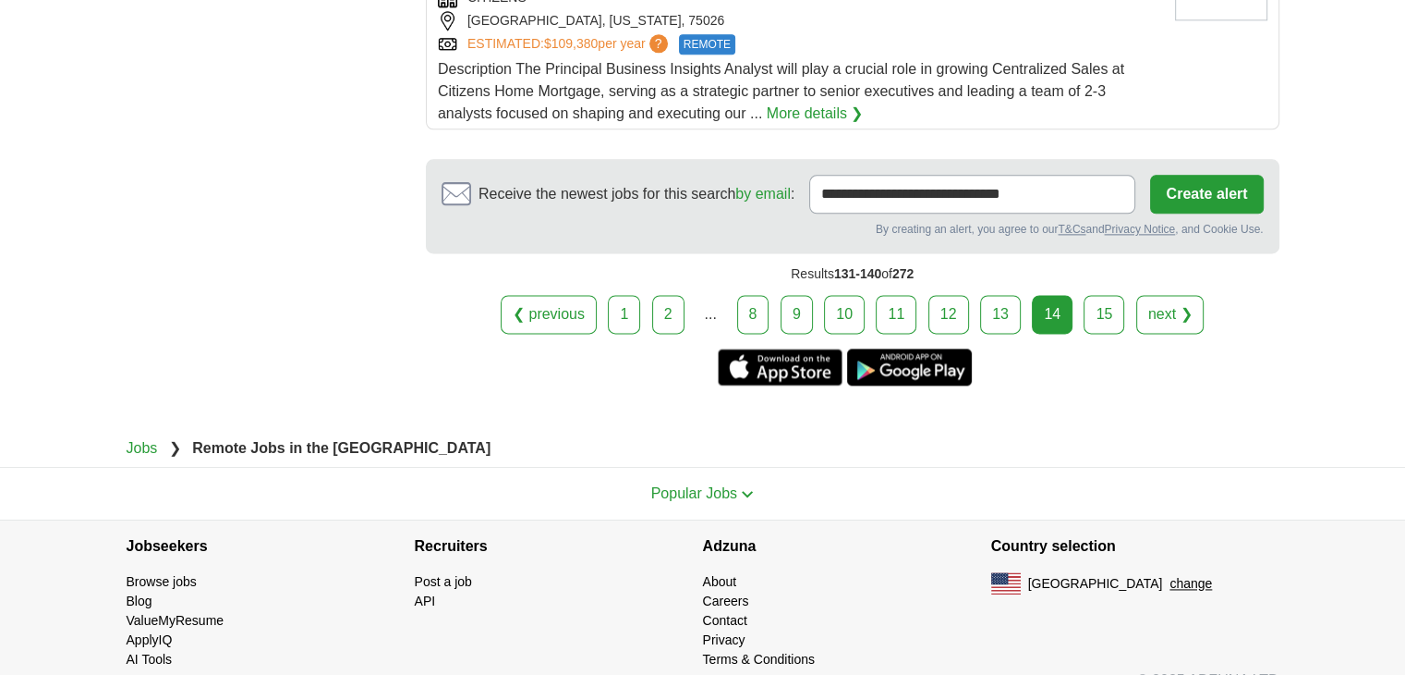
scroll to position [2105, 0]
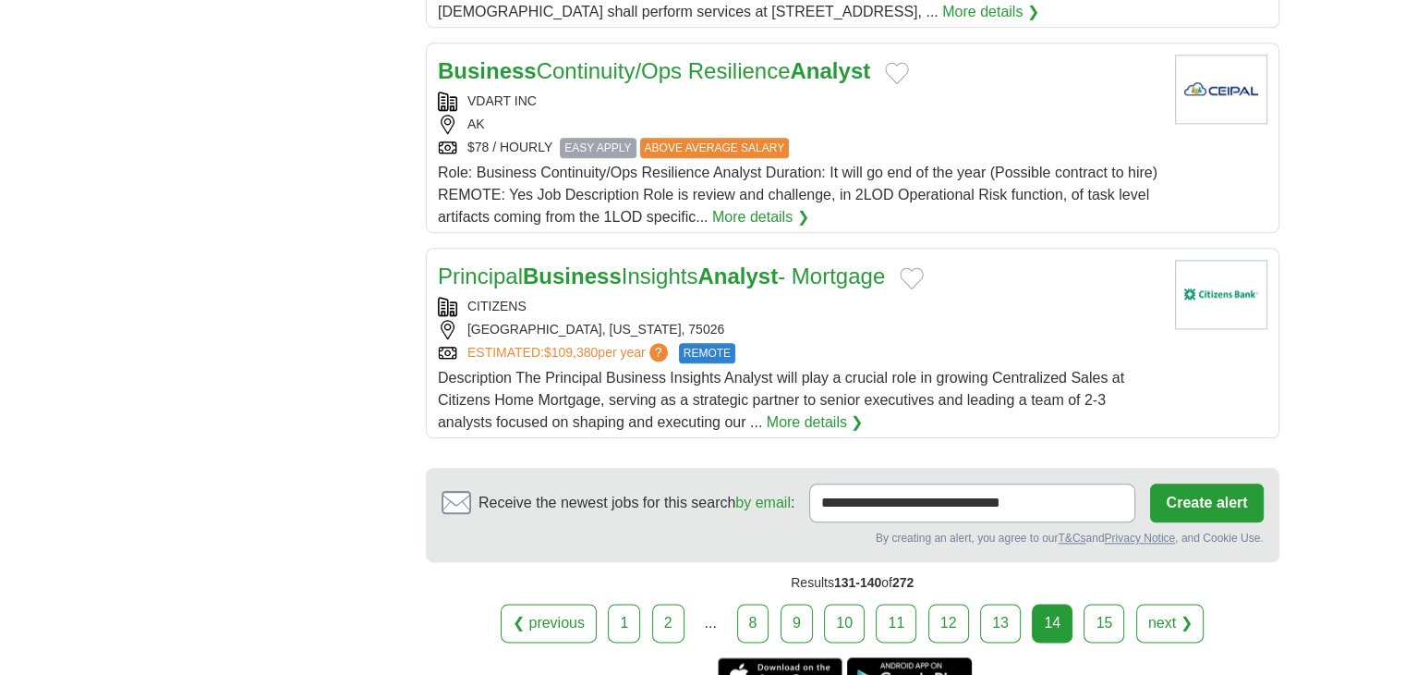
click at [1094, 603] on link "15" at bounding box center [1104, 622] width 41 height 39
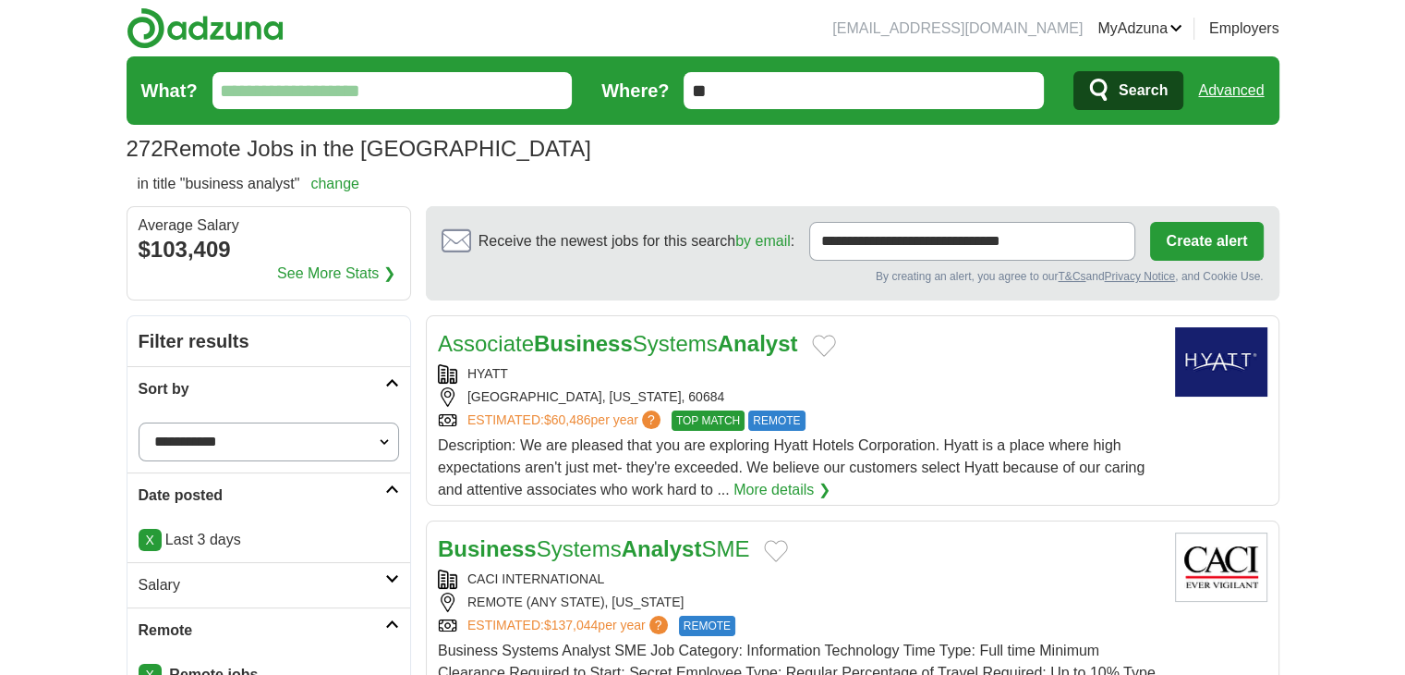
click at [1212, 90] on link "Advanced" at bounding box center [1232, 90] width 66 height 37
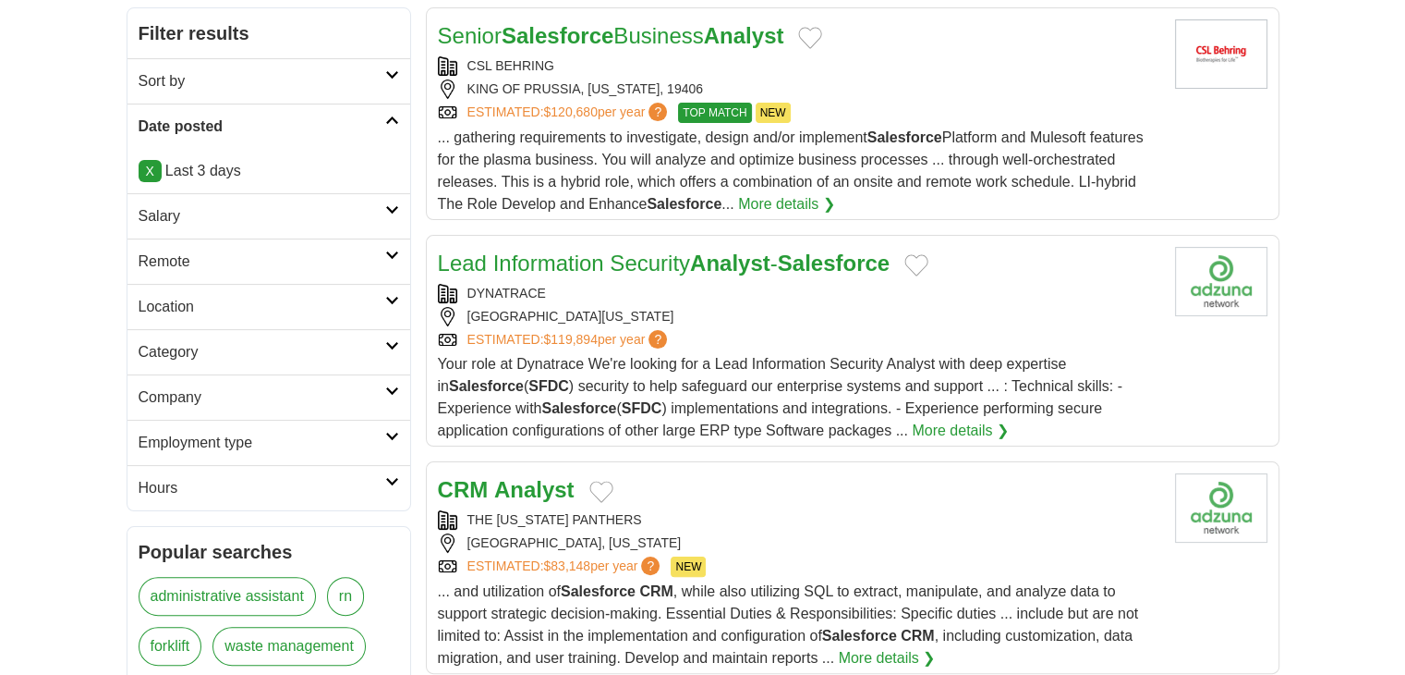
click at [182, 244] on link "Remote" at bounding box center [269, 260] width 283 height 45
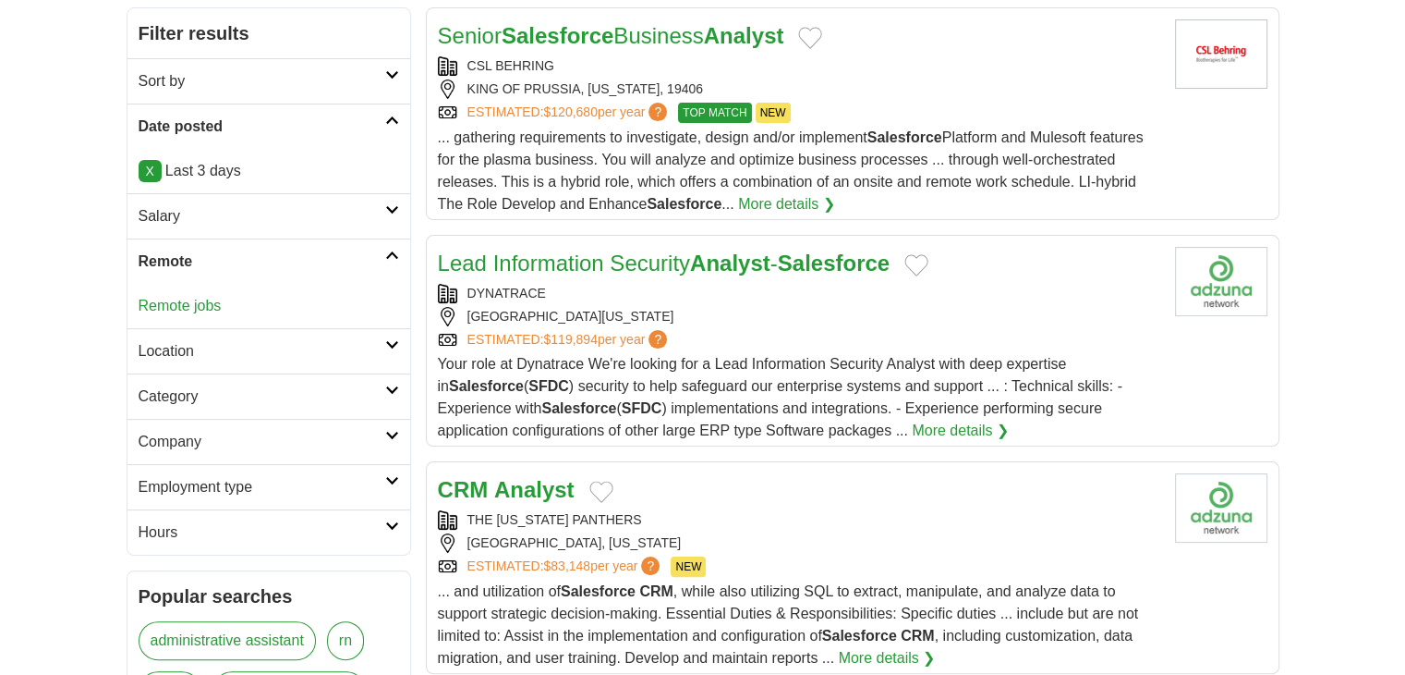
click at [181, 293] on div "Remote jobs" at bounding box center [269, 306] width 283 height 44
click at [181, 298] on link "Remote jobs" at bounding box center [180, 306] width 83 height 16
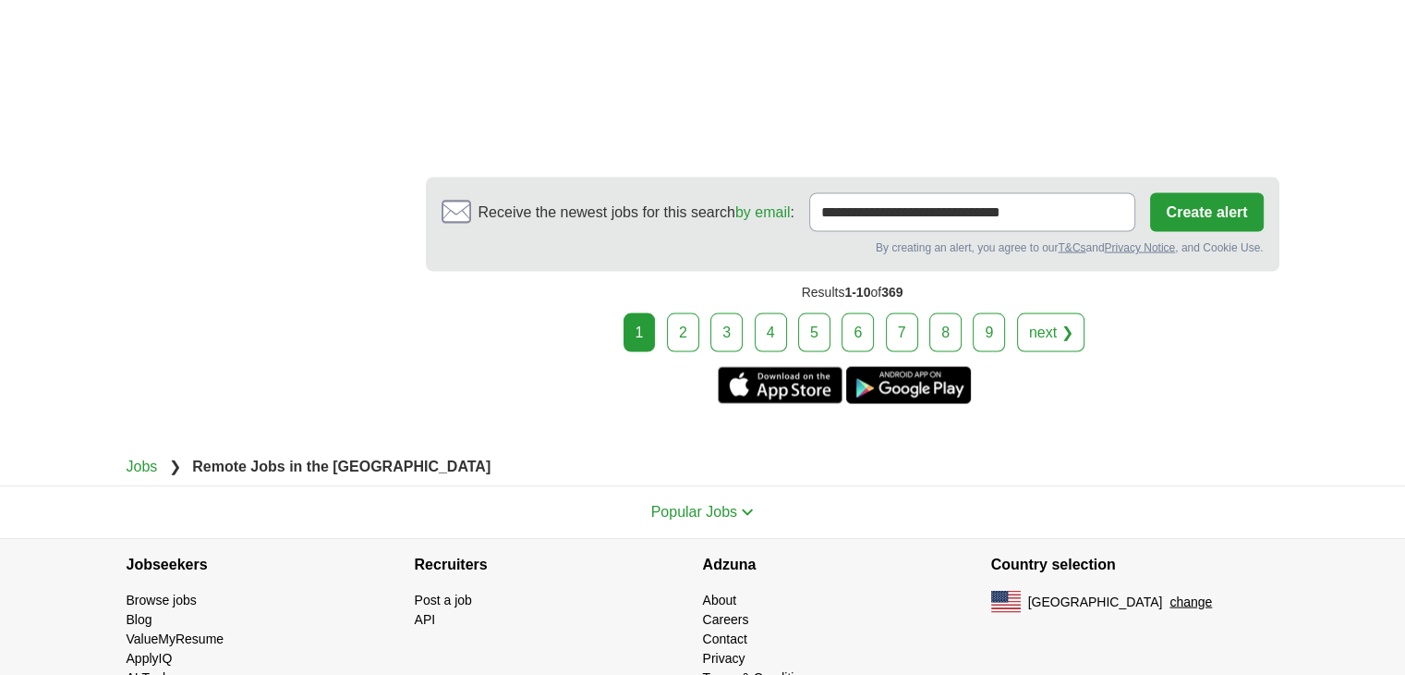
scroll to position [3542, 0]
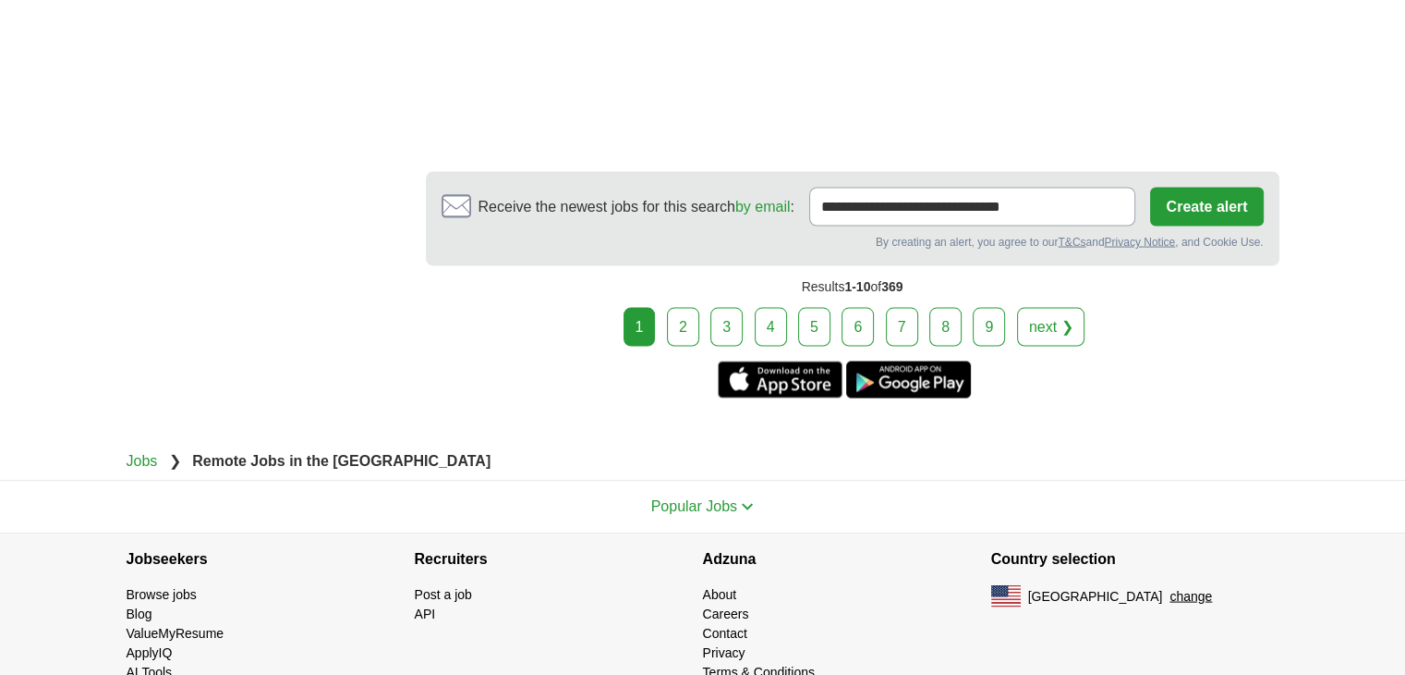
click at [676, 337] on link "2" at bounding box center [683, 327] width 32 height 39
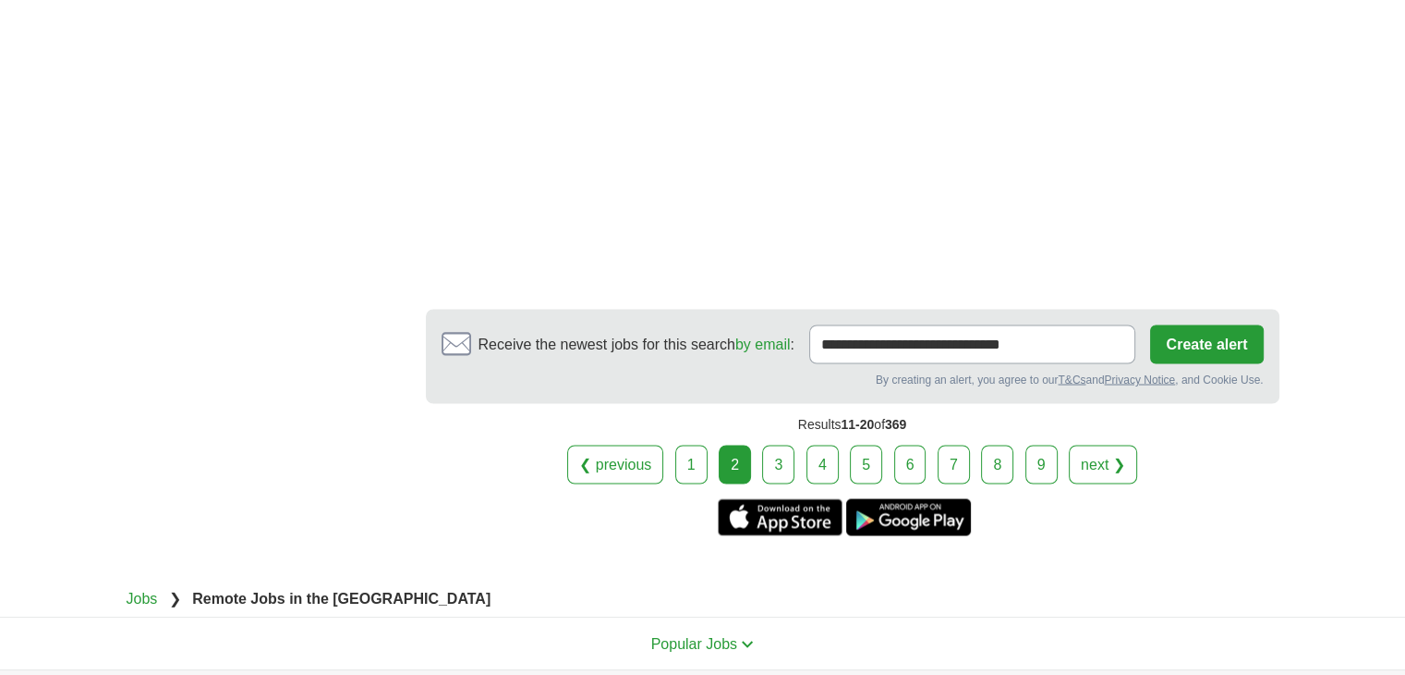
scroll to position [3234, 0]
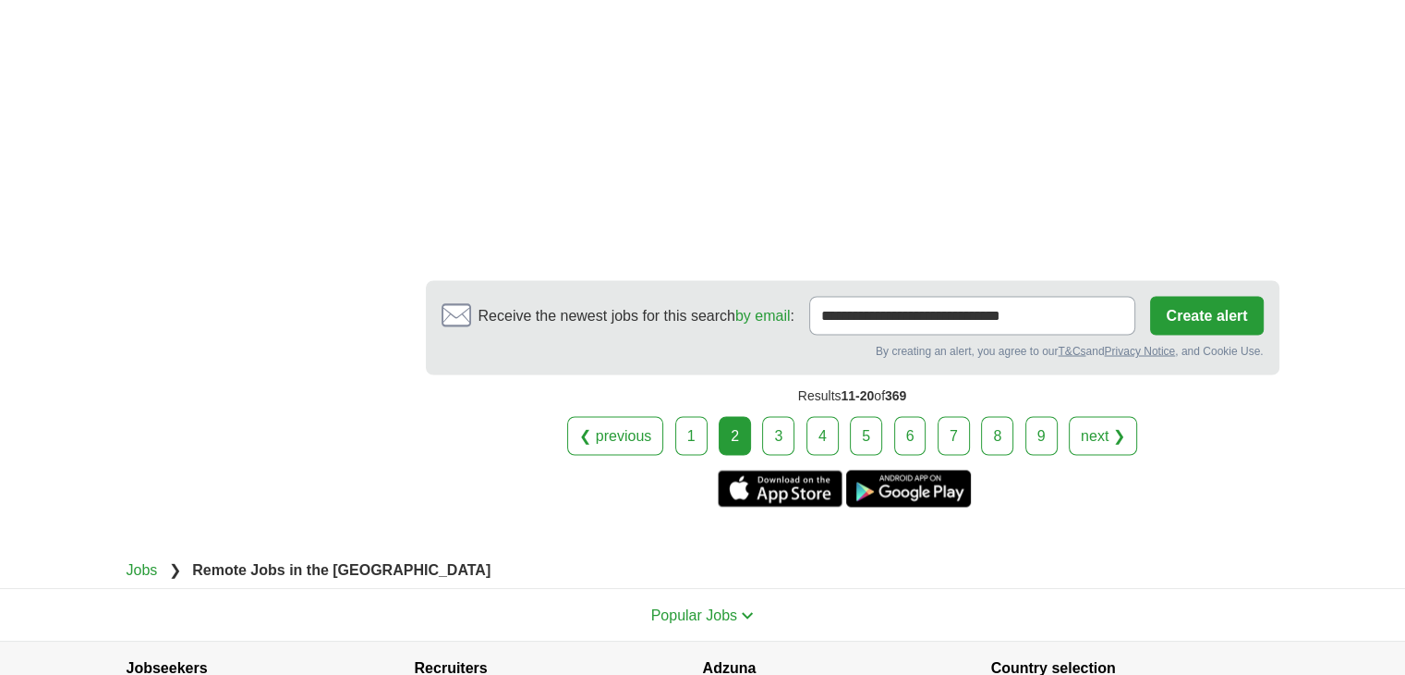
click at [745, 416] on div "2" at bounding box center [735, 435] width 32 height 39
click at [770, 416] on link "3" at bounding box center [778, 435] width 32 height 39
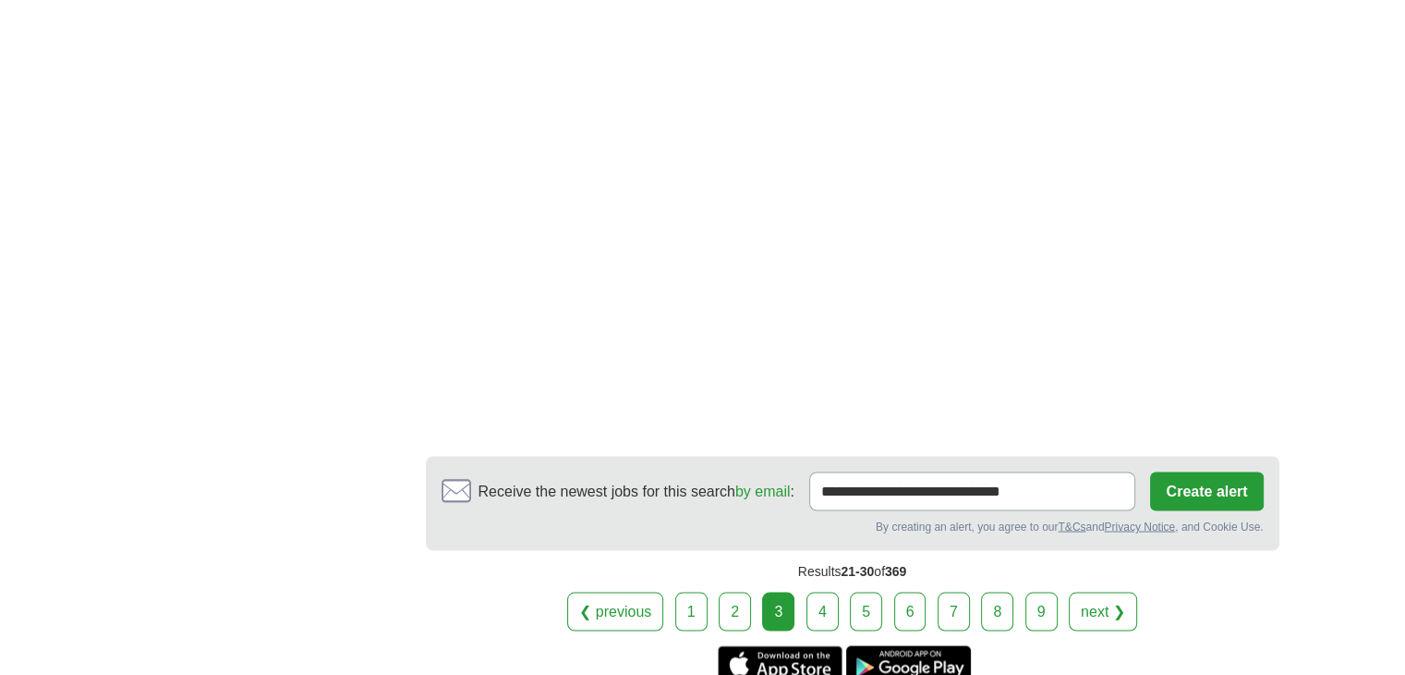
scroll to position [3234, 0]
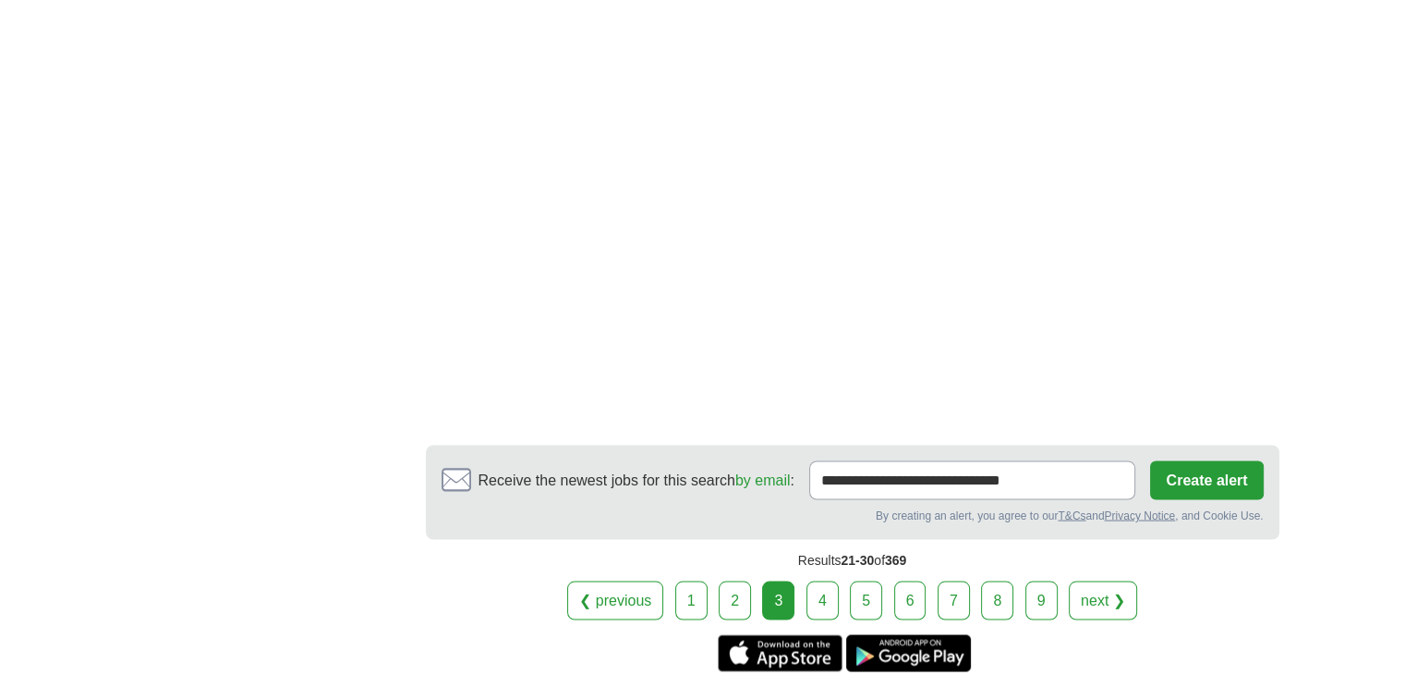
click at [821, 580] on link "4" at bounding box center [823, 599] width 32 height 39
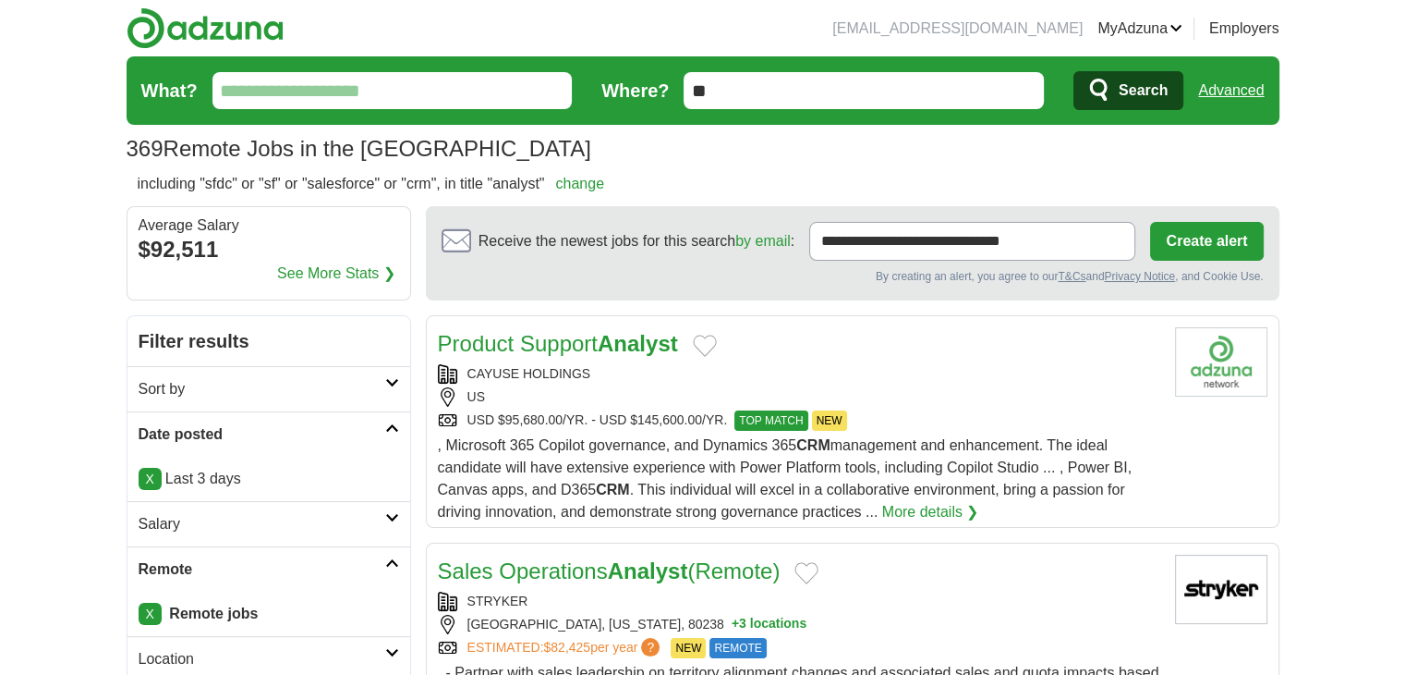
click at [1242, 71] on form "What? Where? ** Search Advanced" at bounding box center [703, 90] width 1153 height 68
click at [1238, 91] on link "Advanced" at bounding box center [1232, 90] width 66 height 37
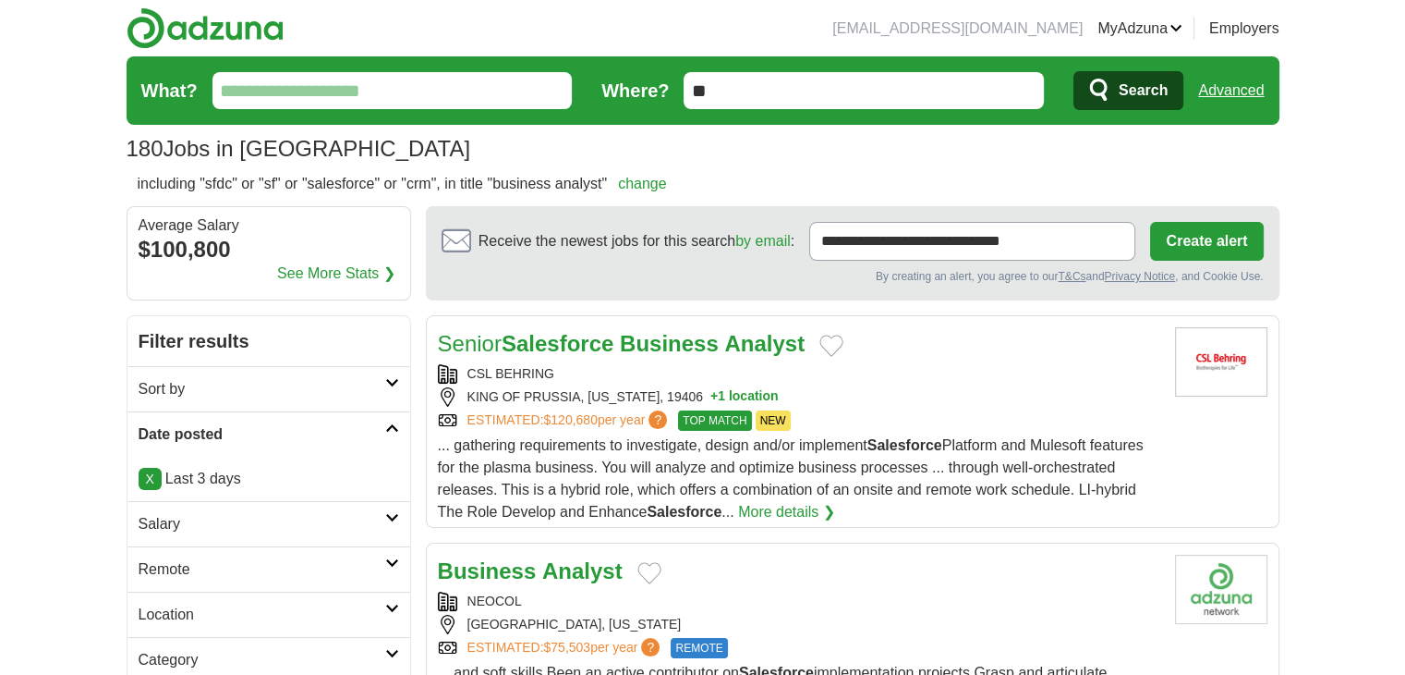
click at [164, 578] on link "Remote" at bounding box center [269, 568] width 283 height 45
click at [159, 608] on link "Remote jobs" at bounding box center [180, 613] width 83 height 16
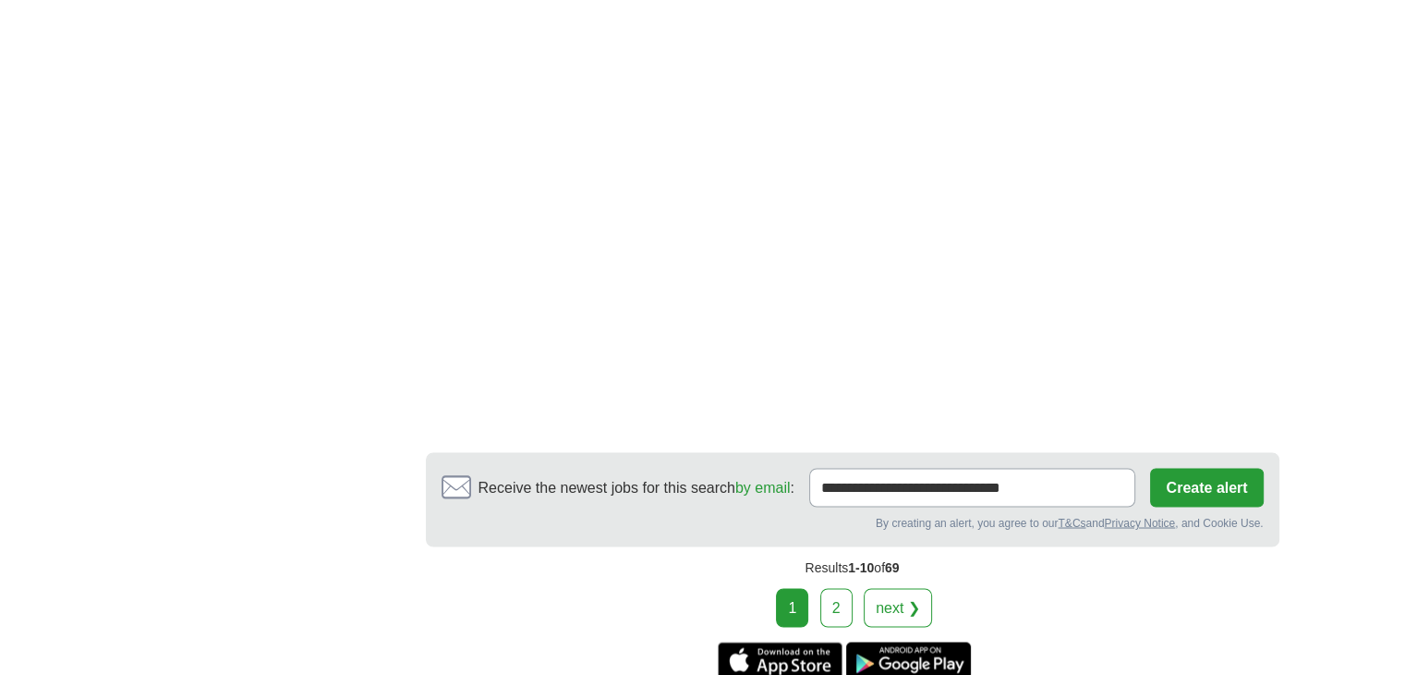
scroll to position [3080, 0]
click at [815, 587] on div "1 2 next ❯" at bounding box center [853, 606] width 854 height 39
click at [821, 587] on link "2" at bounding box center [837, 606] width 32 height 39
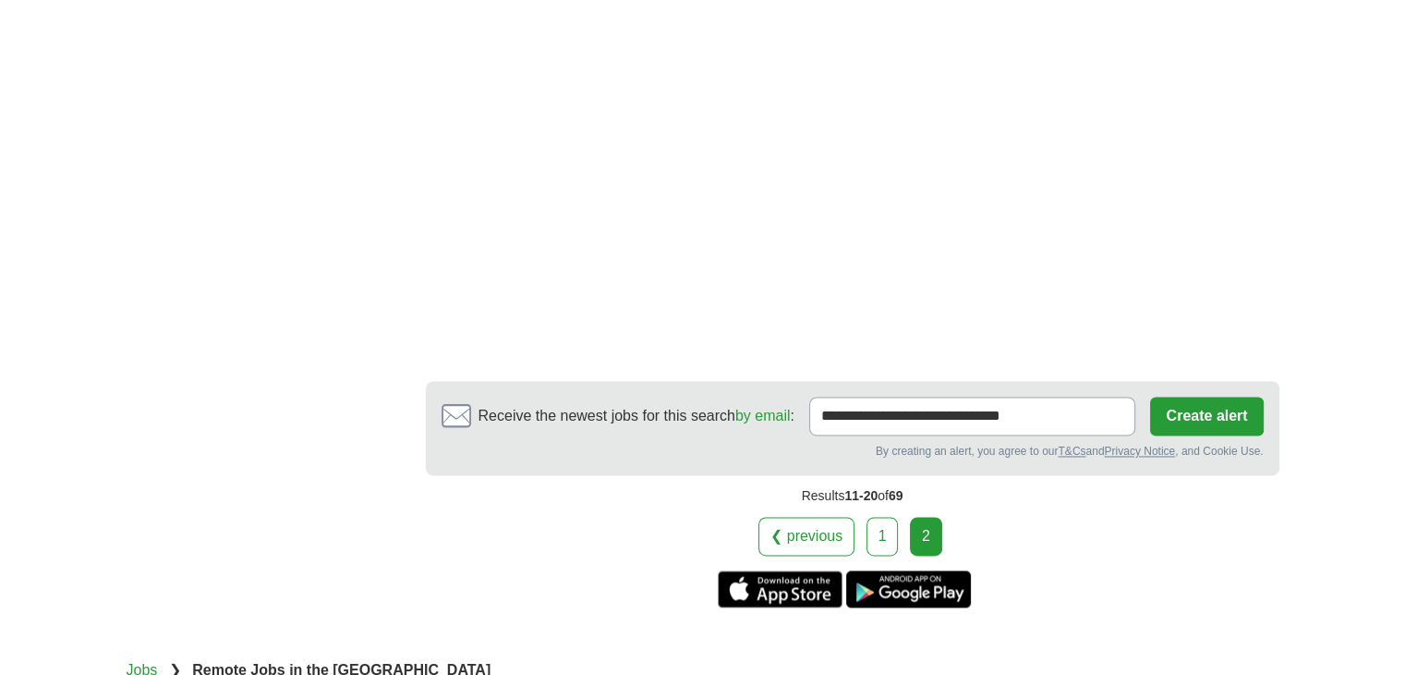
scroll to position [2926, 0]
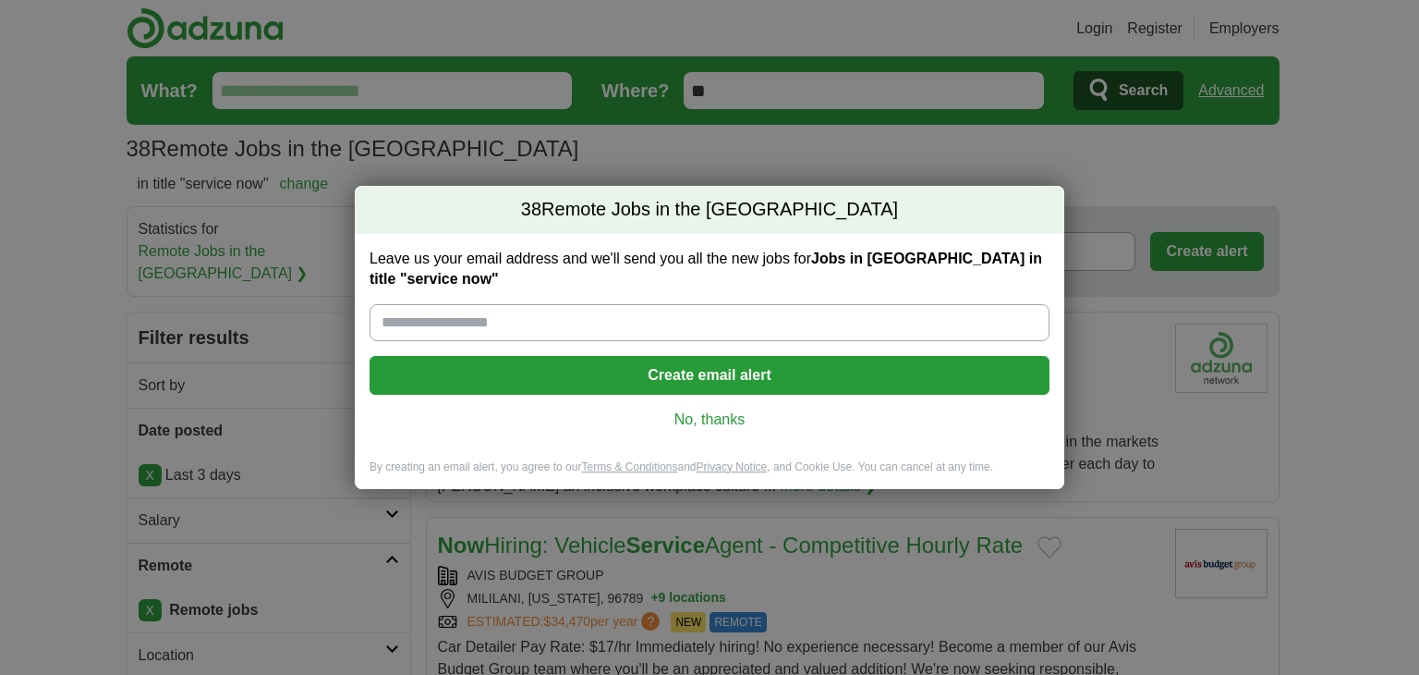
click at [682, 409] on link "No, thanks" at bounding box center [709, 419] width 651 height 20
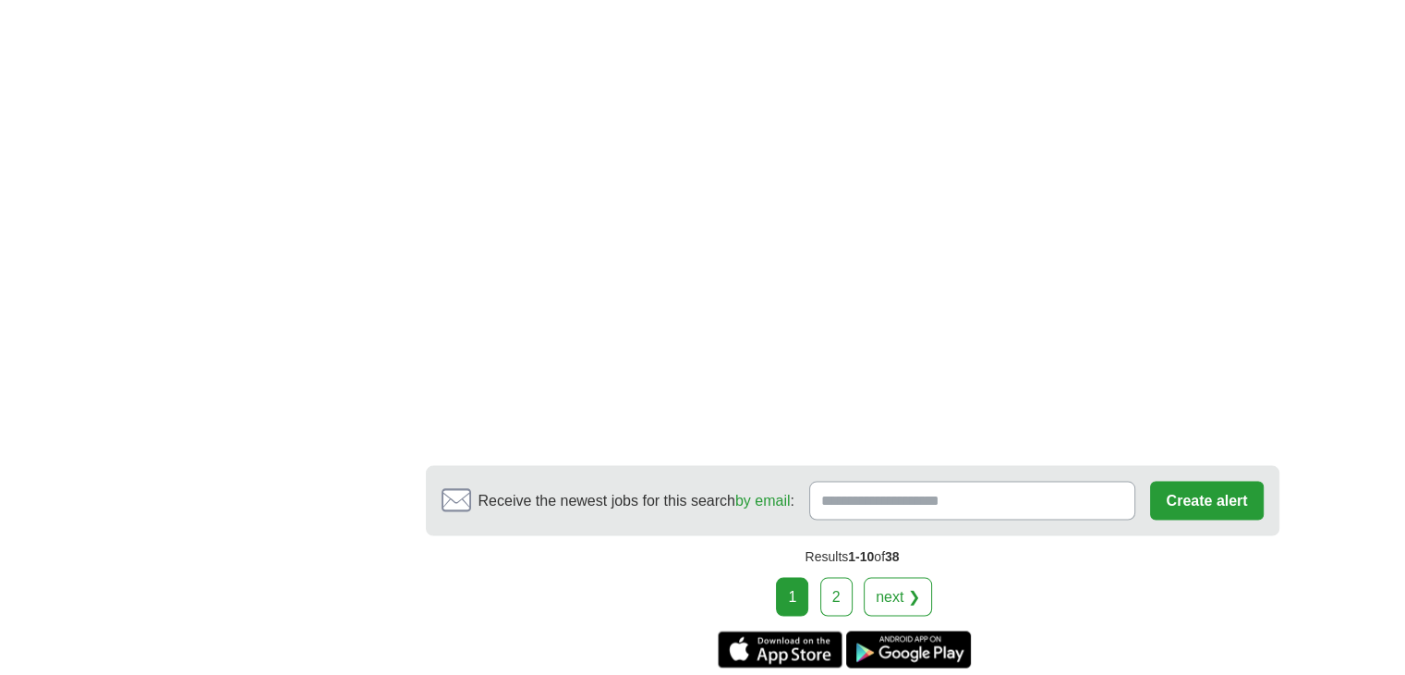
scroll to position [3542, 0]
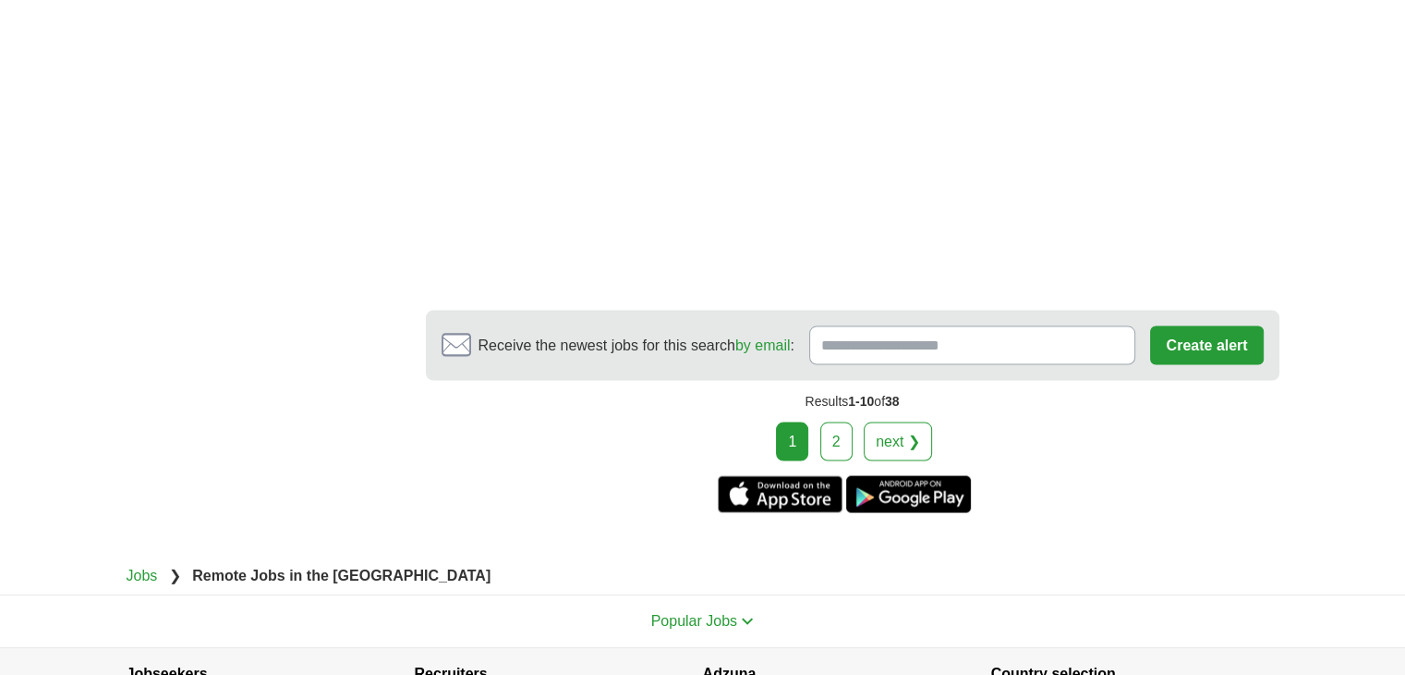
click at [835, 461] on link "2" at bounding box center [837, 441] width 32 height 39
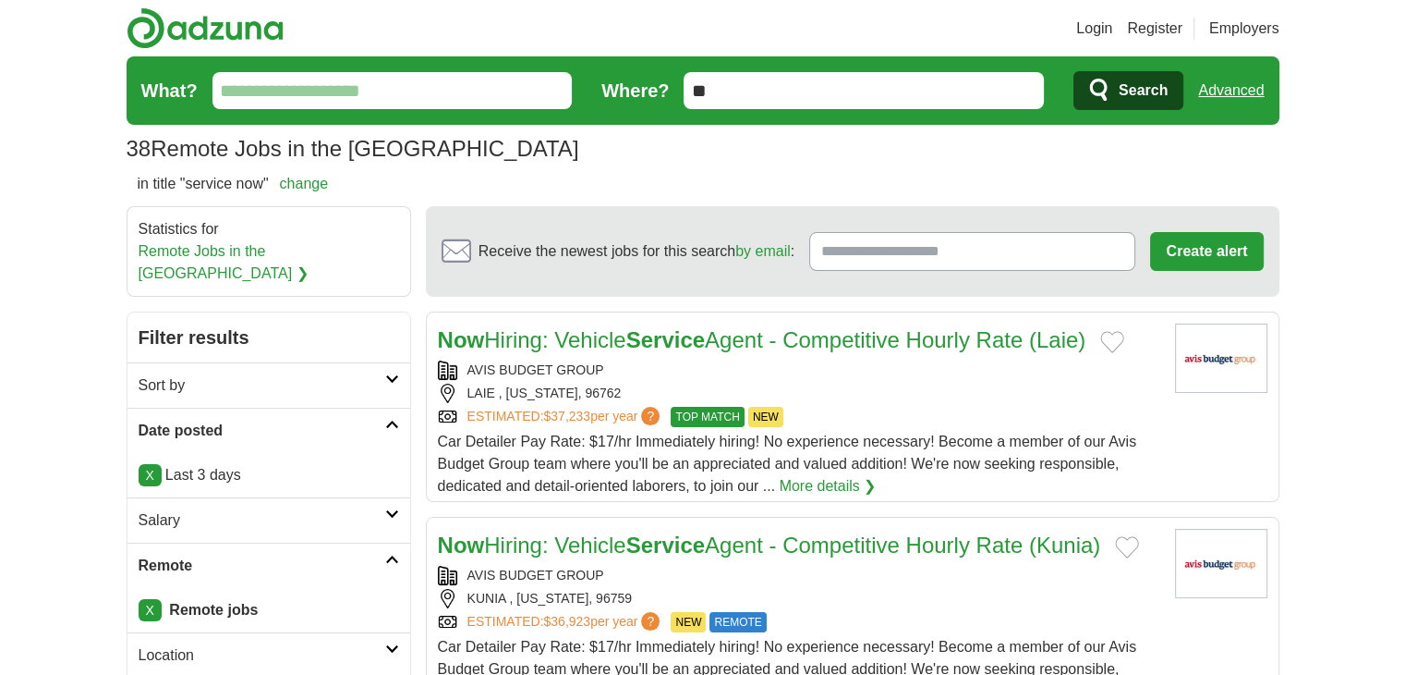
click at [1220, 101] on link "Advanced" at bounding box center [1232, 90] width 66 height 37
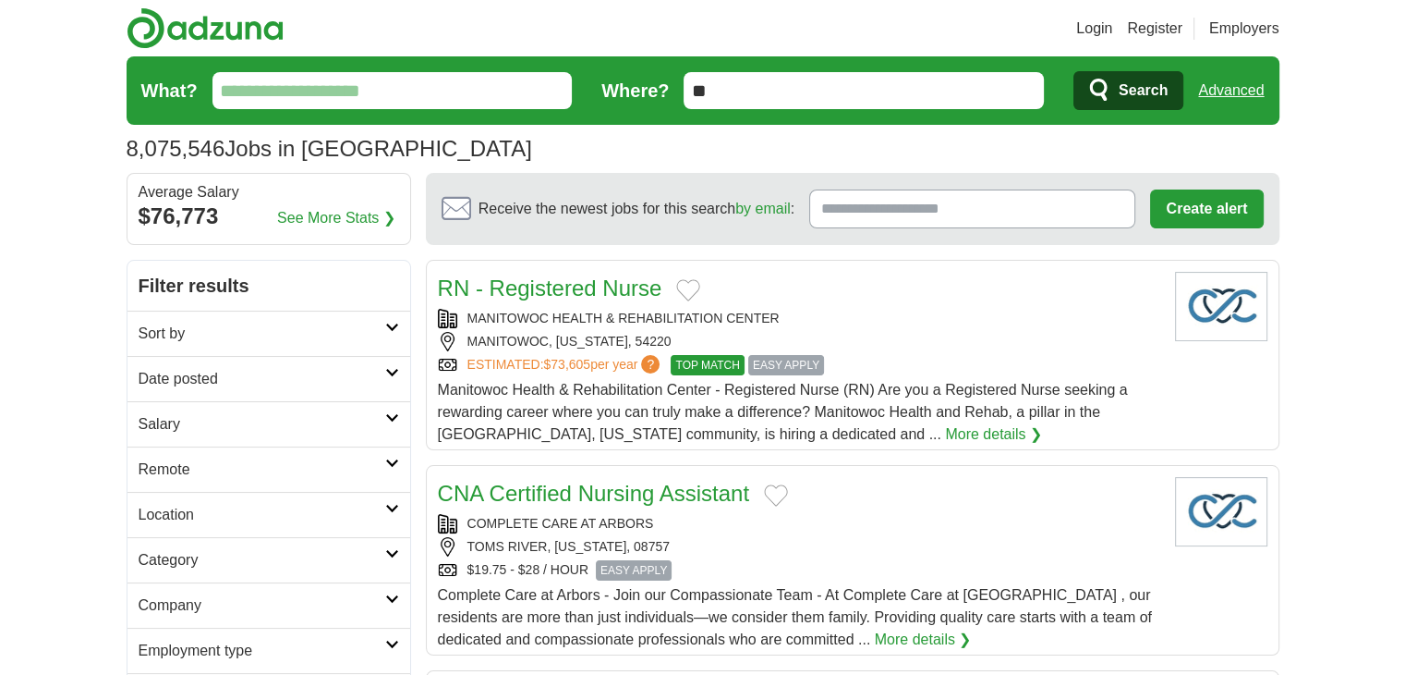
click at [1229, 79] on link "Advanced" at bounding box center [1232, 90] width 66 height 37
